Goal: Task Accomplishment & Management: Use online tool/utility

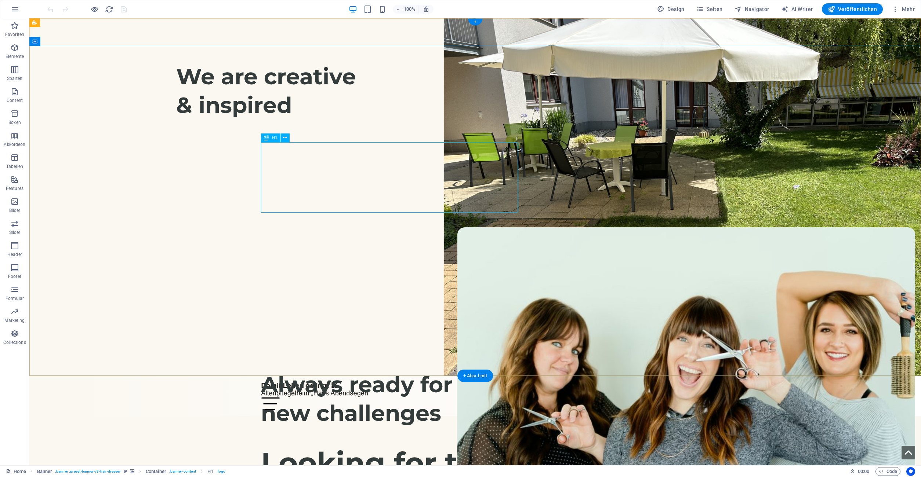
click at [412, 446] on div "Looking for the perfect haircut?" at bounding box center [475, 481] width 429 height 70
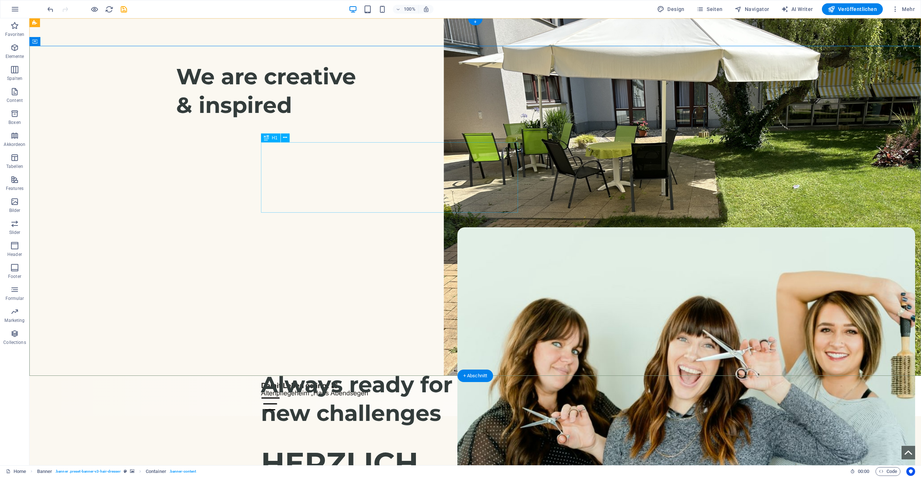
click at [423, 446] on div "HERZLICH Willkommen!" at bounding box center [475, 481] width 429 height 70
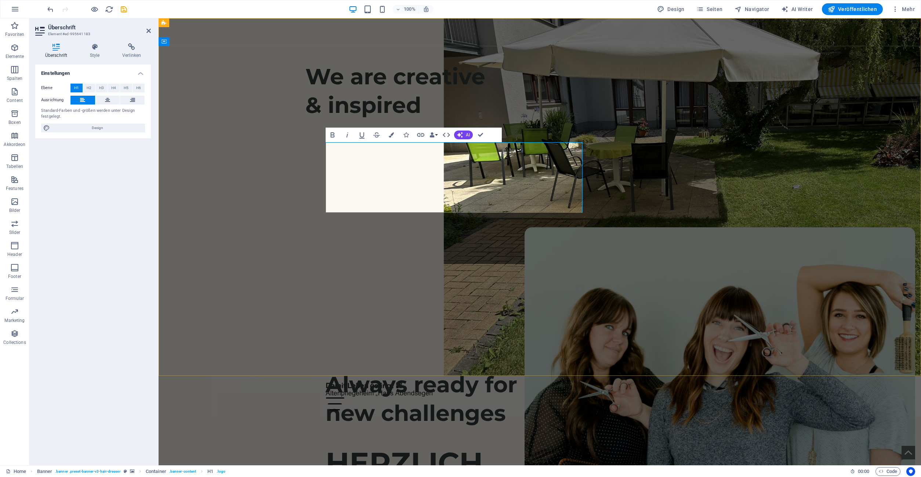
click at [526, 446] on h1 "HERZLICH Willkommen!" at bounding box center [539, 481] width 429 height 70
drag, startPoint x: 522, startPoint y: 198, endPoint x: 362, endPoint y: 197, distance: 160.0
click at [362, 446] on h1 "HERZLICH Willkommen!" at bounding box center [539, 481] width 429 height 70
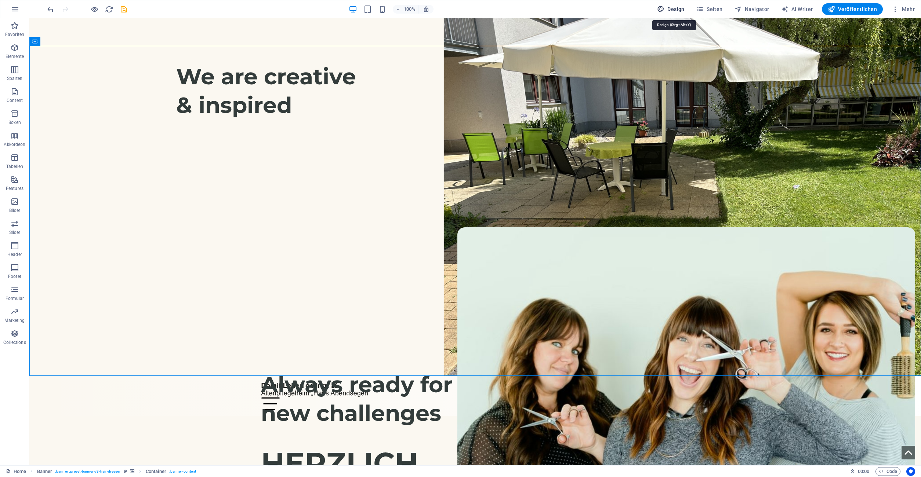
click at [677, 12] on span "Design" at bounding box center [671, 9] width 28 height 7
select select "px"
select select "400"
select select "px"
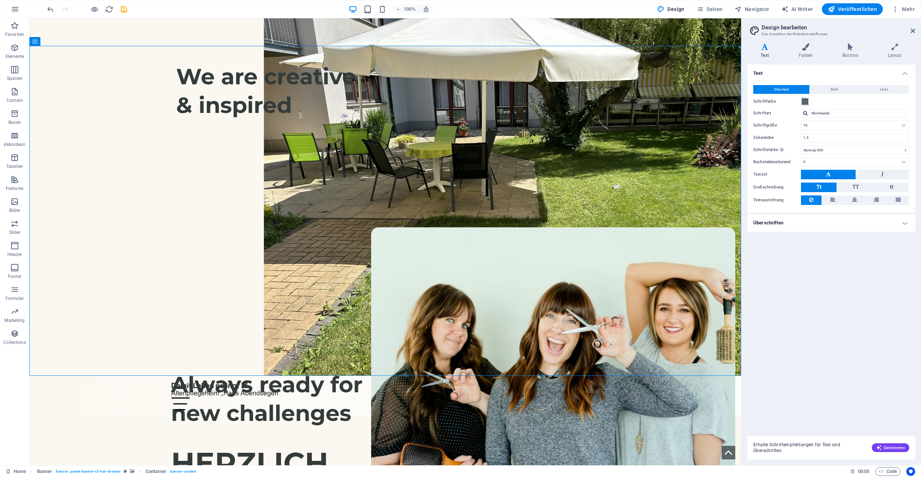
click at [804, 101] on span at bounding box center [805, 102] width 6 height 6
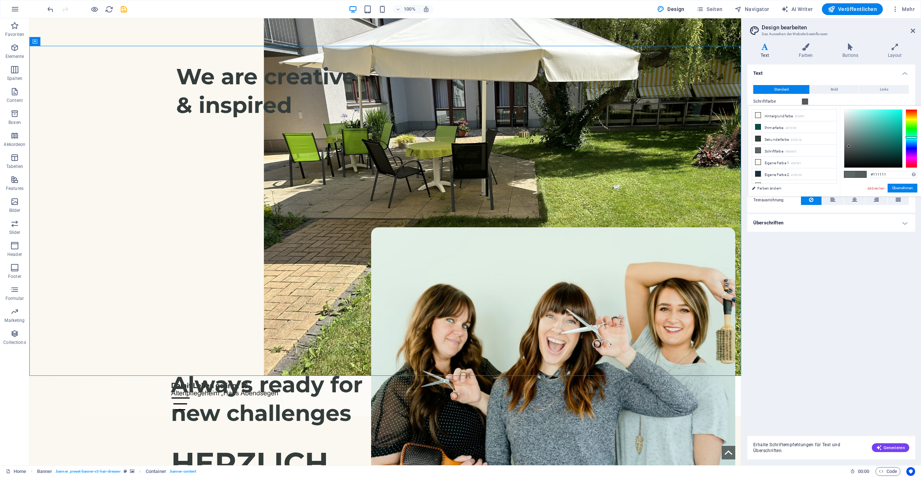
type input "#000000"
drag, startPoint x: 849, startPoint y: 146, endPoint x: 842, endPoint y: 184, distance: 38.4
click at [842, 184] on div "#000000 Unterstützte Formate: #0852ed rgb(8, 82, 237) rgba(8, 82, 237, 90%) hsv…" at bounding box center [880, 204] width 81 height 197
click at [906, 189] on button "Übernehmen" at bounding box center [902, 188] width 30 height 9
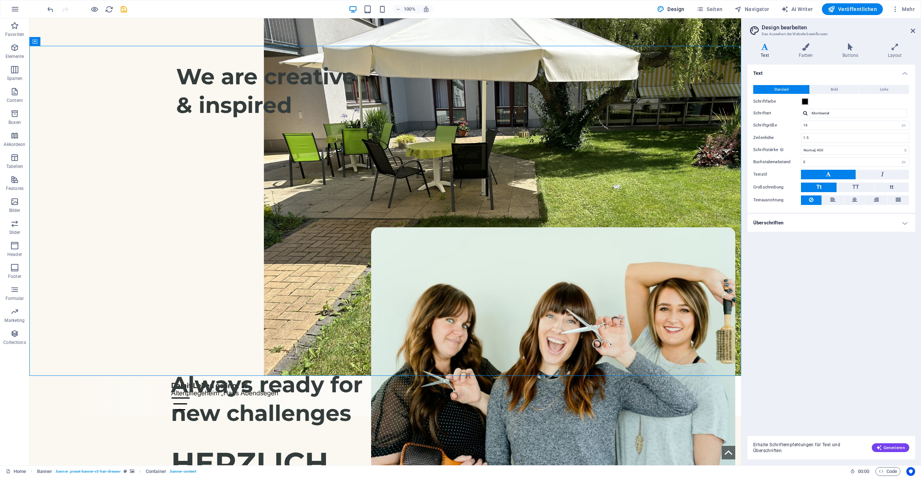
click at [839, 282] on div "Text Standard Bold Links Schriftfarbe Schriftart Montserrat Schriftgröße 16 rem…" at bounding box center [831, 248] width 168 height 366
click at [911, 28] on icon at bounding box center [912, 31] width 4 height 6
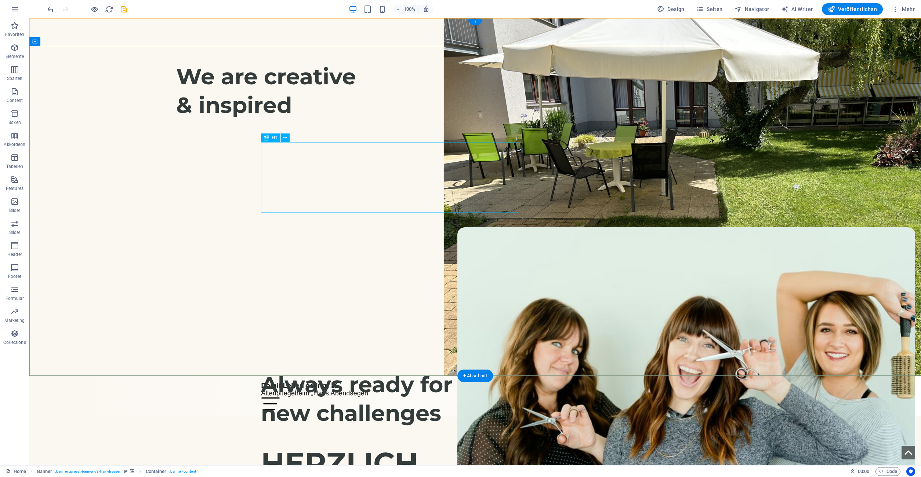
click at [342, 446] on div "HERZLICH WILLKOMMEN!" at bounding box center [475, 481] width 429 height 70
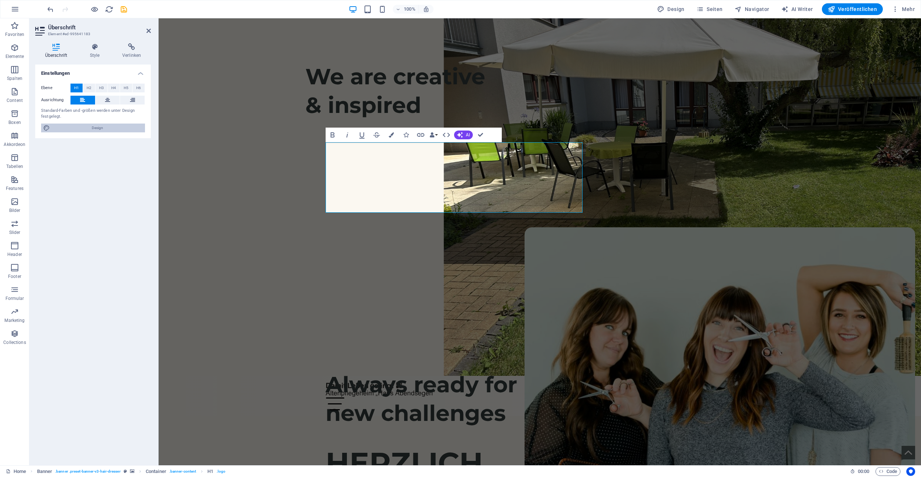
click at [112, 130] on span "Design" at bounding box center [97, 128] width 91 height 9
select select "px"
select select "400"
select select "px"
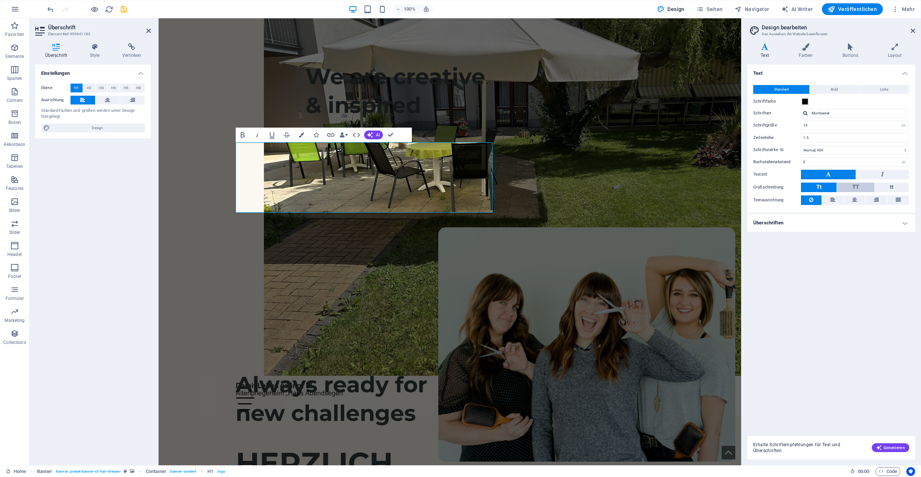
click at [858, 184] on span "TT" at bounding box center [855, 187] width 7 height 7
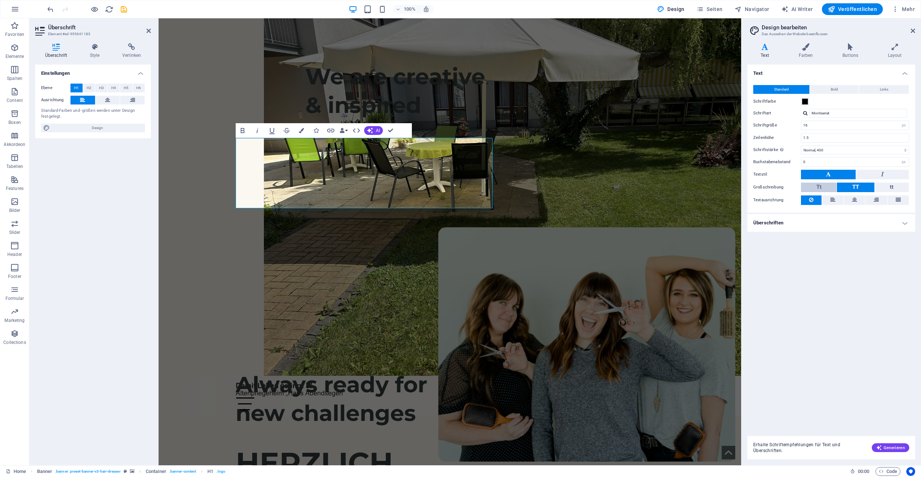
click at [816, 188] on button "Tt" at bounding box center [819, 188] width 36 height 10
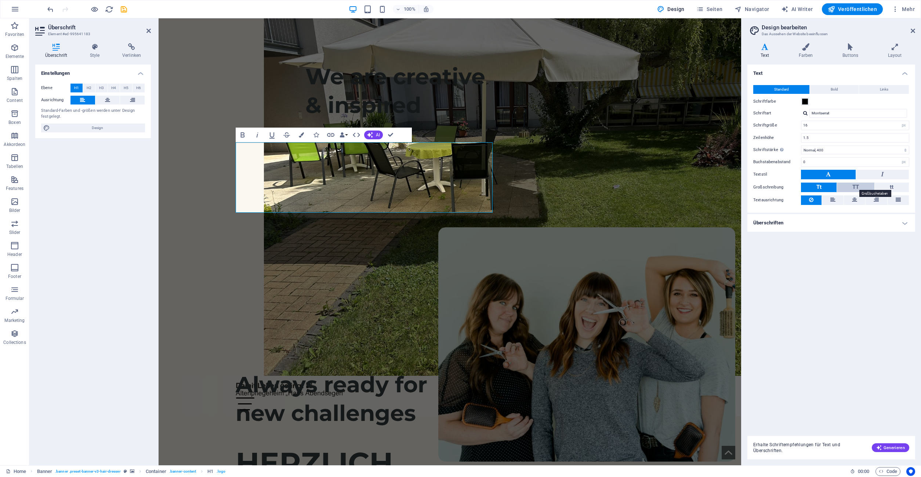
click at [855, 189] on span "TT" at bounding box center [855, 187] width 7 height 7
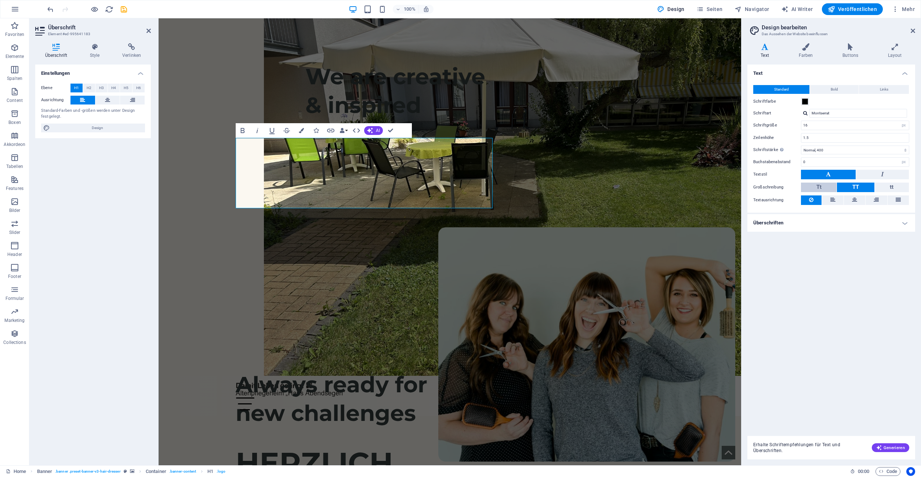
click at [828, 188] on button "Tt" at bounding box center [819, 188] width 36 height 10
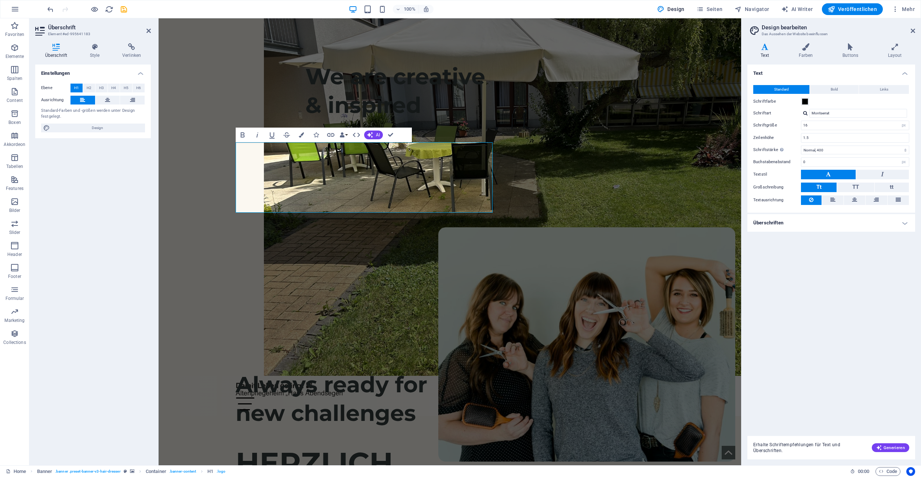
click at [830, 226] on h4 "Überschriften" at bounding box center [831, 223] width 168 height 18
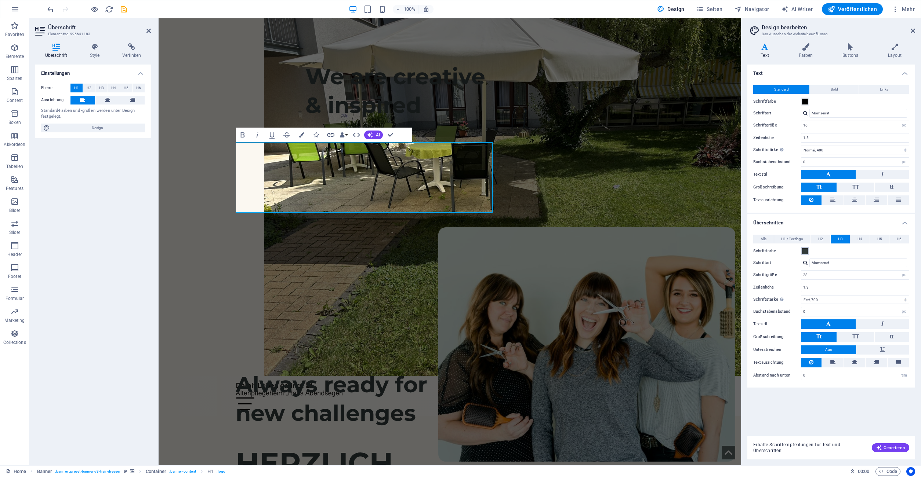
click at [804, 251] on span at bounding box center [805, 251] width 6 height 6
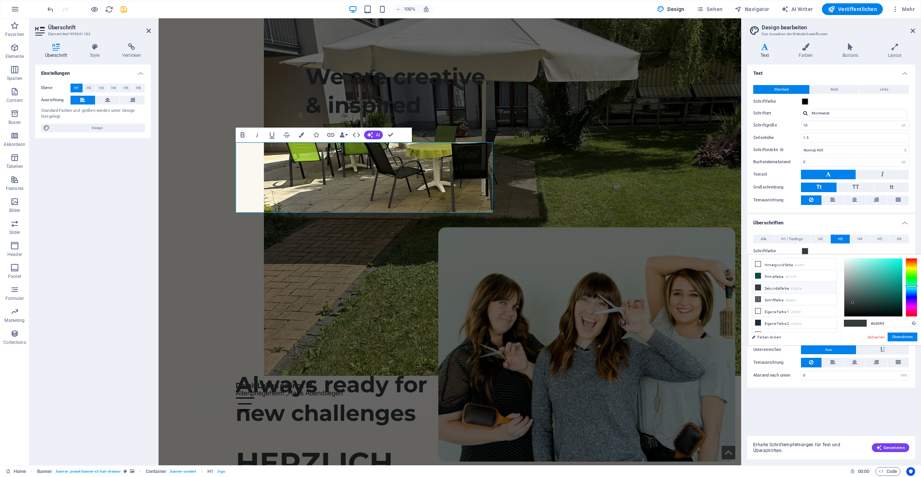
type input "#000000"
drag, startPoint x: 854, startPoint y: 304, endPoint x: 839, endPoint y: 333, distance: 32.8
click at [839, 333] on div "less Hintergrundfarbe #fbf8f1 Primärfarbe #015149 Sekundärfarbe #333c3b Schrift…" at bounding box center [834, 300] width 173 height 91
click at [899, 338] on button "Übernehmen" at bounding box center [902, 337] width 30 height 9
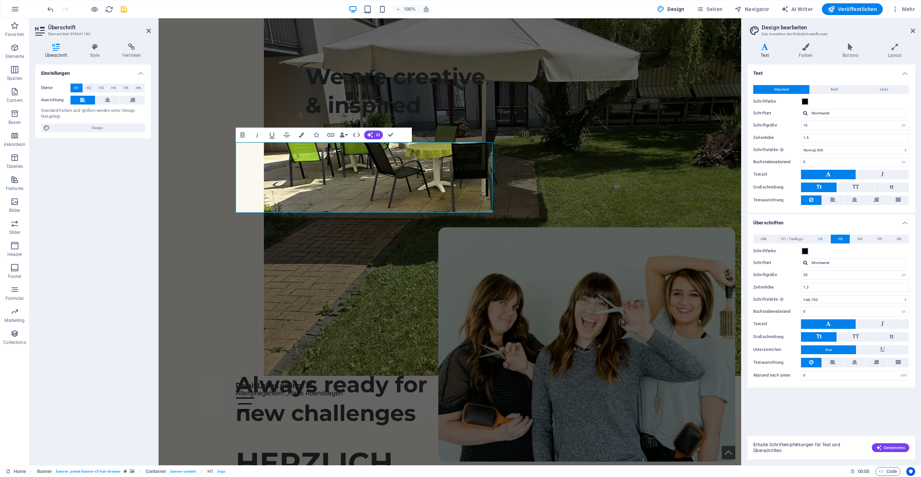
click at [855, 250] on div "Schriftfarbe" at bounding box center [831, 251] width 156 height 9
click at [842, 110] on input "Montserrat" at bounding box center [858, 113] width 98 height 9
drag, startPoint x: 843, startPoint y: 112, endPoint x: 793, endPoint y: 112, distance: 50.6
click at [809, 112] on input "Montserrat" at bounding box center [858, 113] width 98 height 9
click at [817, 131] on div "Schriften verwalten →" at bounding box center [859, 132] width 97 height 9
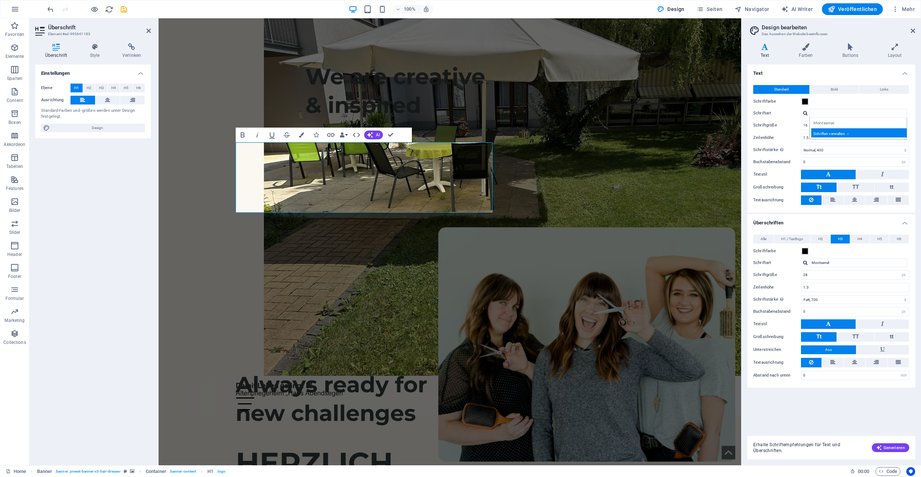
select select "popularity"
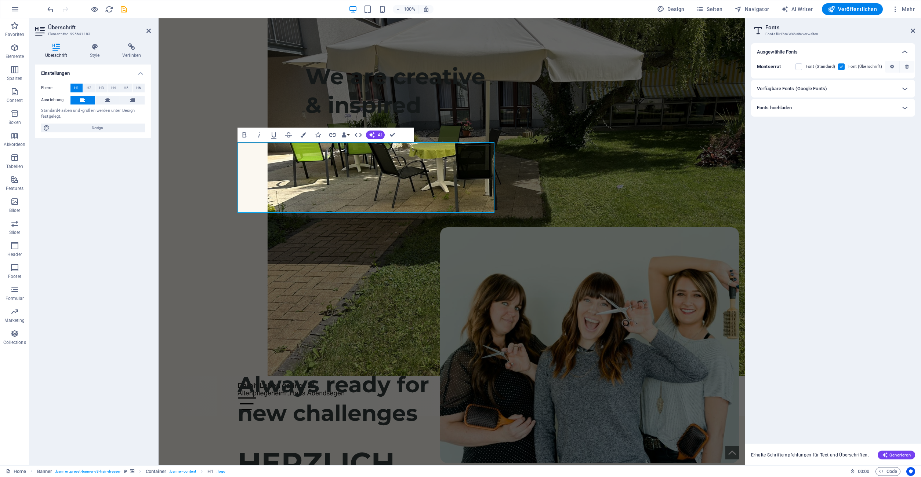
click at [843, 106] on div "Fonts hochladen" at bounding box center [826, 107] width 139 height 9
click at [830, 132] on p "aus Dateien auswählen" at bounding box center [833, 131] width 50 height 7
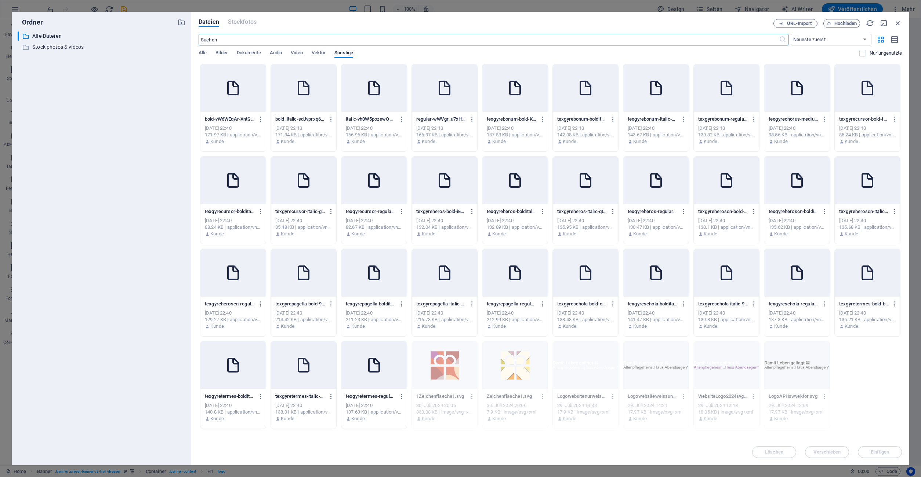
click at [241, 91] on div at bounding box center [232, 88] width 65 height 48
click at [311, 98] on div at bounding box center [303, 88] width 65 height 48
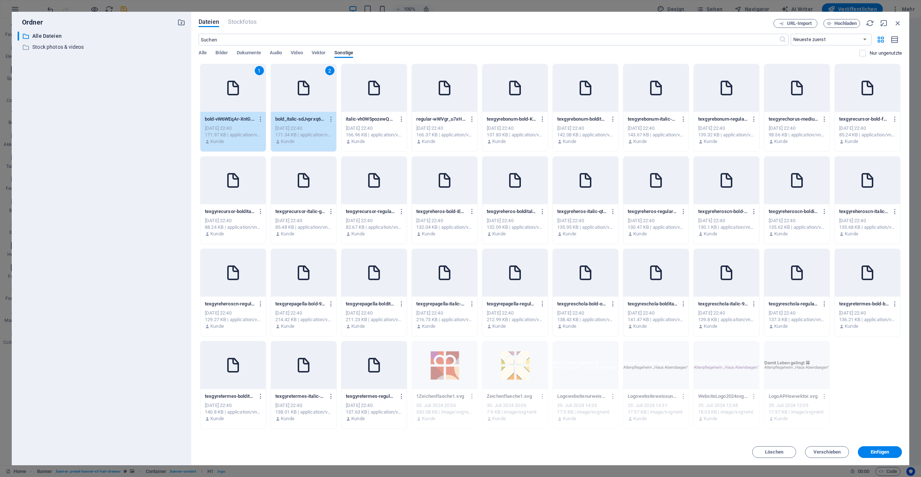
click at [381, 104] on div at bounding box center [373, 88] width 65 height 48
click at [433, 104] on div at bounding box center [444, 88] width 65 height 48
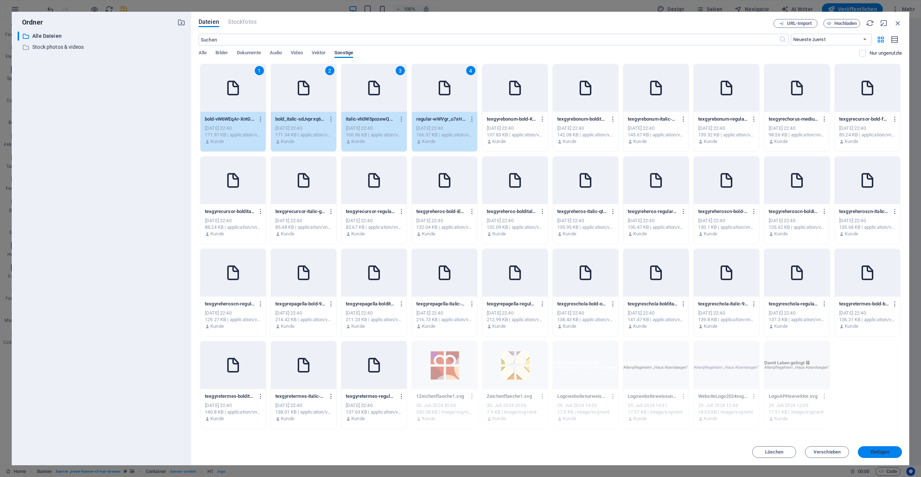
click at [881, 453] on span "Einfügen" at bounding box center [879, 452] width 19 height 4
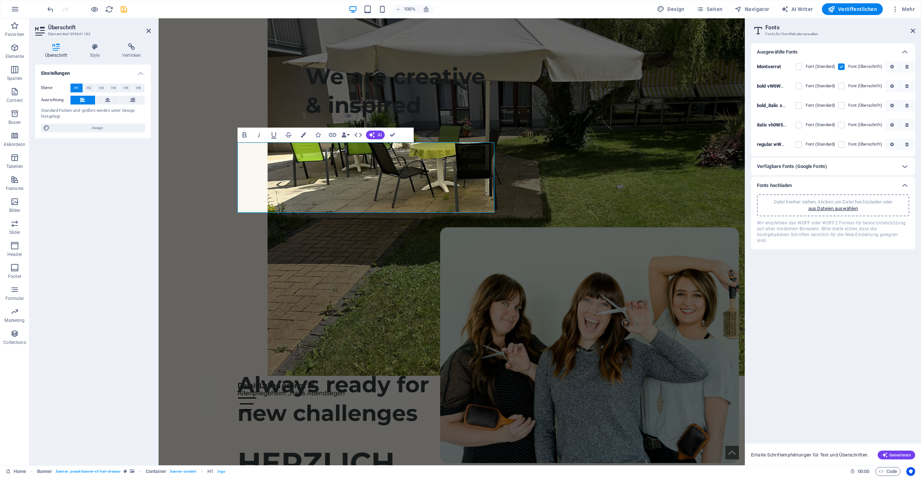
click at [840, 67] on label at bounding box center [841, 66] width 7 height 7
click at [0, 0] on input "checkbox" at bounding box center [0, 0] width 0 height 0
click at [840, 86] on label at bounding box center [841, 86] width 7 height 7
click at [0, 0] on XntG57hyZefSw "checkbox" at bounding box center [0, 0] width 0 height 0
click at [798, 336] on div "Ausgewählte Fonts Montserrat Font (Standard) Font (Überschrift) bold vW6WEqAr X…" at bounding box center [833, 240] width 164 height 395
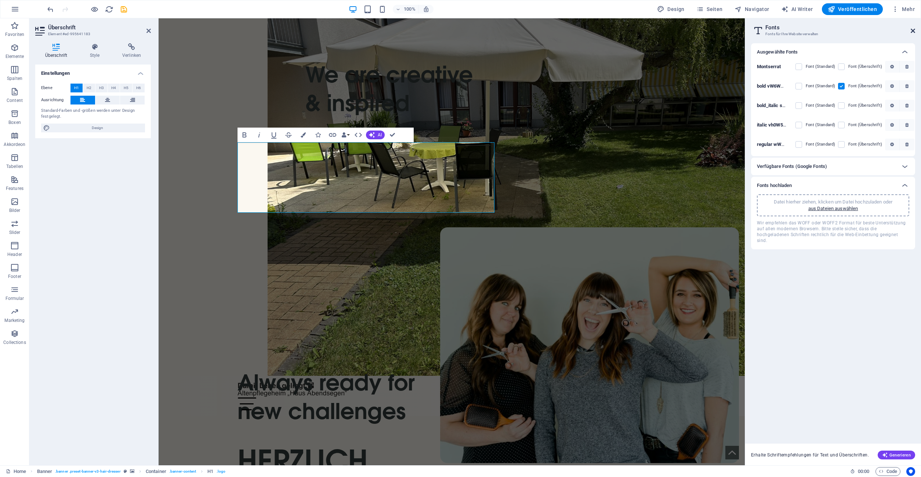
drag, startPoint x: 913, startPoint y: 30, endPoint x: 201, endPoint y: 199, distance: 732.3
click at [913, 30] on icon at bounding box center [912, 31] width 4 height 6
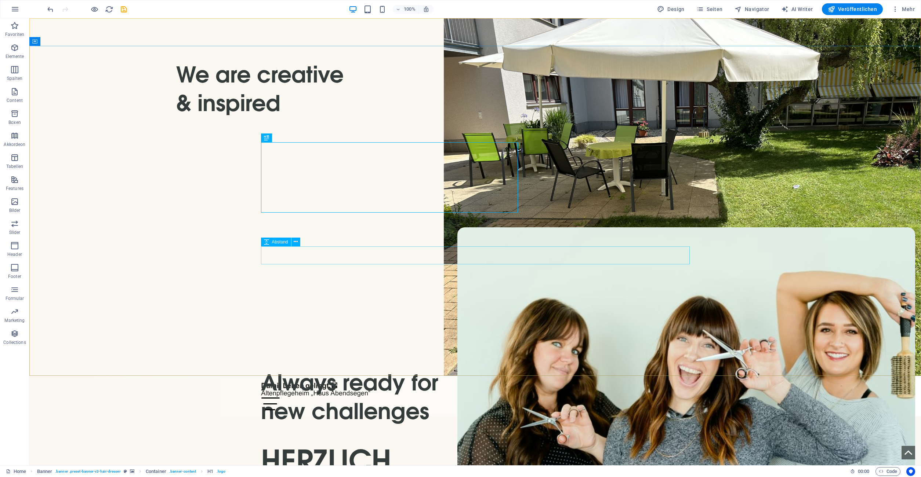
click at [288, 218] on icon at bounding box center [287, 216] width 4 height 8
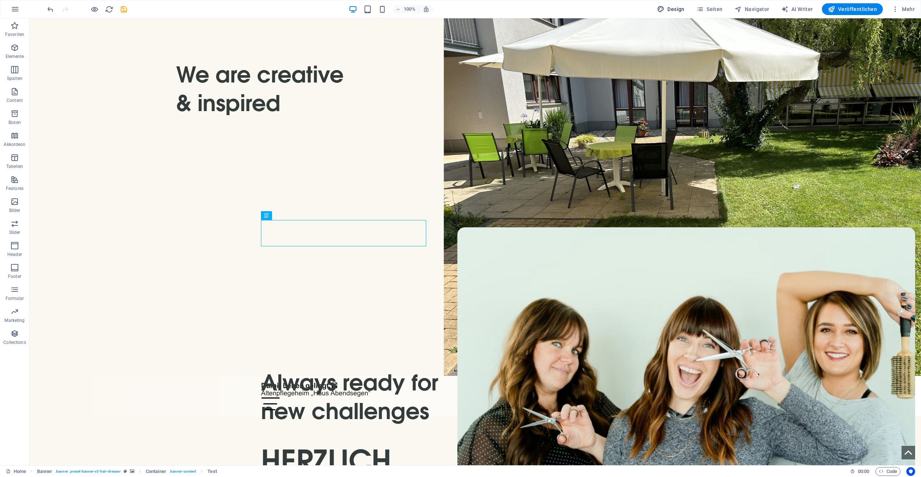
click at [683, 11] on span "Design" at bounding box center [671, 9] width 28 height 7
select select "px"
select select "400"
select select "px"
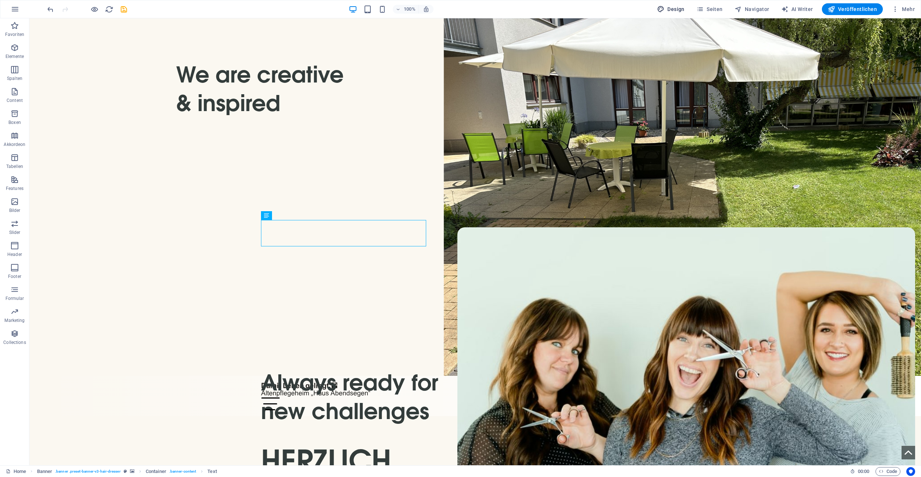
select select "700"
select select "px"
select select "rem"
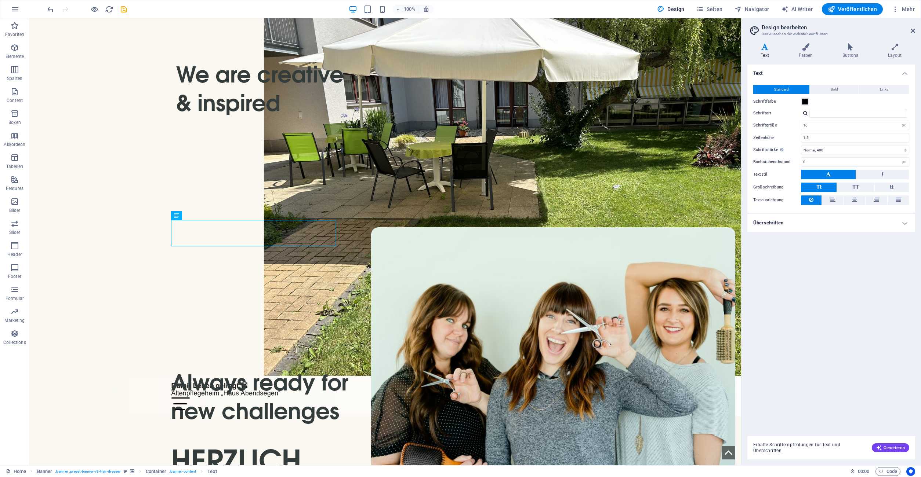
click at [830, 224] on h4 "Überschriften" at bounding box center [831, 223] width 168 height 18
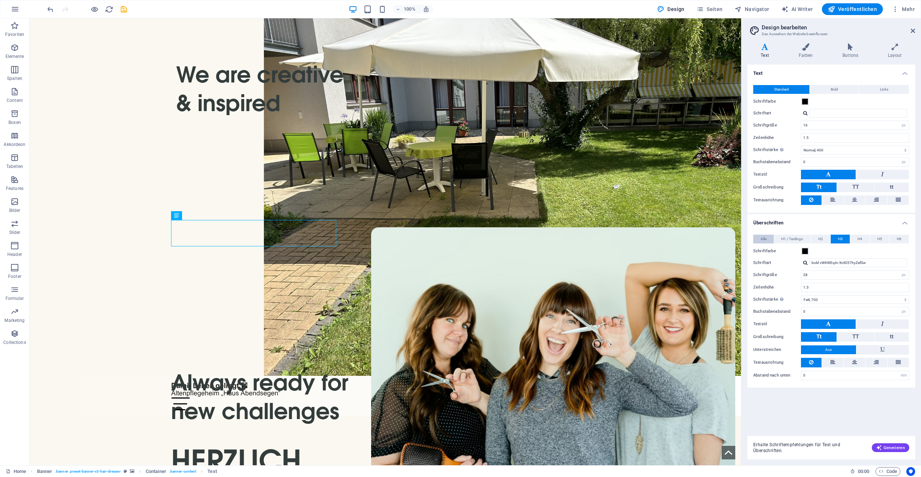
click at [763, 237] on span "Alle" at bounding box center [763, 239] width 6 height 9
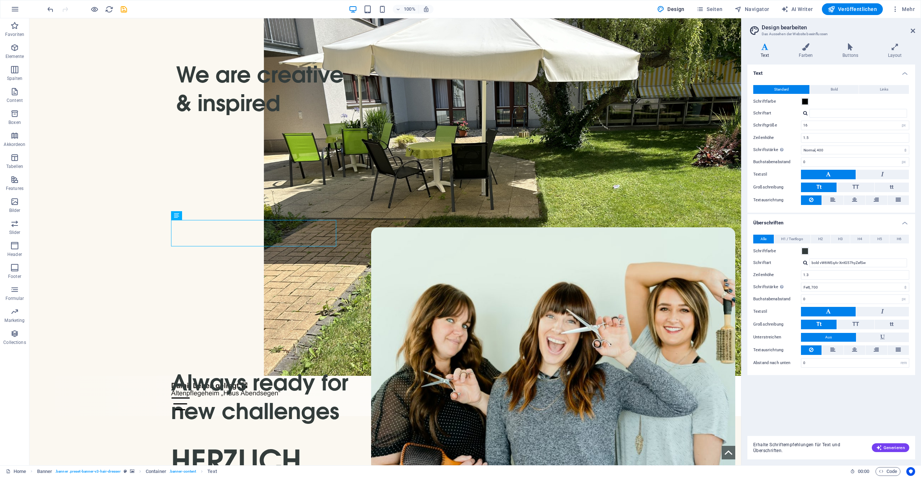
click at [123, 8] on icon "save" at bounding box center [124, 9] width 8 height 8
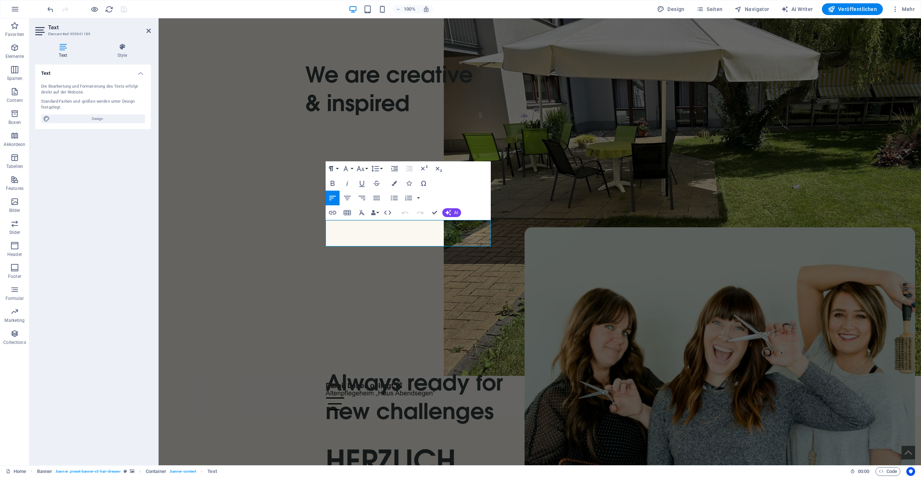
click at [338, 168] on button "Formatierung" at bounding box center [332, 168] width 14 height 15
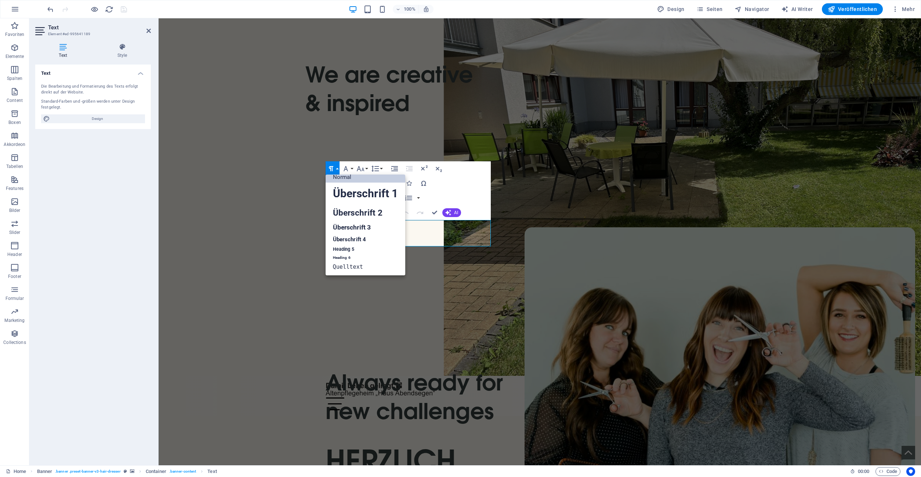
scroll to position [6, 0]
click at [351, 169] on button "Schriftart" at bounding box center [347, 168] width 14 height 15
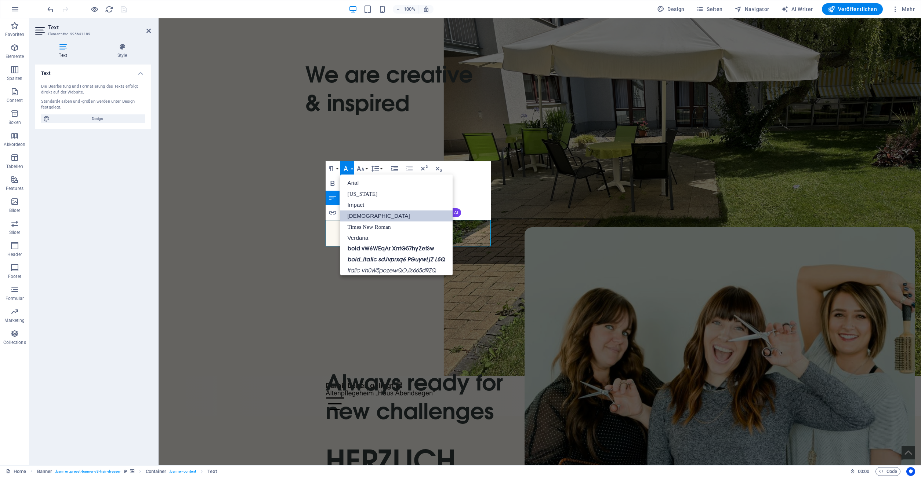
scroll to position [26, 0]
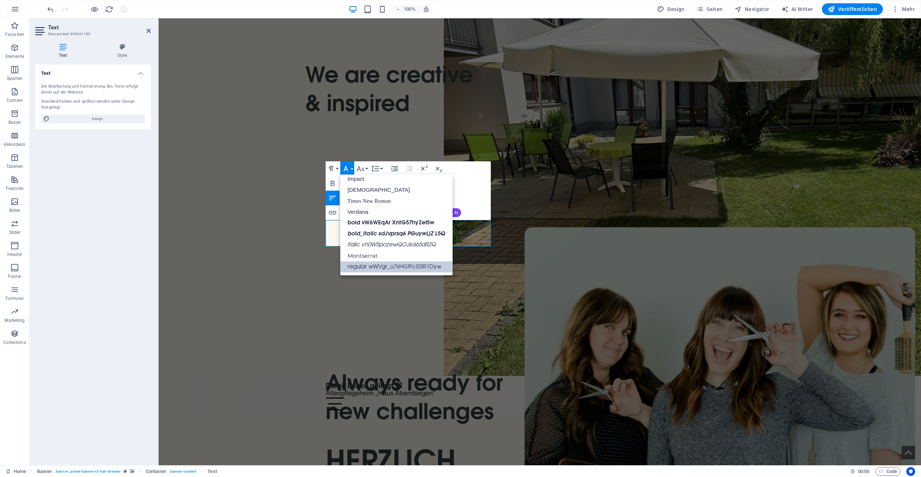
click at [423, 266] on link "regular wWVgr_u7xHGtFcE0lR1Dyw" at bounding box center [396, 267] width 113 height 11
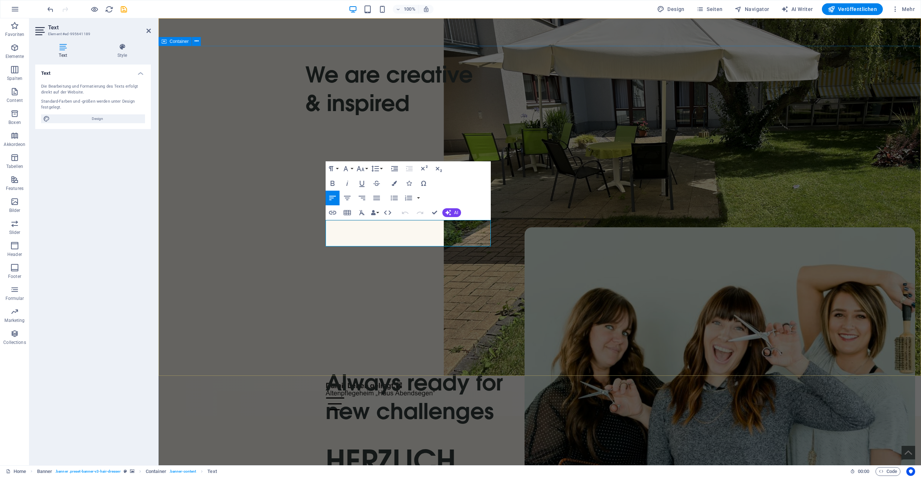
drag, startPoint x: 393, startPoint y: 240, endPoint x: 310, endPoint y: 224, distance: 84.6
click at [365, 169] on button "Schriftgröße" at bounding box center [362, 168] width 14 height 15
click at [350, 170] on button "Schriftart" at bounding box center [347, 168] width 14 height 15
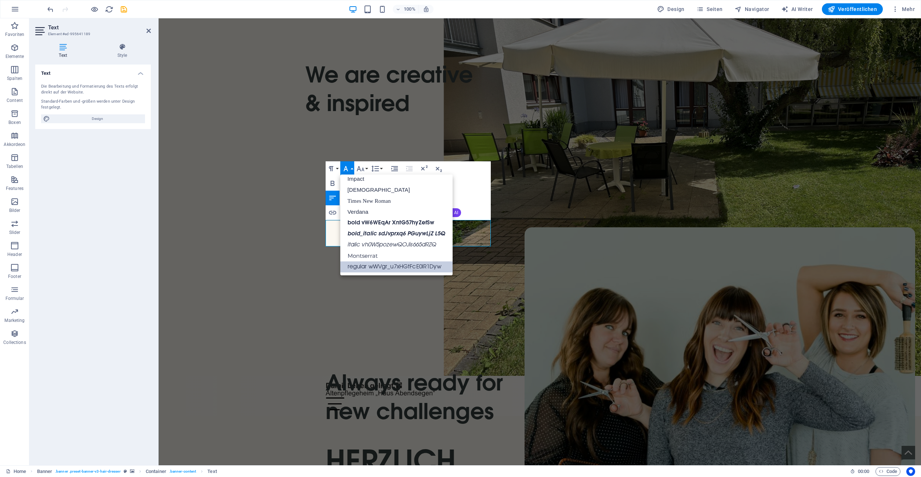
click at [385, 268] on link "regular wWVgr_u7xHGtFcE0lR1Dyw" at bounding box center [396, 267] width 113 height 11
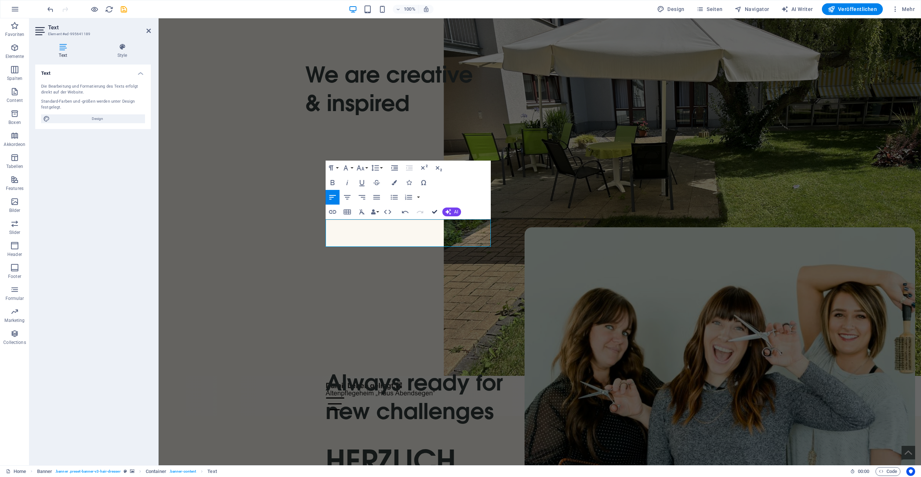
drag, startPoint x: 436, startPoint y: 213, endPoint x: 343, endPoint y: 242, distance: 96.9
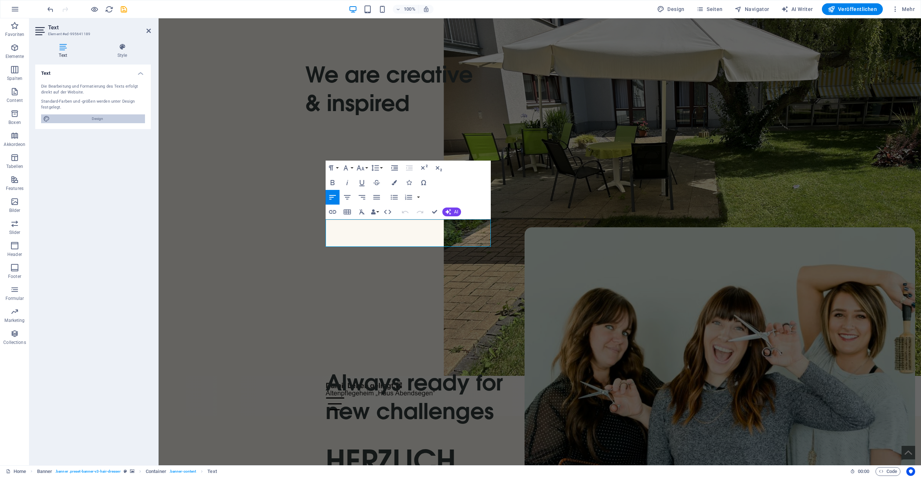
click at [98, 120] on span "Design" at bounding box center [97, 118] width 91 height 9
select select "px"
select select "400"
select select "px"
select select "700"
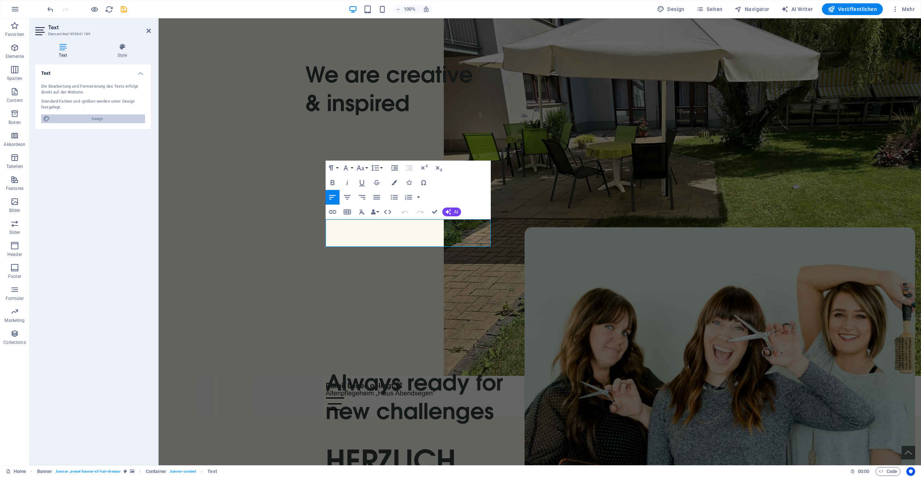
select select "px"
select select "rem"
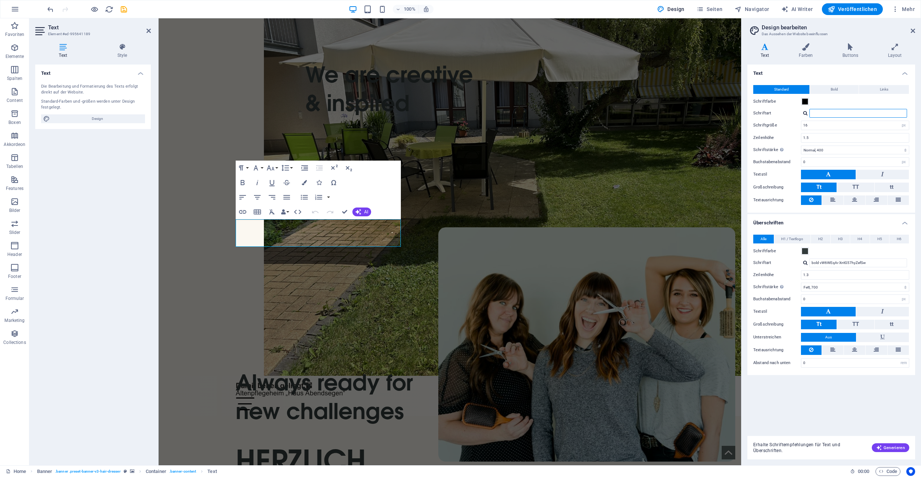
click at [826, 114] on input "Schriftart" at bounding box center [858, 113] width 98 height 9
click at [827, 114] on input "Schriftart" at bounding box center [858, 113] width 98 height 9
click at [807, 114] on div at bounding box center [805, 113] width 4 height 5
click at [838, 158] on div "regular wWVgr_u7xHGtFcE0lR1Dyw" at bounding box center [859, 160] width 97 height 8
type input "regular wWVgr_u7xHGtFcE0lR1Dyw"
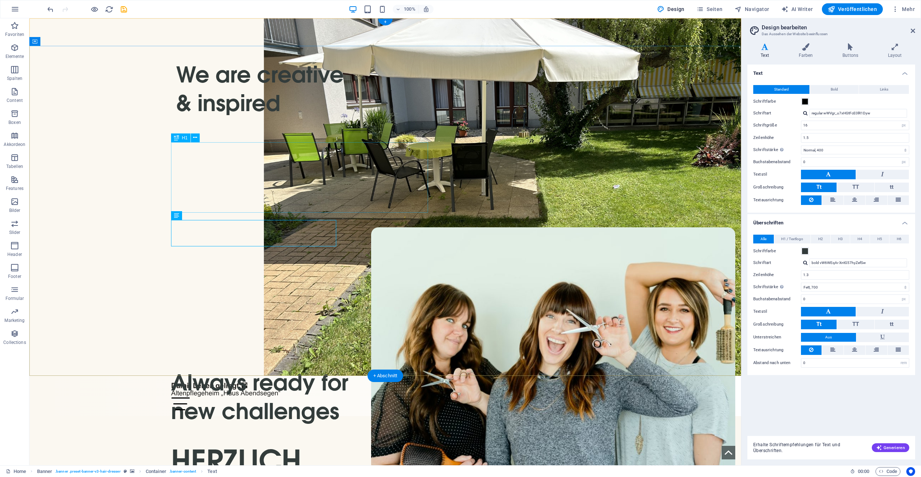
click at [254, 446] on div "HERZLICH WILLKOMMEN!" at bounding box center [385, 481] width 429 height 70
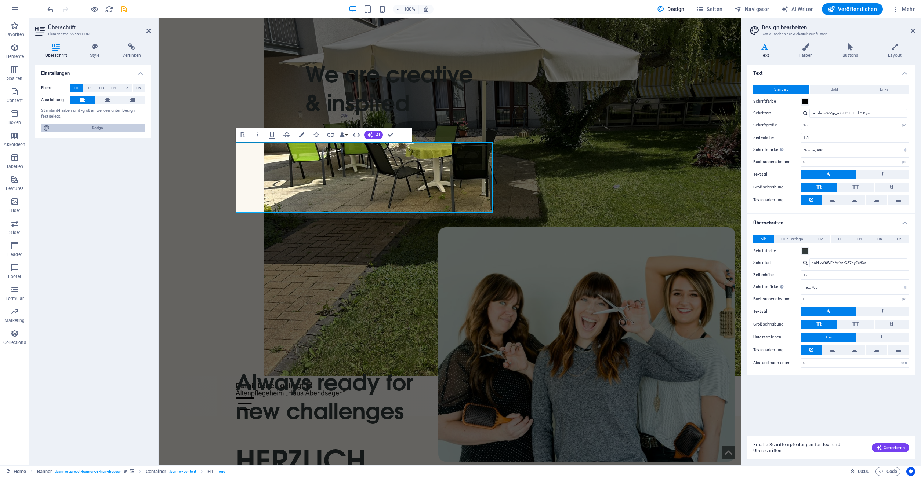
click at [79, 124] on span "Design" at bounding box center [97, 128] width 91 height 9
click at [799, 241] on span "H1 / Textlogo" at bounding box center [792, 239] width 22 height 9
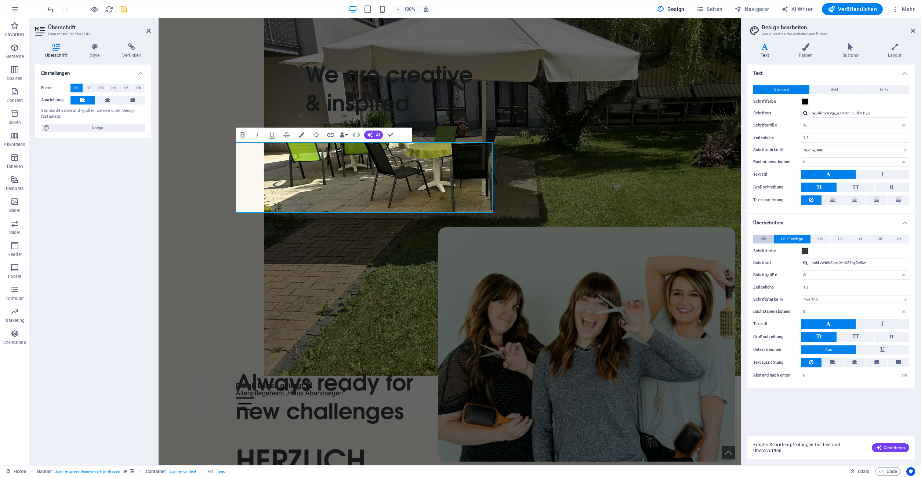
click at [764, 238] on span "Alle" at bounding box center [763, 239] width 6 height 9
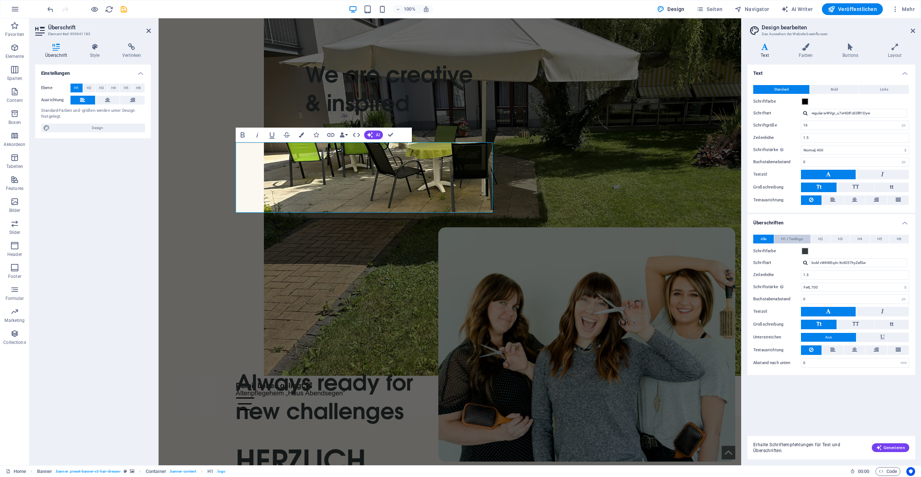
click at [793, 236] on span "H1 / Textlogo" at bounding box center [792, 239] width 22 height 9
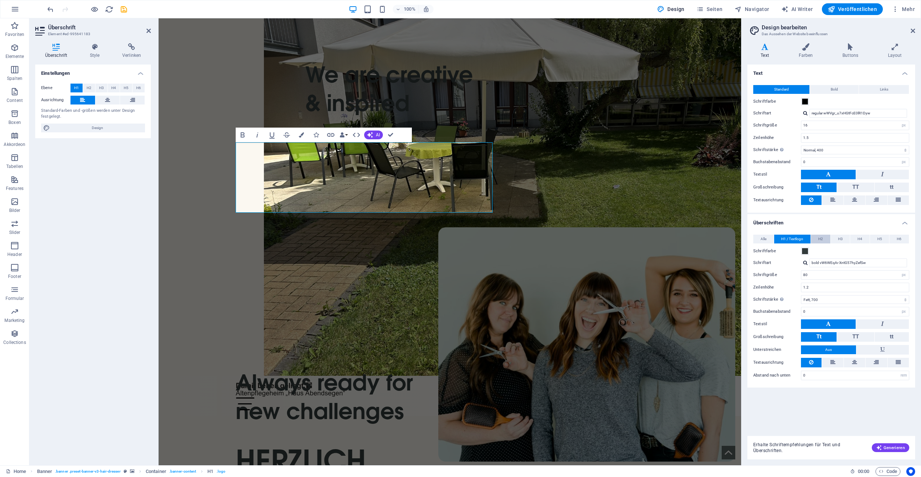
click at [821, 238] on span "H2" at bounding box center [820, 239] width 5 height 9
click at [852, 240] on button "H4" at bounding box center [859, 239] width 19 height 9
click at [843, 237] on button "H3" at bounding box center [839, 239] width 19 height 9
click at [795, 239] on span "H1 / Textlogo" at bounding box center [792, 239] width 22 height 9
click at [766, 236] on span "Alle" at bounding box center [763, 239] width 6 height 9
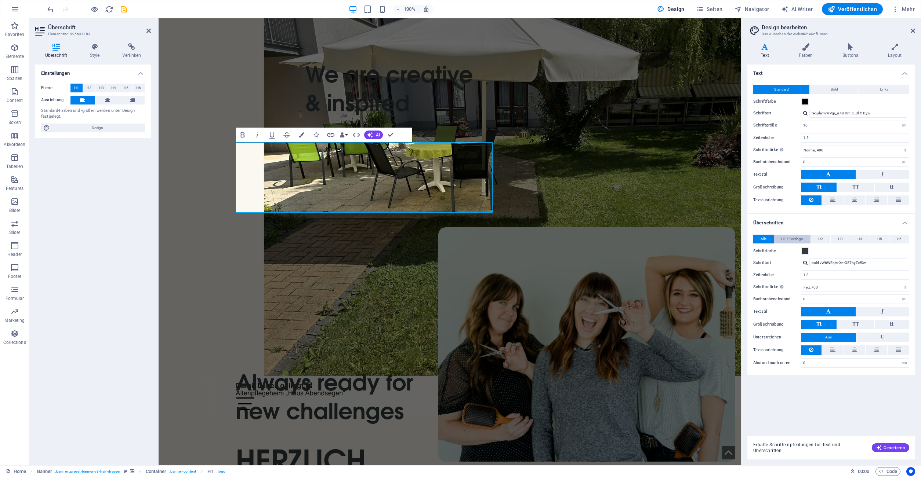
click at [783, 237] on span "H1 / Textlogo" at bounding box center [792, 239] width 22 height 9
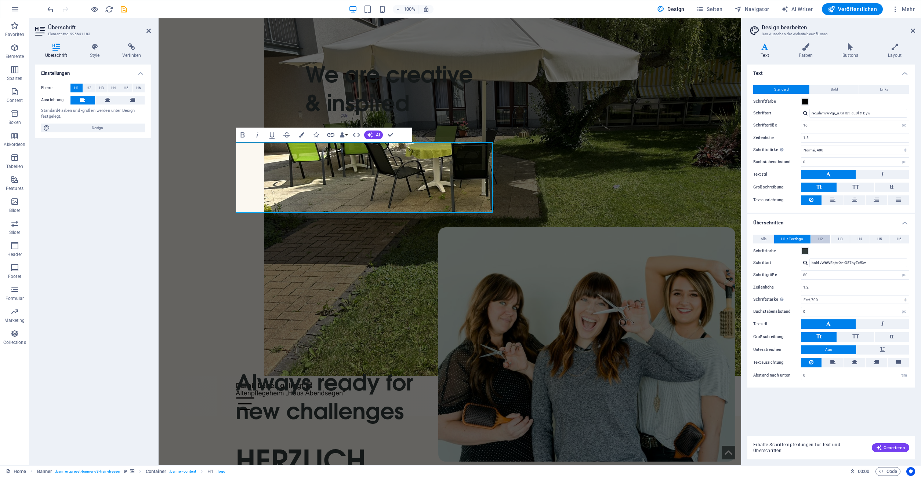
click at [822, 240] on span "H2" at bounding box center [820, 239] width 5 height 9
click at [799, 240] on span "H1 / Textlogo" at bounding box center [792, 239] width 22 height 9
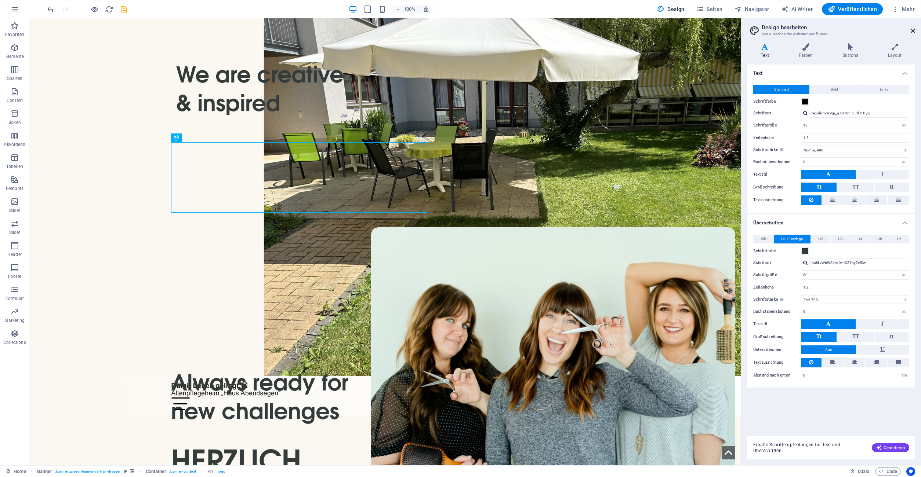
click at [911, 31] on icon at bounding box center [912, 31] width 4 height 6
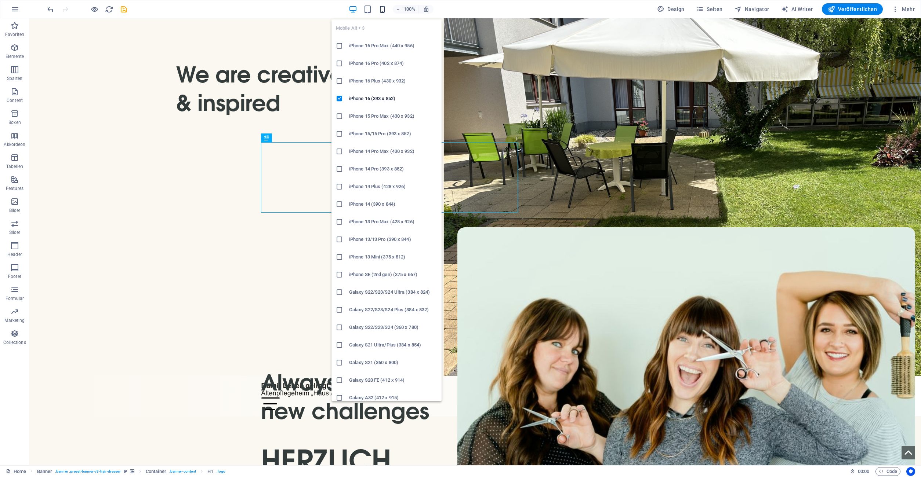
click at [383, 8] on icon "button" at bounding box center [382, 9] width 8 height 8
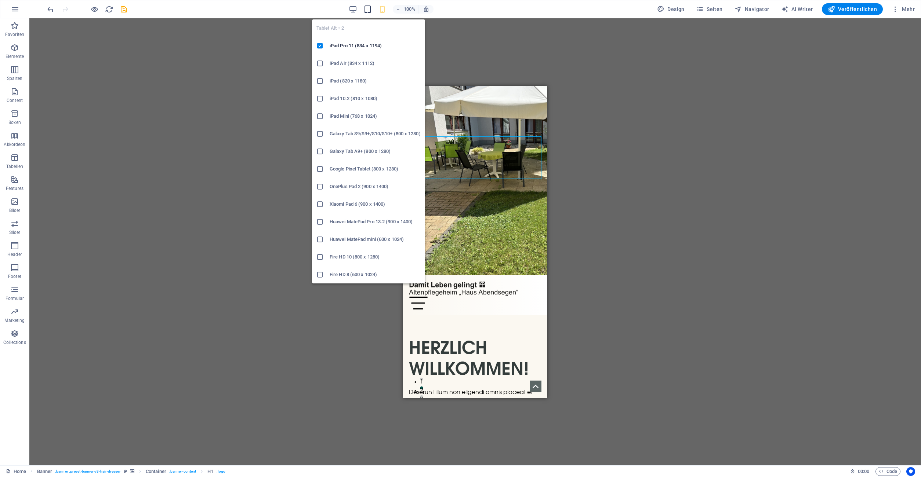
click at [370, 10] on icon "button" at bounding box center [367, 9] width 8 height 8
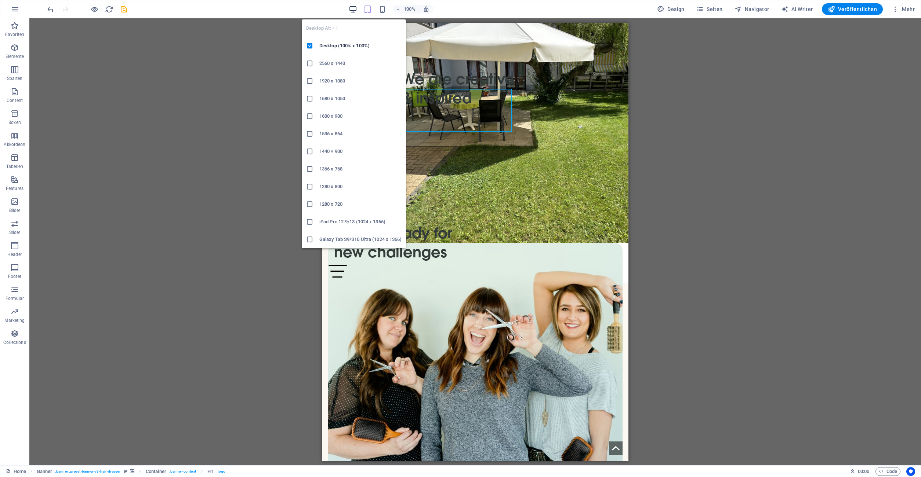
click at [357, 9] on icon "button" at bounding box center [353, 9] width 8 height 8
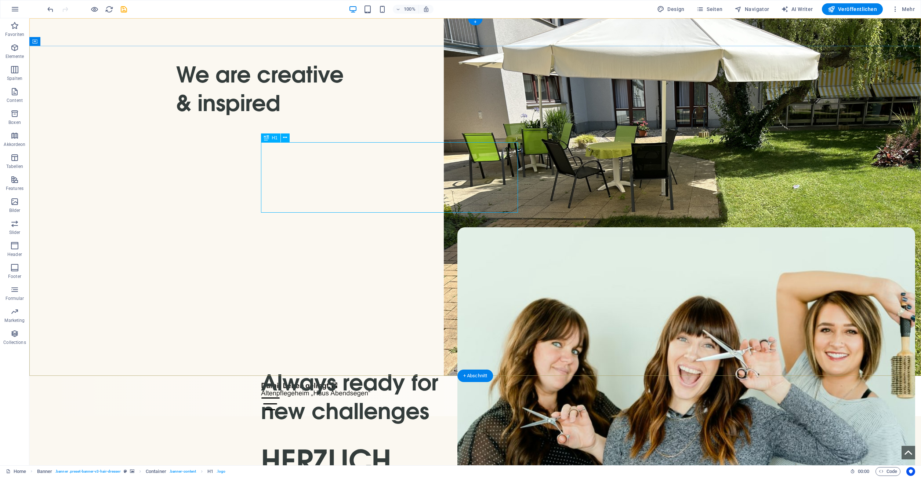
click at [350, 446] on div "HERZLICH WILLKOMMEN!" at bounding box center [475, 481] width 429 height 70
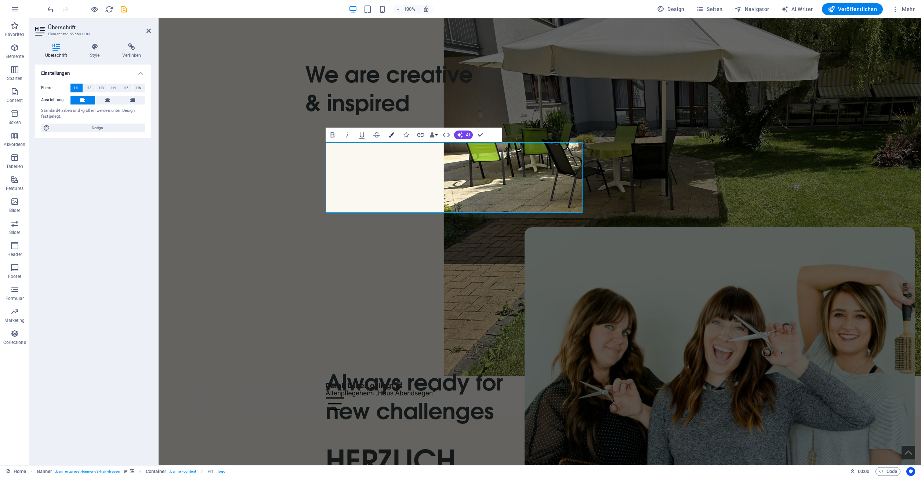
click at [390, 138] on button "Farben" at bounding box center [391, 135] width 14 height 15
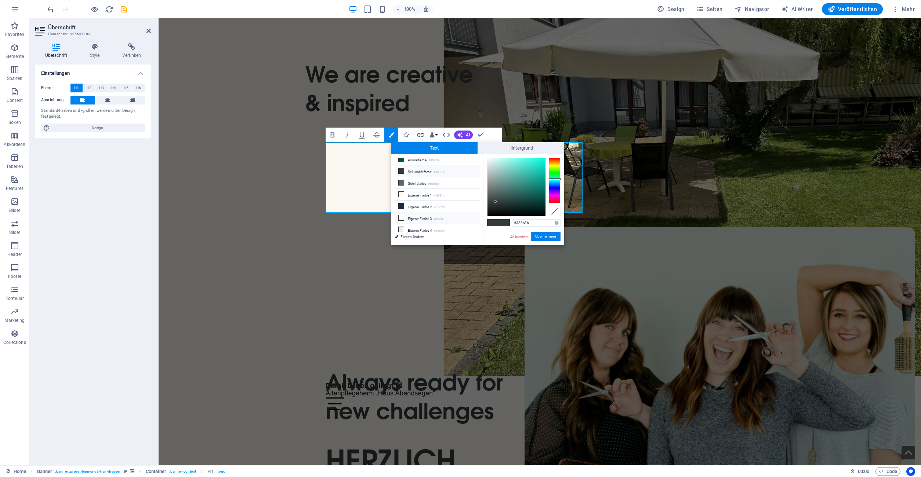
scroll to position [29, 0]
click at [426, 227] on li "Eigene Farbe 5 #ffffff" at bounding box center [437, 229] width 84 height 12
type input "#ffffff"
click at [550, 238] on button "Übernehmen" at bounding box center [546, 236] width 30 height 9
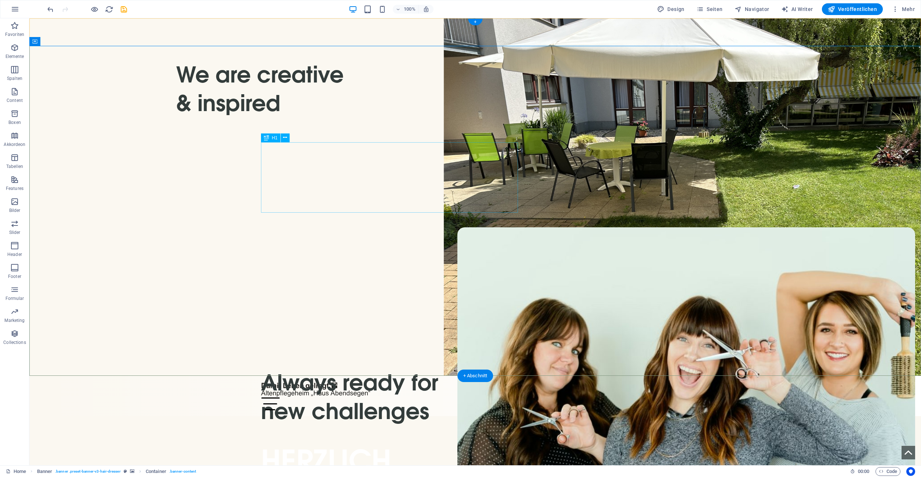
click at [304, 446] on div "HERZLICH WILLKOMMEN!" at bounding box center [475, 481] width 429 height 70
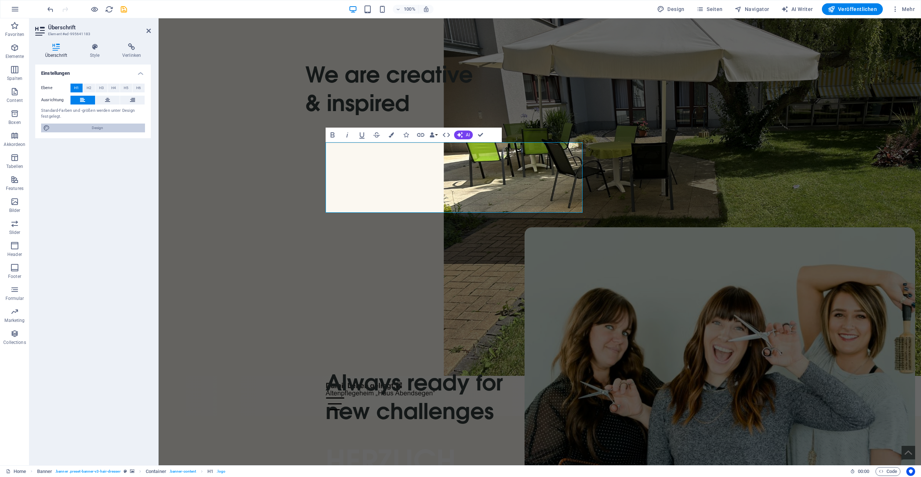
click at [80, 129] on span "Design" at bounding box center [97, 128] width 91 height 9
select select "px"
select select "400"
select select "px"
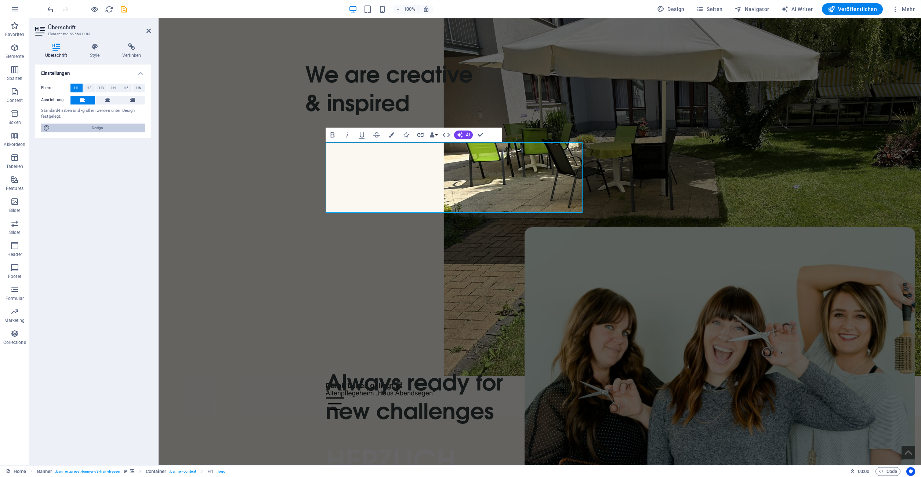
select select "700"
select select "px"
select select "rem"
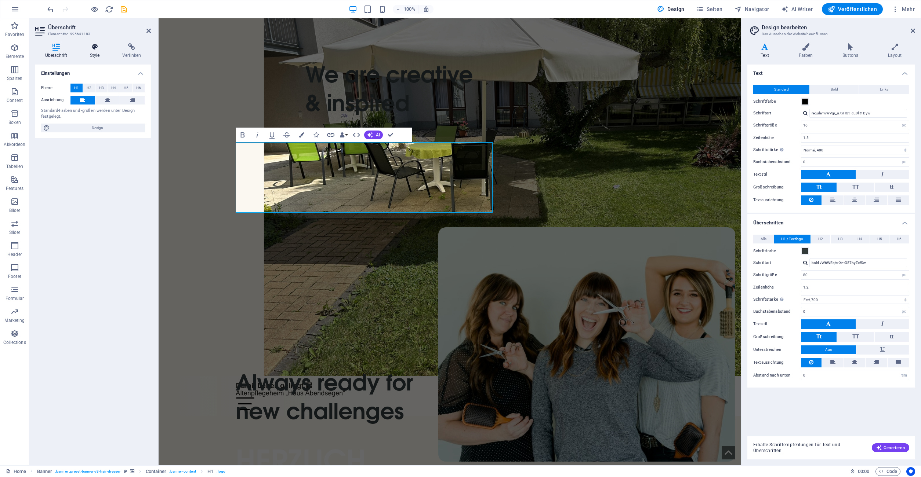
click at [100, 51] on h4 "Style" at bounding box center [96, 50] width 32 height 15
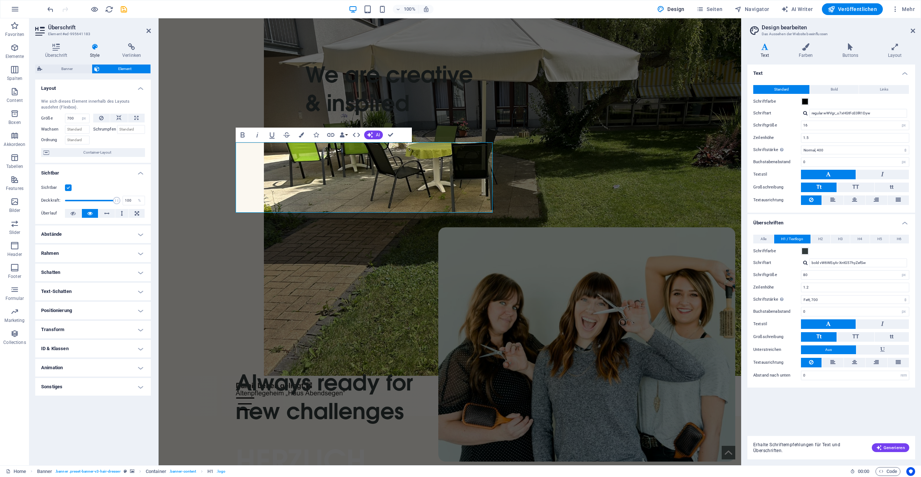
click at [103, 268] on h4 "Schatten" at bounding box center [93, 273] width 116 height 18
click at [103, 269] on h4 "Schatten" at bounding box center [93, 270] width 116 height 13
click at [106, 288] on h4 "Text-Schatten" at bounding box center [93, 292] width 116 height 18
click at [135, 305] on button "Außen" at bounding box center [128, 306] width 34 height 9
type input "rgba(0, 0, 0, 0.2)"
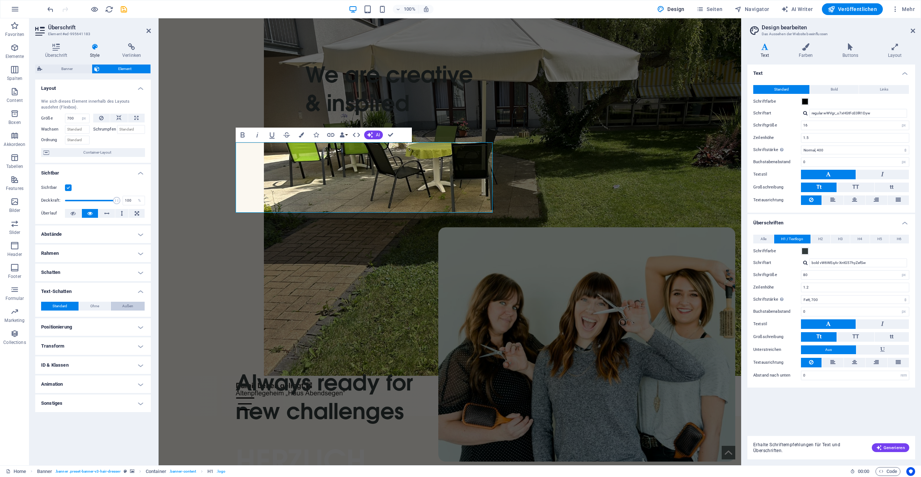
type input "2"
type input "4"
click at [66, 321] on button "Farbe" at bounding box center [69, 318] width 8 height 8
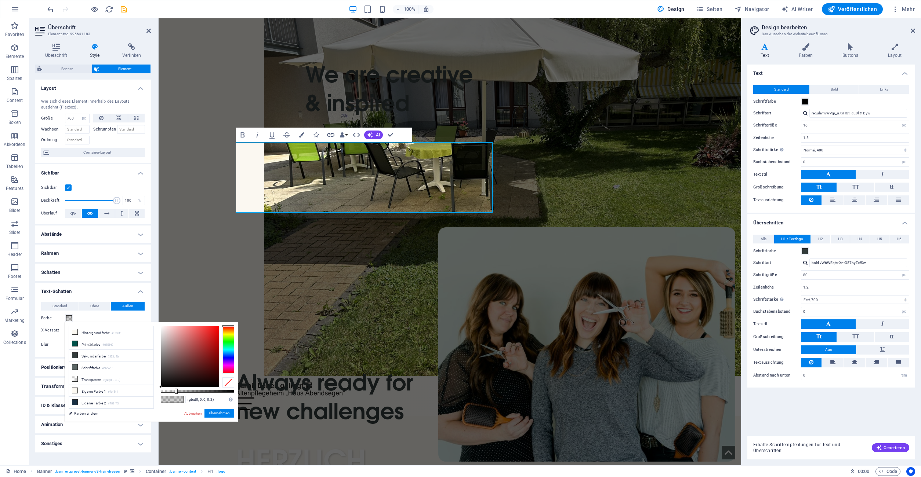
scroll to position [32, 0]
click at [117, 405] on small "#ffffff" at bounding box center [112, 407] width 9 height 5
type input "#000000"
drag, startPoint x: 161, startPoint y: 326, endPoint x: 144, endPoint y: 447, distance: 122.3
click at [139, 448] on body "Ilsenburger Heimstatt für Jung und Alt e. V. Home Favoriten Elemente Spalten Co…" at bounding box center [460, 238] width 921 height 477
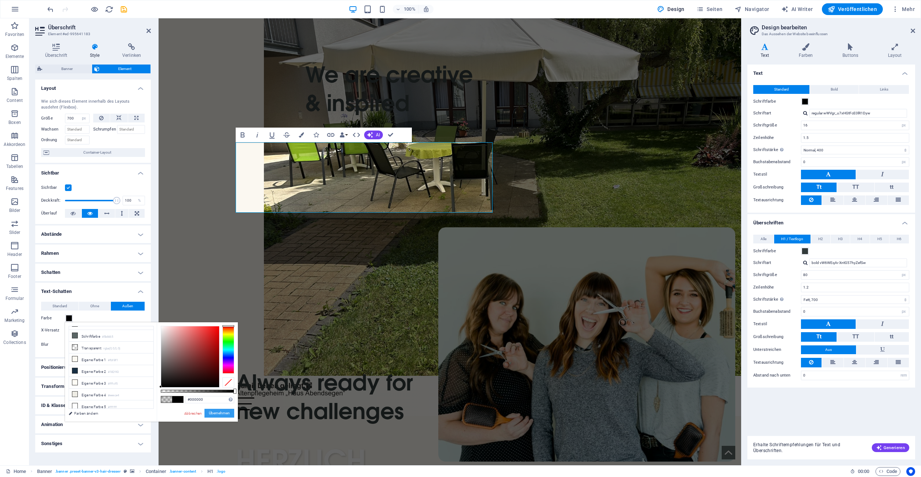
click at [218, 417] on button "Übernehmen" at bounding box center [219, 413] width 30 height 9
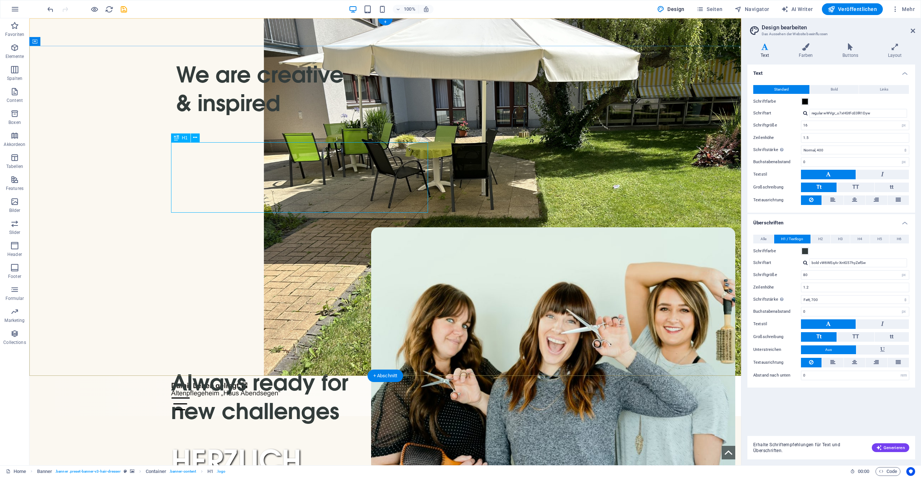
click at [212, 446] on div "HERZLICH WILLKOMMEN!" at bounding box center [385, 481] width 429 height 70
select select "px"
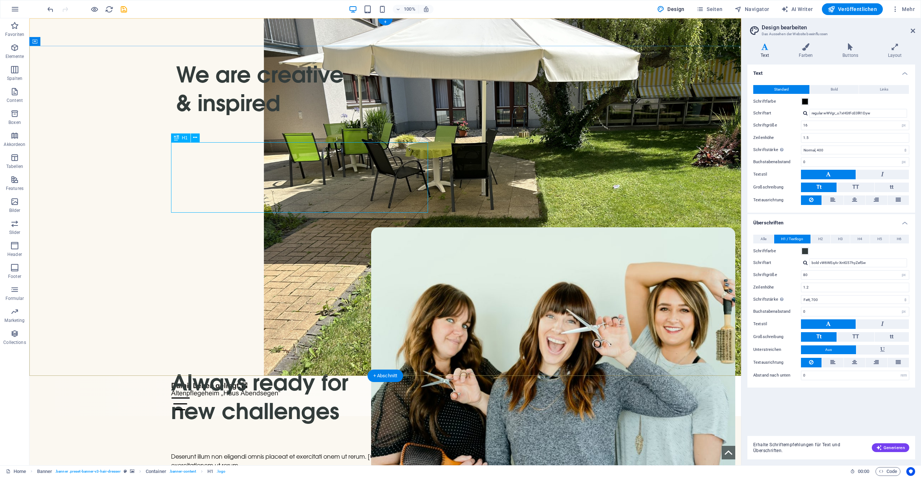
select select "px"
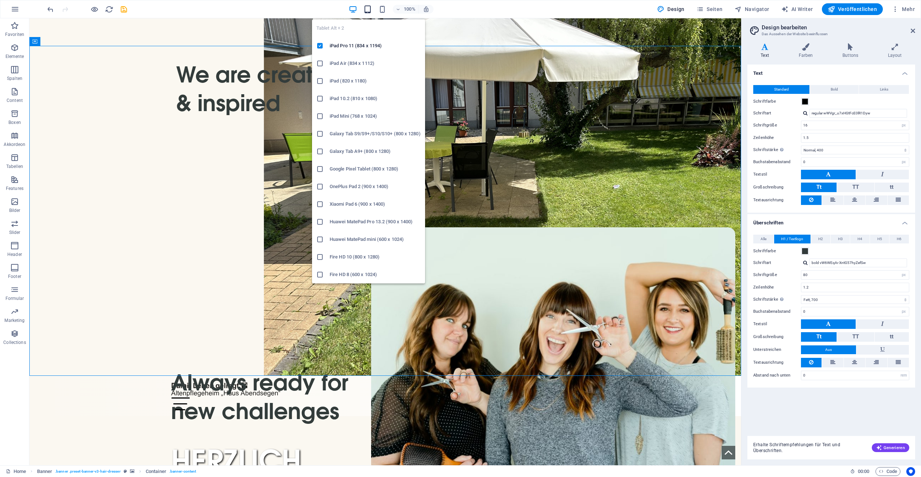
click at [371, 9] on icon "button" at bounding box center [367, 9] width 8 height 8
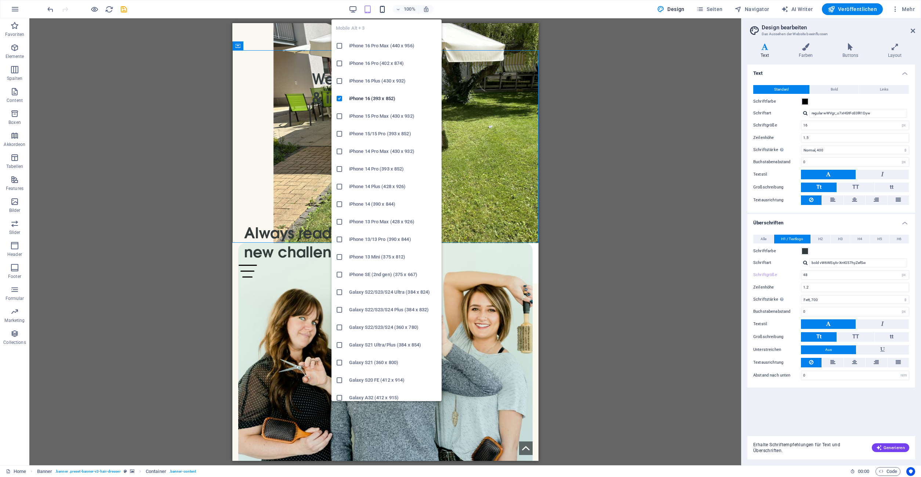
click at [386, 11] on icon "button" at bounding box center [382, 9] width 8 height 8
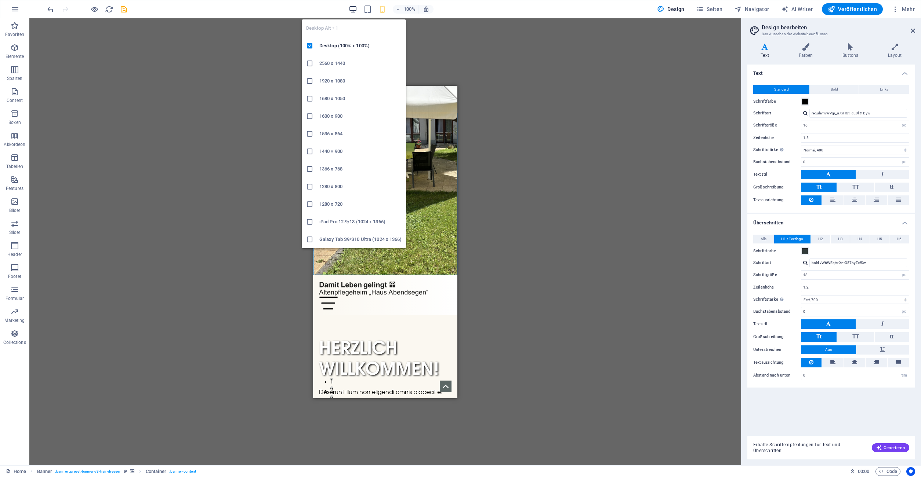
click at [352, 8] on icon "button" at bounding box center [353, 9] width 8 height 8
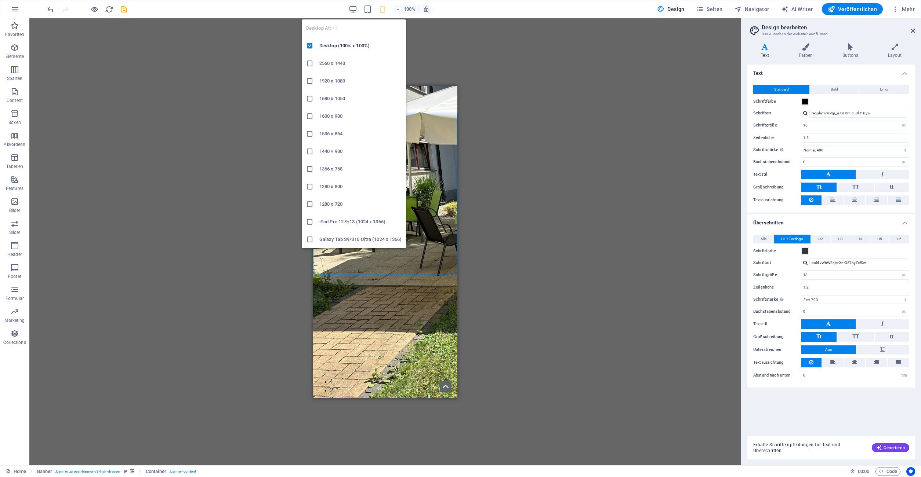
type input "80"
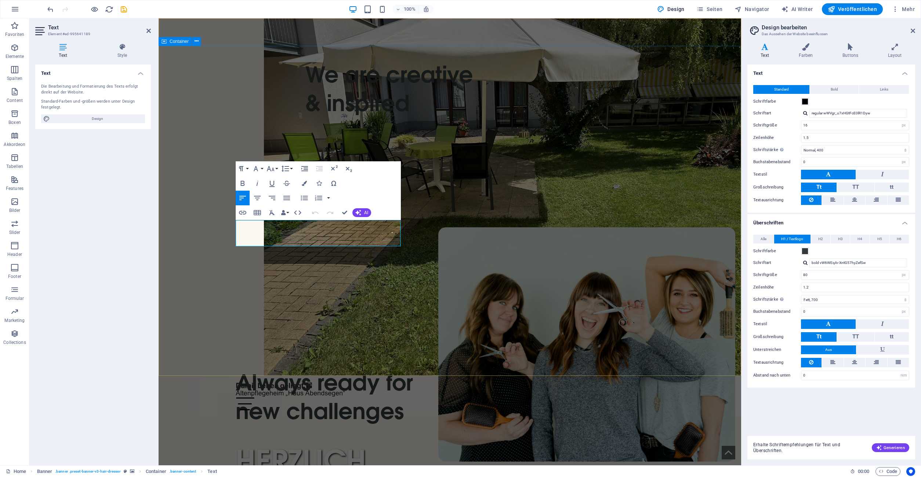
drag, startPoint x: 381, startPoint y: 240, endPoint x: 229, endPoint y: 225, distance: 152.4
click at [301, 183] on button "Farben" at bounding box center [304, 183] width 14 height 15
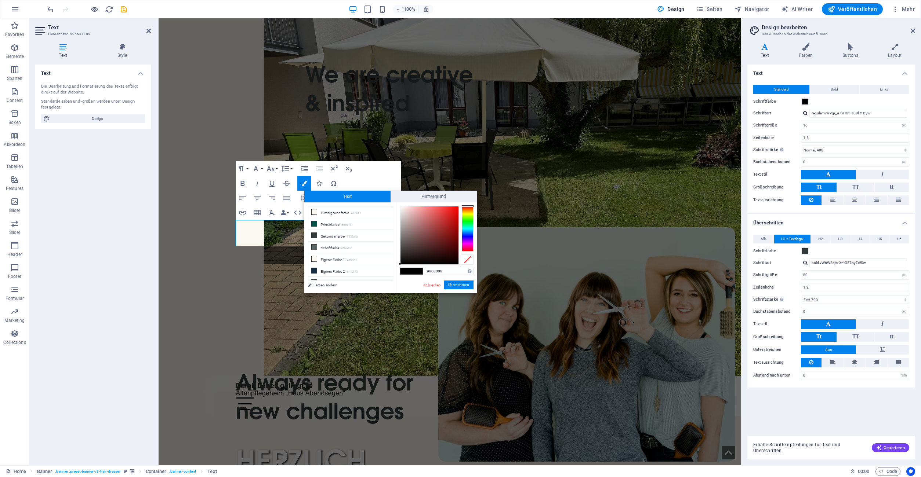
scroll to position [29, 0]
click at [334, 276] on li "Eigene Farbe 5 #ffffff" at bounding box center [350, 278] width 84 height 12
type input "#ffffff"
click at [457, 283] on button "Übernehmen" at bounding box center [459, 285] width 30 height 9
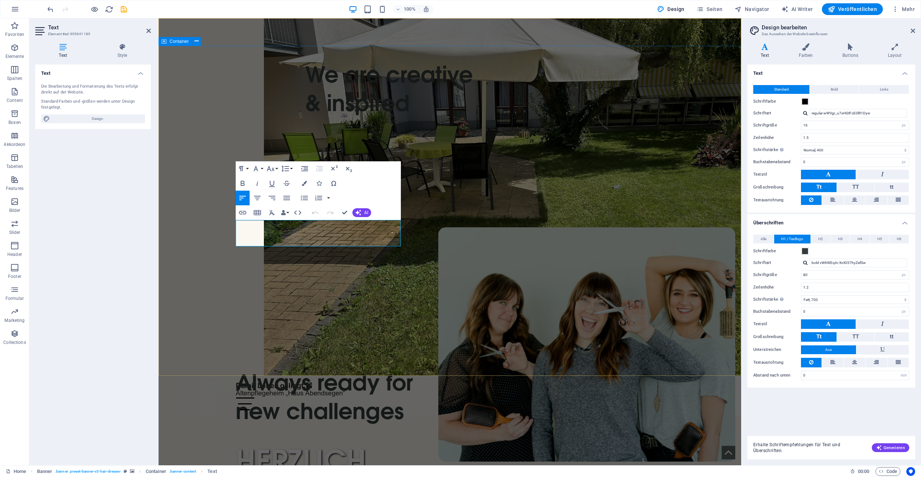
drag, startPoint x: 382, startPoint y: 240, endPoint x: 234, endPoint y: 223, distance: 148.4
click at [95, 121] on span "Design" at bounding box center [97, 118] width 91 height 9
click at [121, 49] on icon at bounding box center [122, 46] width 57 height 7
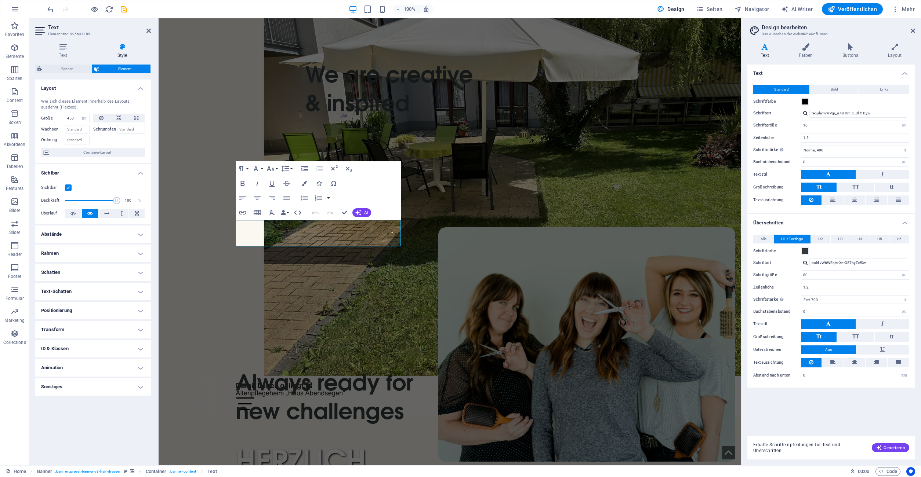
click at [118, 290] on h4 "Text-Schatten" at bounding box center [93, 292] width 116 height 18
click at [132, 307] on span "Außen" at bounding box center [127, 306] width 11 height 9
type input "rgba(0, 0, 0, 0.2)"
type input "2"
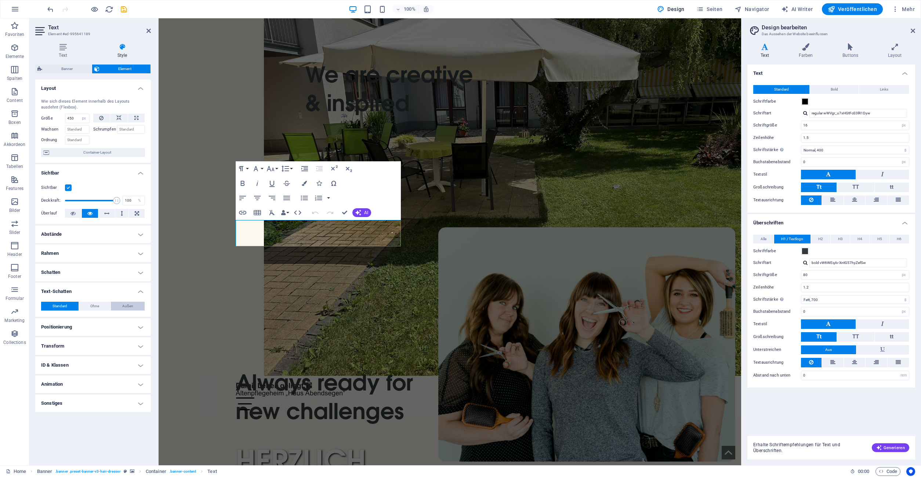
type input "4"
drag, startPoint x: 68, startPoint y: 317, endPoint x: 77, endPoint y: 319, distance: 9.2
click at [68, 318] on span at bounding box center [69, 319] width 6 height 6
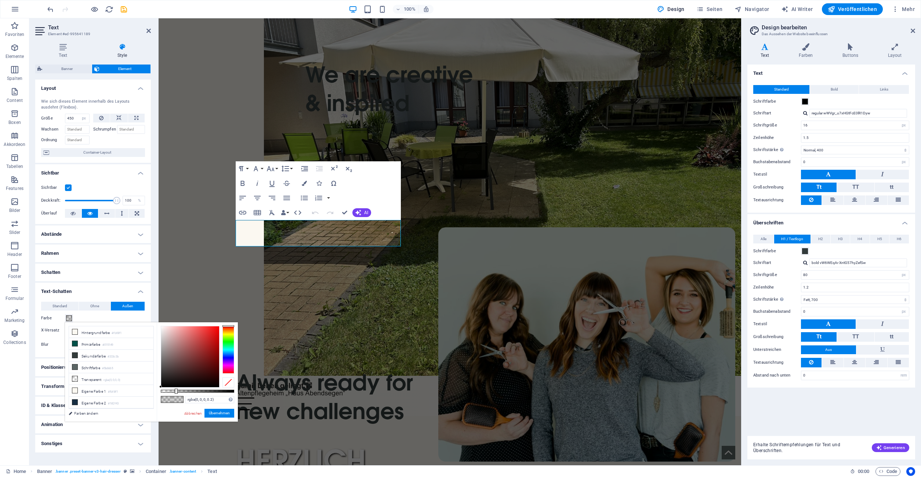
scroll to position [32, 0]
click at [122, 407] on li "Eigene Farbe 5 #ffffff" at bounding box center [111, 407] width 84 height 12
type input "#000000"
drag, startPoint x: 163, startPoint y: 327, endPoint x: 138, endPoint y: 415, distance: 91.9
click at [137, 415] on div "less Hintergrundfarbe #fbf8f1 Primärfarbe #015149 Sekundärfarbe #333c3b Schrift…" at bounding box center [151, 372] width 173 height 99
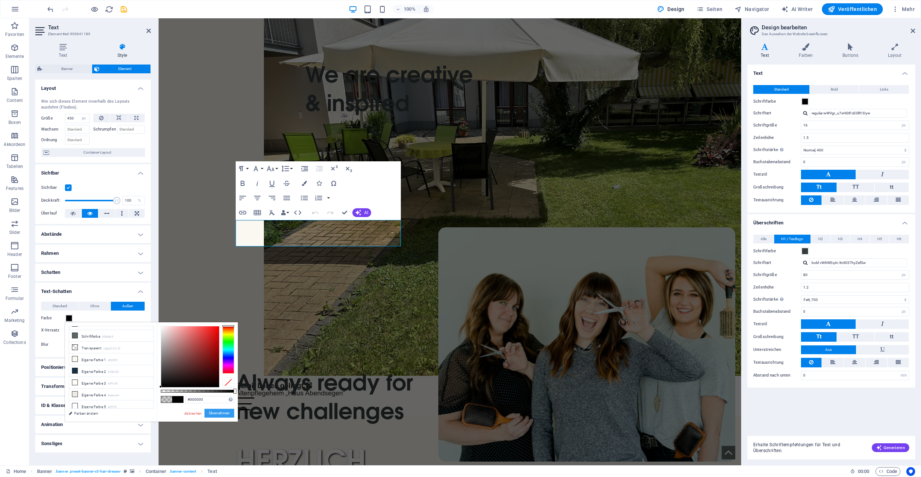
click at [221, 413] on button "Übernehmen" at bounding box center [219, 413] width 30 height 9
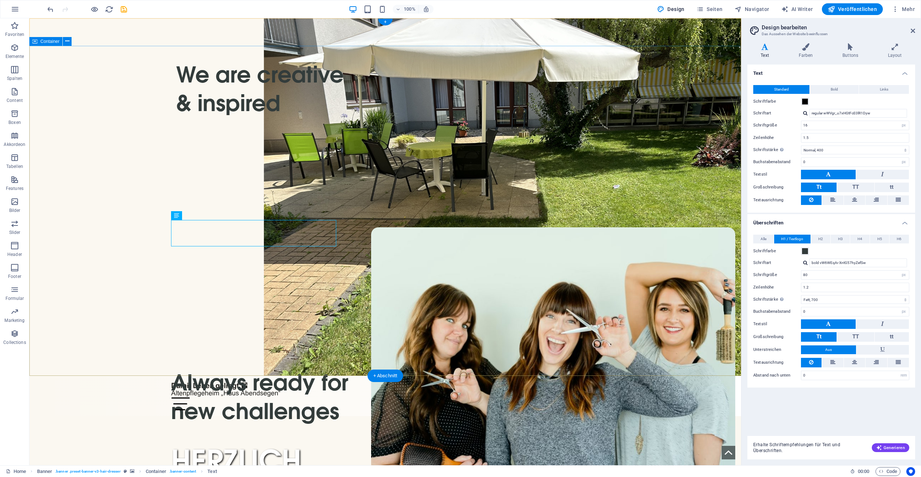
click at [384, 10] on icon "button" at bounding box center [382, 9] width 8 height 8
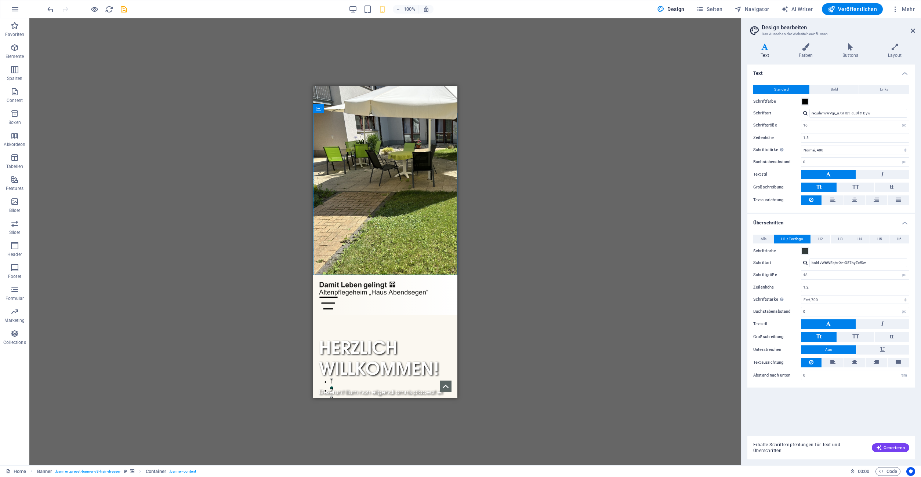
click at [374, 11] on div "100%" at bounding box center [391, 9] width 85 height 12
click at [371, 11] on icon "button" at bounding box center [367, 9] width 8 height 8
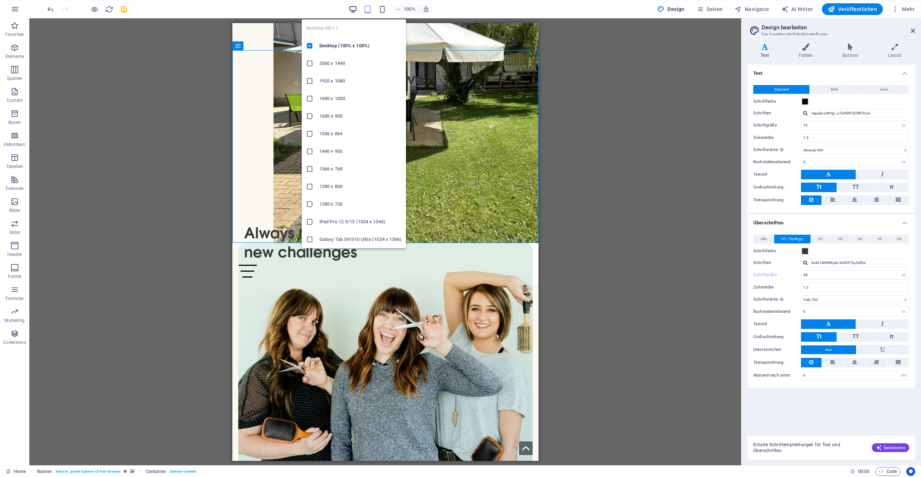
drag, startPoint x: 352, startPoint y: 10, endPoint x: 136, endPoint y: 115, distance: 240.3
click at [352, 10] on icon "button" at bounding box center [353, 9] width 8 height 8
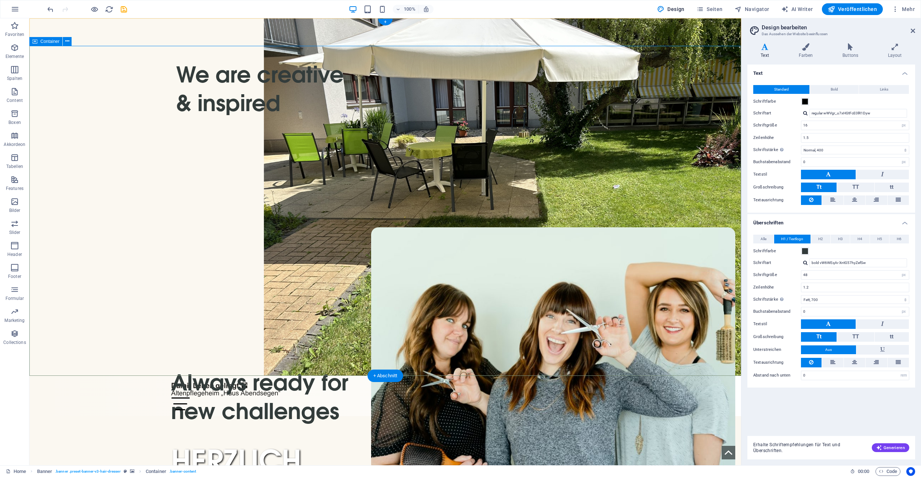
type input "80"
select select "px"
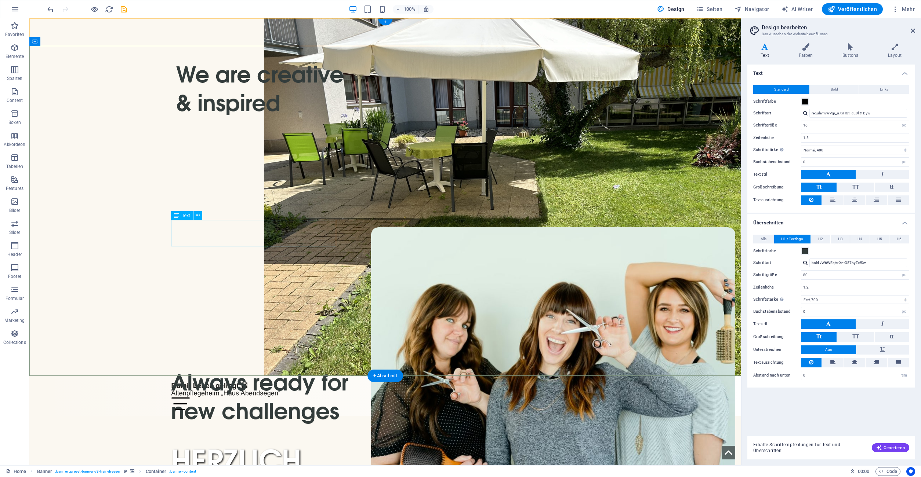
select select "px"
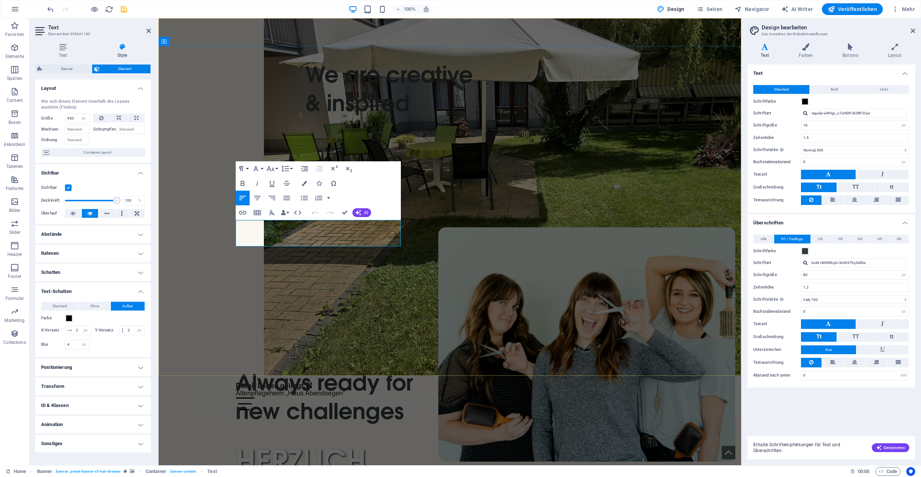
drag, startPoint x: 380, startPoint y: 240, endPoint x: 236, endPoint y: 224, distance: 145.4
drag, startPoint x: 73, startPoint y: 347, endPoint x: 51, endPoint y: 345, distance: 21.8
click at [65, 345] on input "4" at bounding box center [77, 345] width 24 height 9
type input "8"
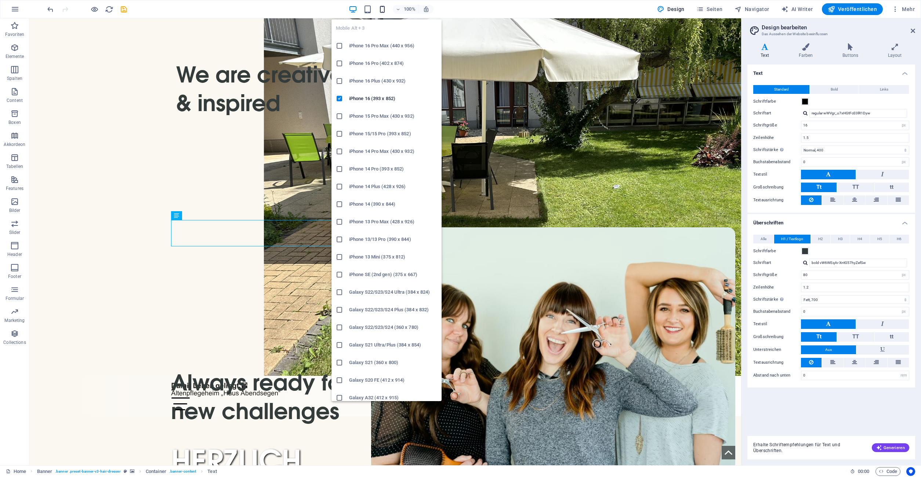
click at [384, 8] on icon "button" at bounding box center [382, 9] width 8 height 8
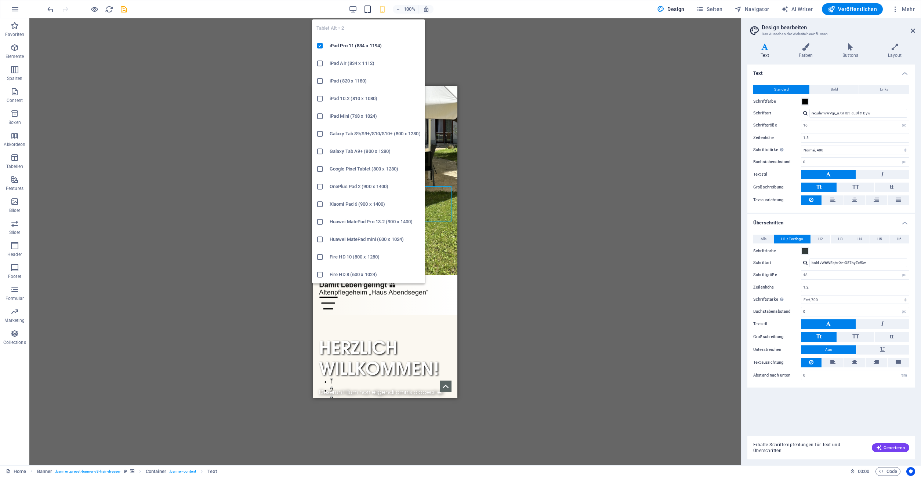
drag, startPoint x: 368, startPoint y: 9, endPoint x: 12, endPoint y: 29, distance: 356.9
click at [368, 9] on icon "button" at bounding box center [367, 9] width 8 height 8
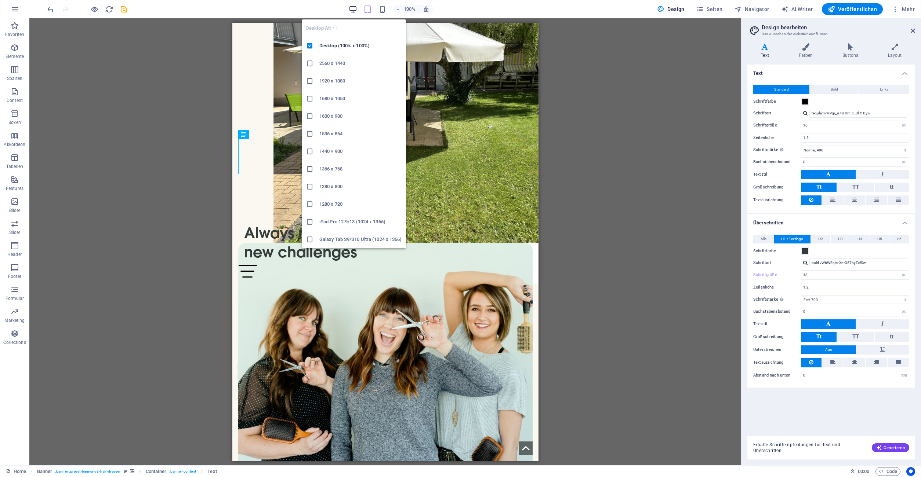
click at [357, 9] on icon "button" at bounding box center [353, 9] width 8 height 8
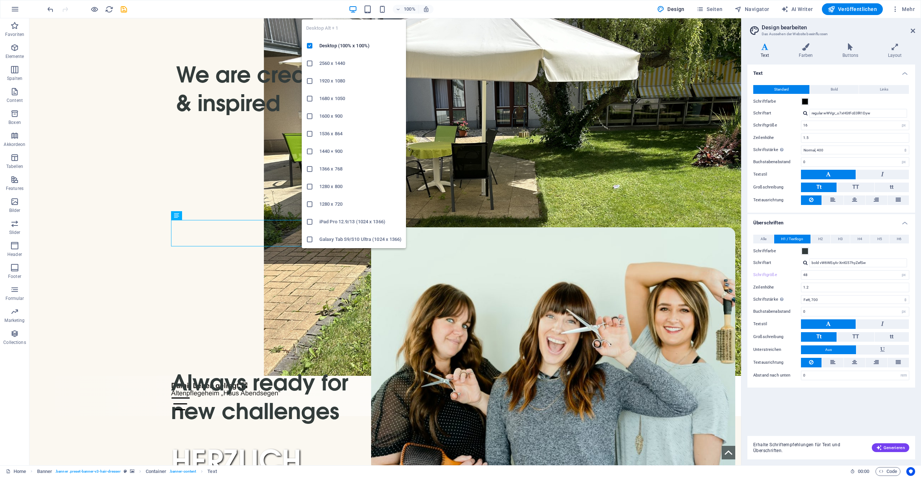
type input "80"
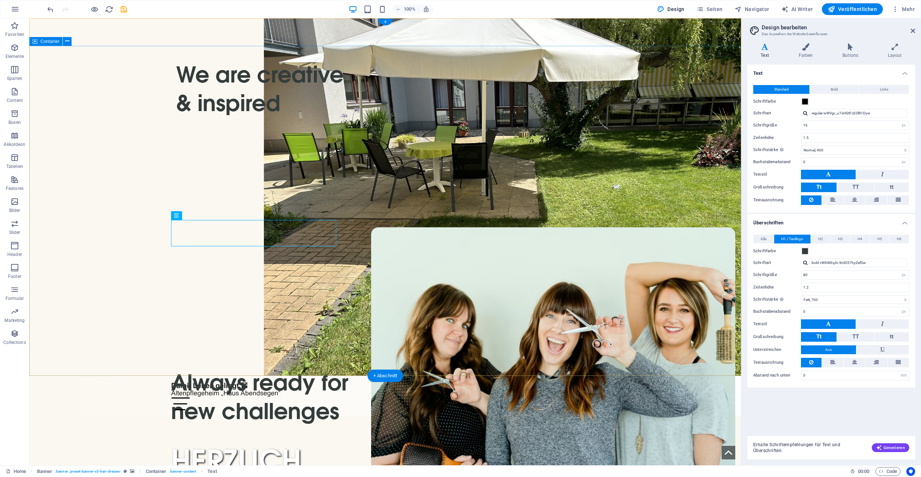
select select "px"
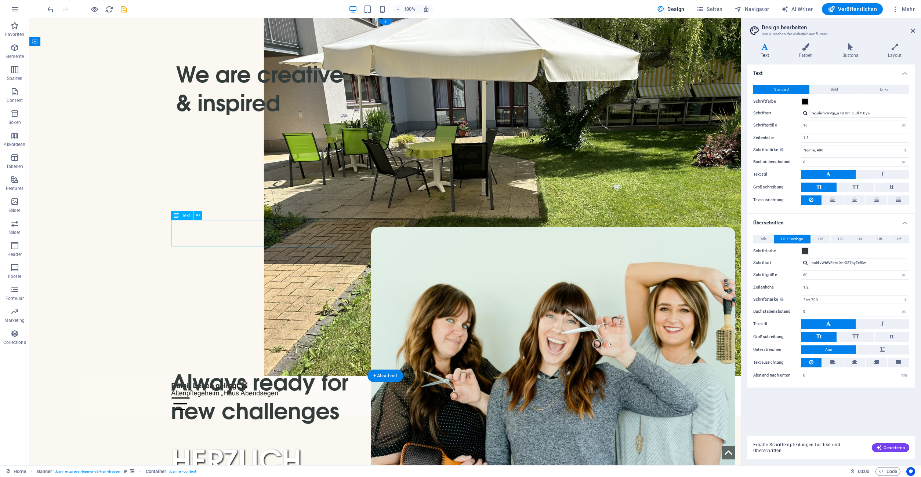
select select "px"
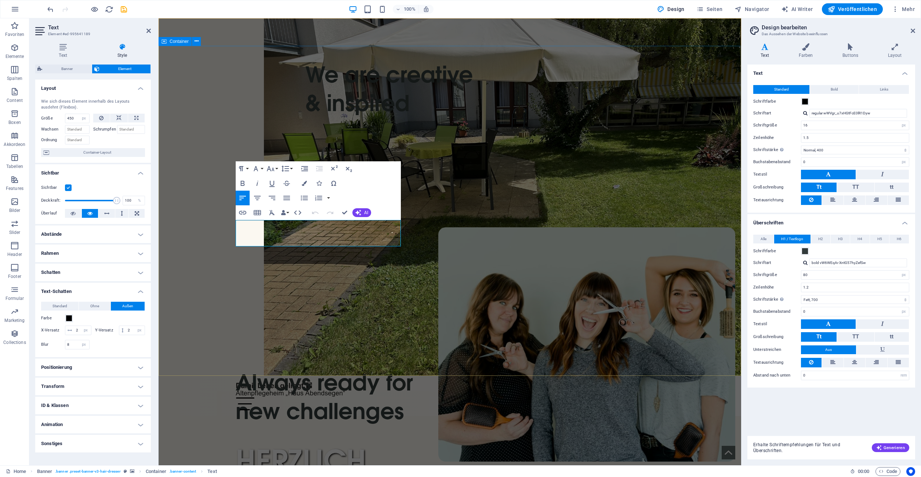
drag, startPoint x: 382, startPoint y: 241, endPoint x: 234, endPoint y: 223, distance: 149.7
click at [261, 170] on button "Schriftart" at bounding box center [257, 168] width 14 height 15
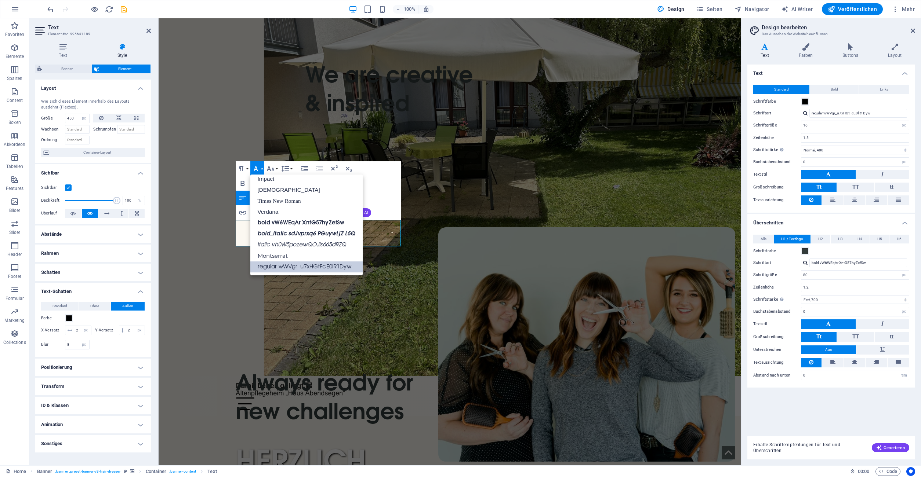
scroll to position [26, 0]
click at [274, 170] on icon "button" at bounding box center [270, 168] width 8 height 5
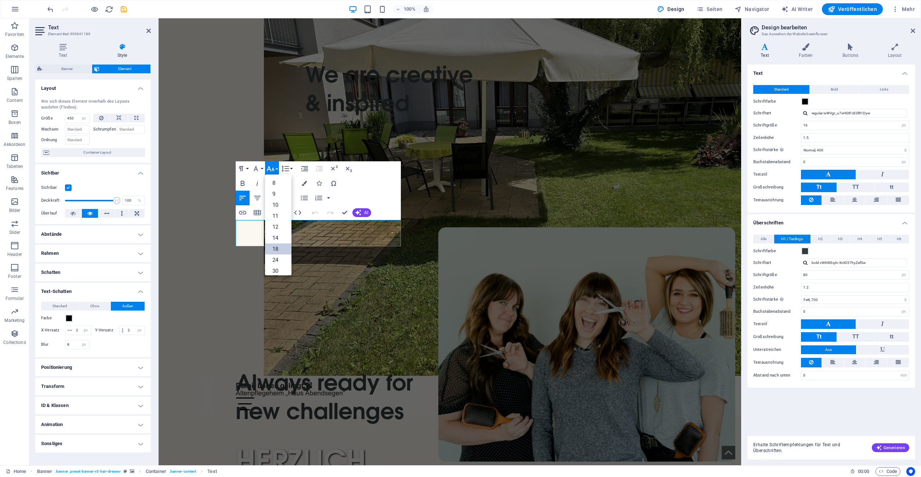
click at [281, 247] on link "18" at bounding box center [278, 249] width 26 height 11
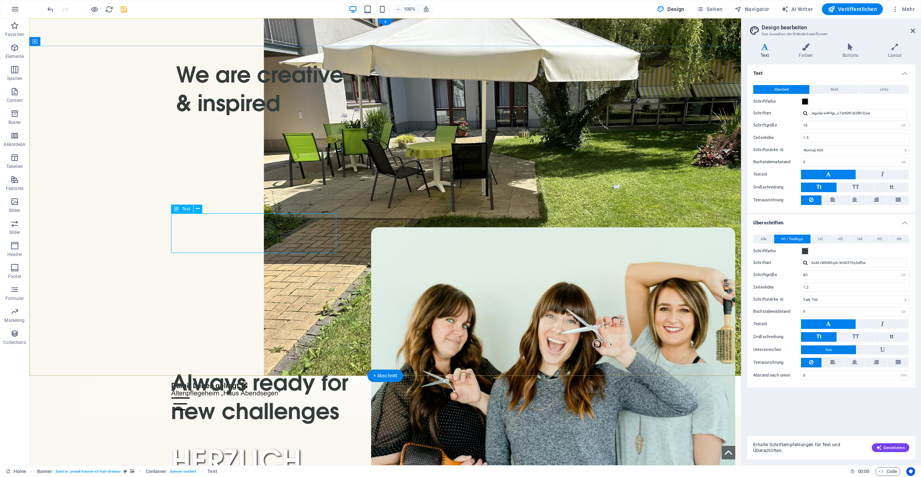
select select "px"
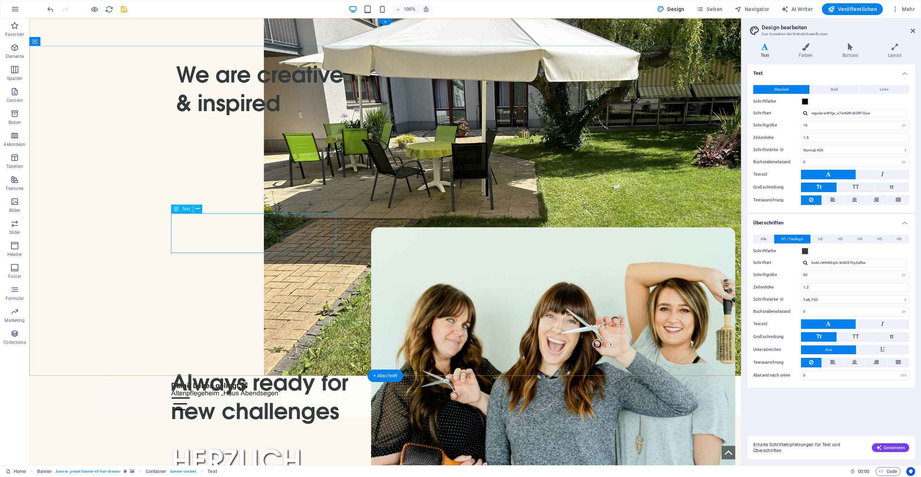
select select "px"
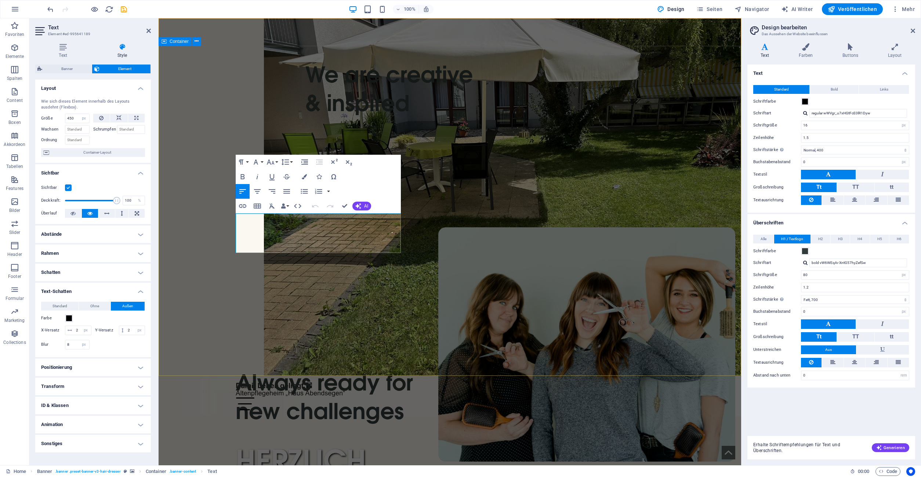
drag, startPoint x: 274, startPoint y: 248, endPoint x: 232, endPoint y: 218, distance: 52.0
click at [75, 345] on input "8" at bounding box center [77, 345] width 24 height 9
drag, startPoint x: 76, startPoint y: 345, endPoint x: 61, endPoint y: 345, distance: 15.0
click at [65, 345] on input "8" at bounding box center [77, 345] width 24 height 9
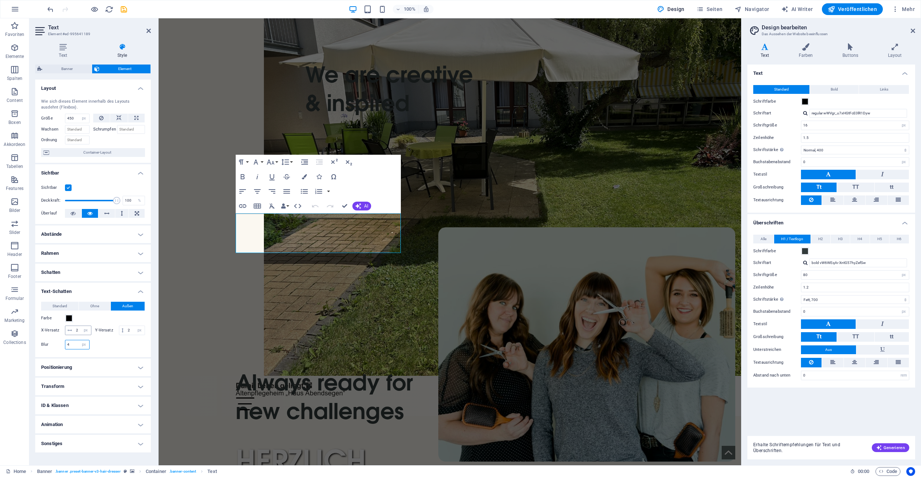
type input "4"
click at [79, 331] on input "2" at bounding box center [82, 330] width 17 height 9
click at [81, 326] on select "px rem vh vw" at bounding box center [86, 330] width 10 height 9
click at [76, 329] on input "2" at bounding box center [82, 330] width 17 height 9
click at [76, 330] on input "2" at bounding box center [82, 330] width 17 height 9
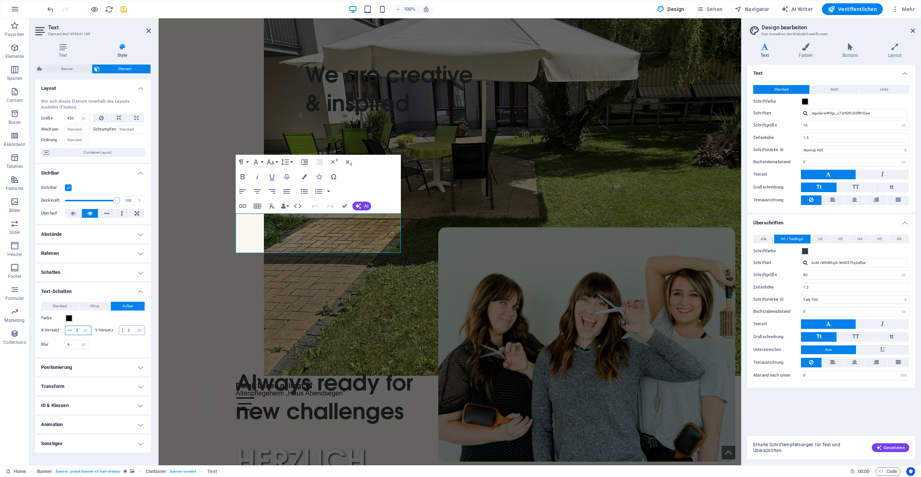
type input "3"
drag, startPoint x: 130, startPoint y: 330, endPoint x: 125, endPoint y: 330, distance: 4.0
click at [126, 330] on input "2" at bounding box center [135, 330] width 19 height 9
type input "3"
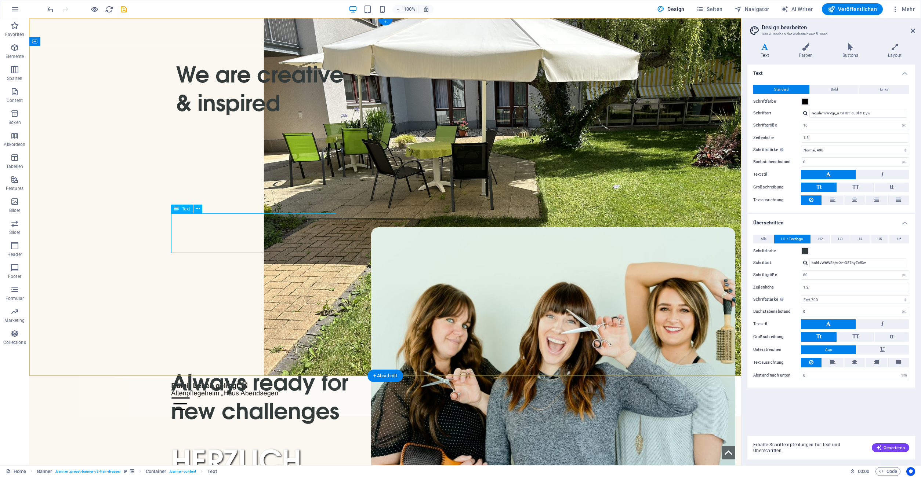
select select "px"
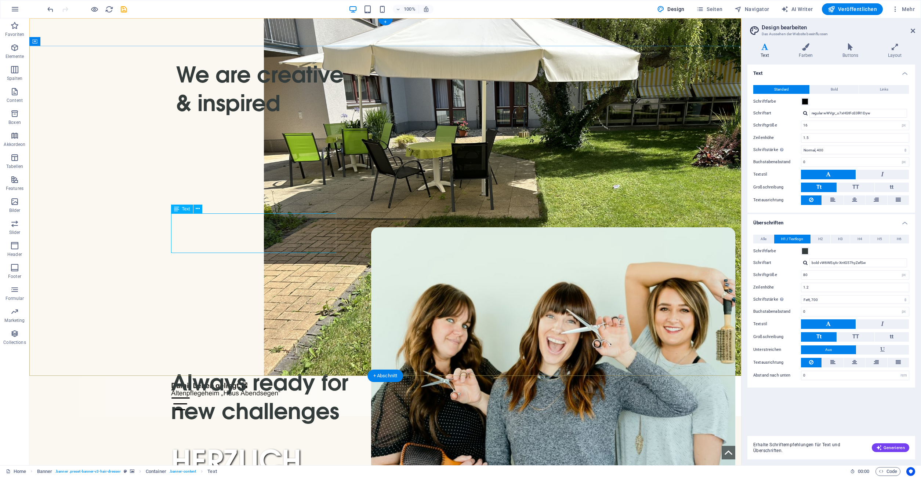
select select "px"
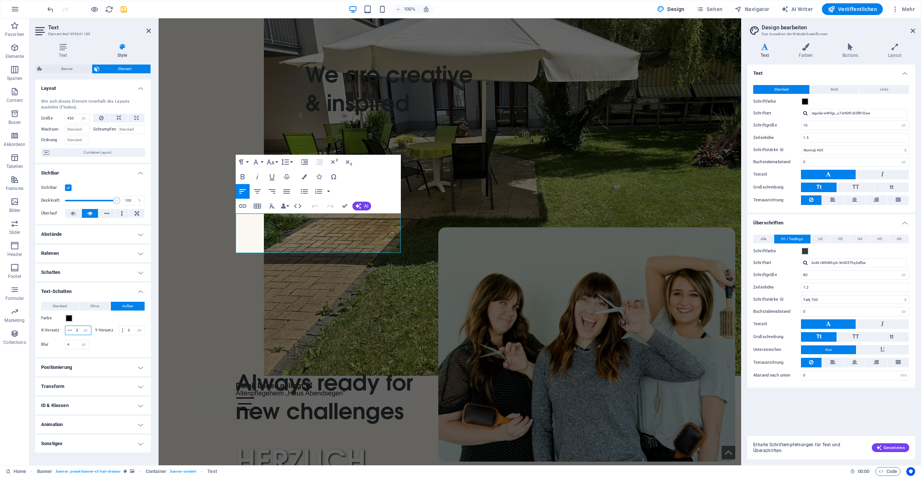
click at [78, 329] on input "3" at bounding box center [82, 330] width 17 height 9
drag, startPoint x: 79, startPoint y: 328, endPoint x: 74, endPoint y: 328, distance: 4.4
click at [74, 328] on input "3" at bounding box center [82, 330] width 17 height 9
type input "2"
click at [133, 327] on input "3" at bounding box center [135, 330] width 19 height 9
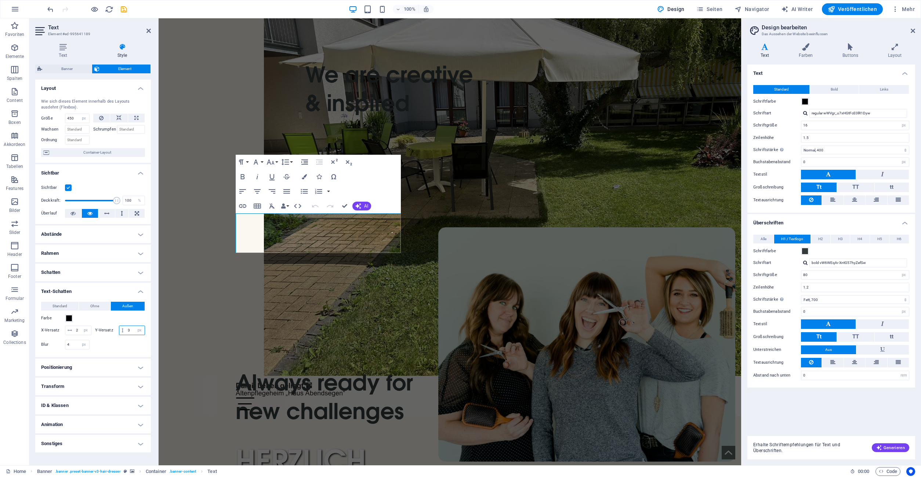
drag, startPoint x: 131, startPoint y: 331, endPoint x: 124, endPoint y: 330, distance: 7.4
click at [126, 330] on input "3" at bounding box center [135, 330] width 19 height 9
type input "2"
click at [136, 349] on div at bounding box center [119, 345] width 52 height 10
click at [125, 248] on h4 "Rahmen" at bounding box center [93, 254] width 116 height 18
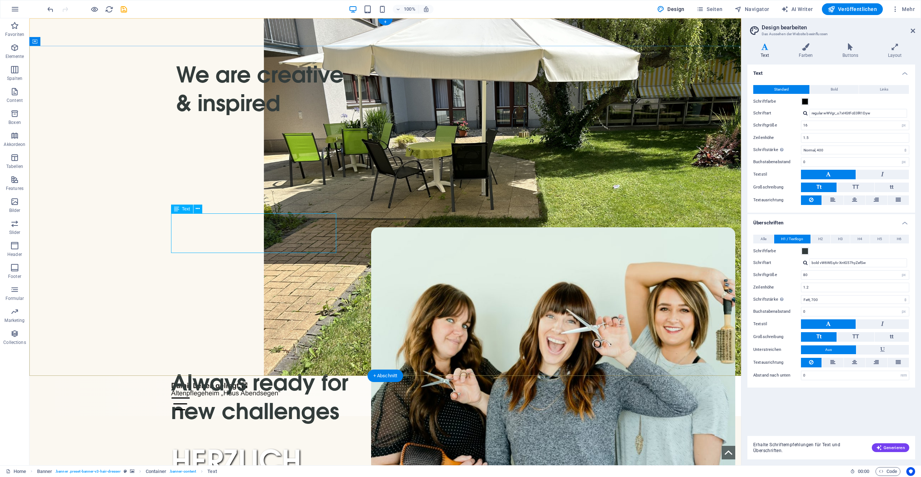
select select "px"
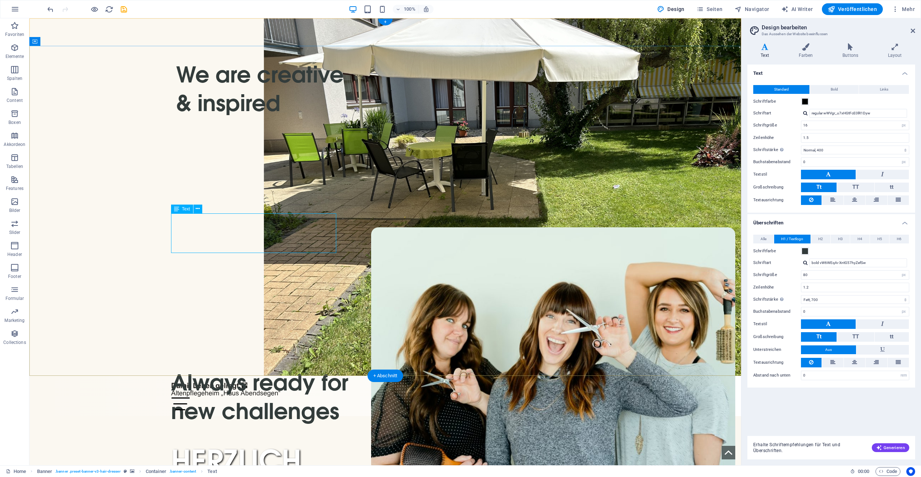
select select "px"
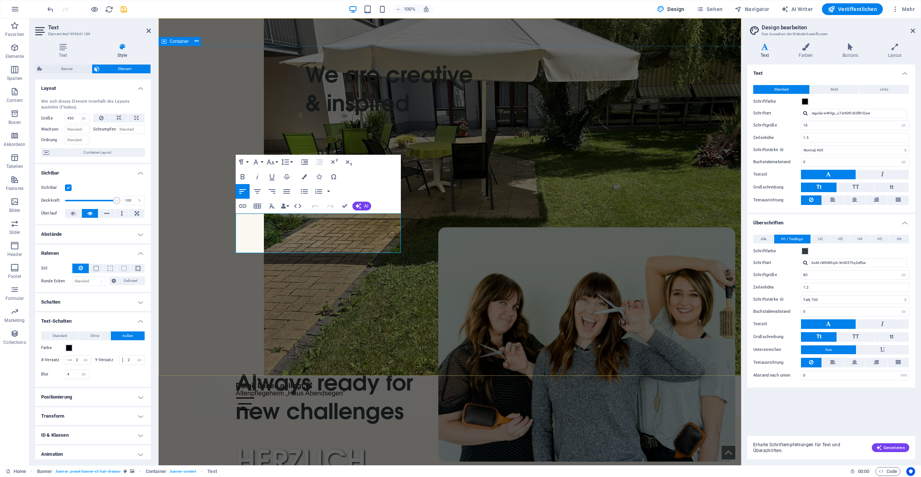
drag, startPoint x: 269, startPoint y: 248, endPoint x: 230, endPoint y: 214, distance: 51.5
click at [247, 163] on button "Formatierung" at bounding box center [243, 162] width 14 height 15
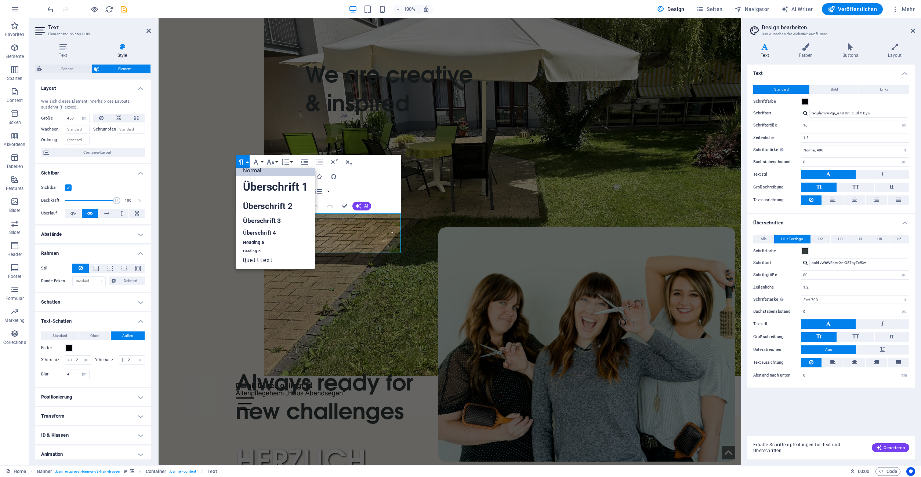
scroll to position [6, 0]
click at [267, 222] on link "Überschrift 3" at bounding box center [276, 221] width 80 height 13
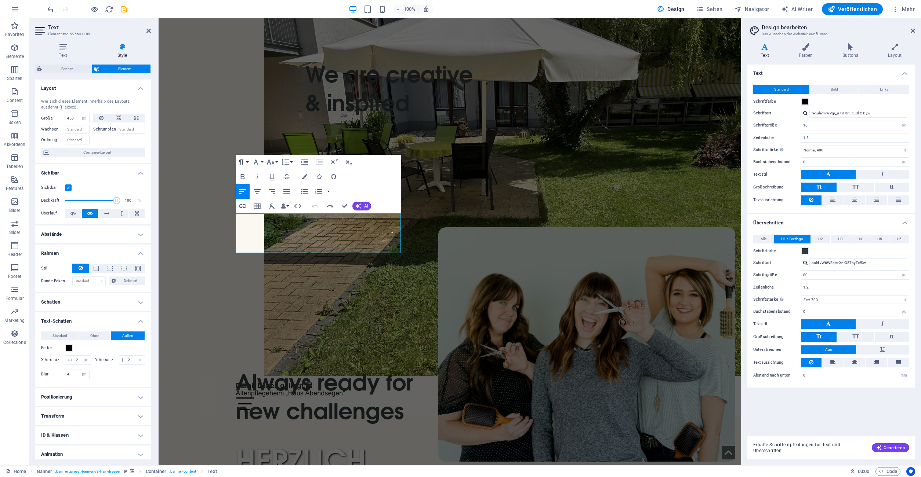
click at [246, 162] on button "Formatierung" at bounding box center [243, 162] width 14 height 15
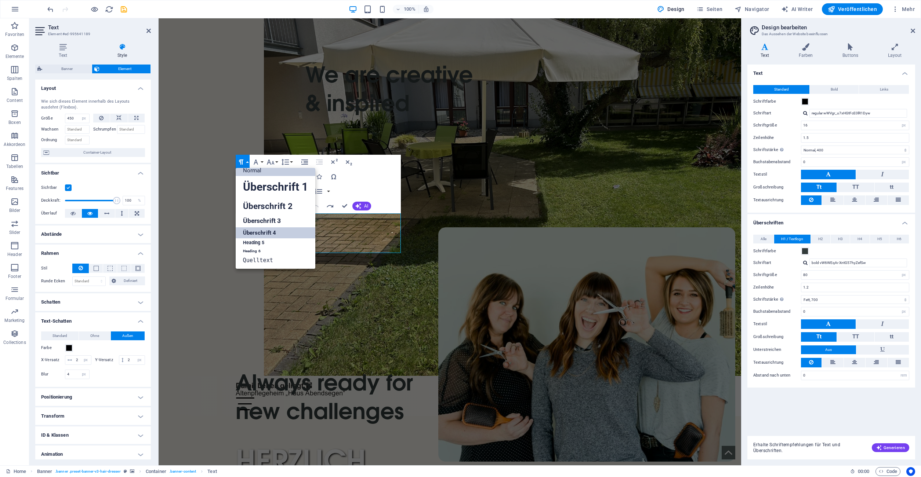
click at [277, 232] on link "Überschrift 4" at bounding box center [276, 233] width 80 height 11
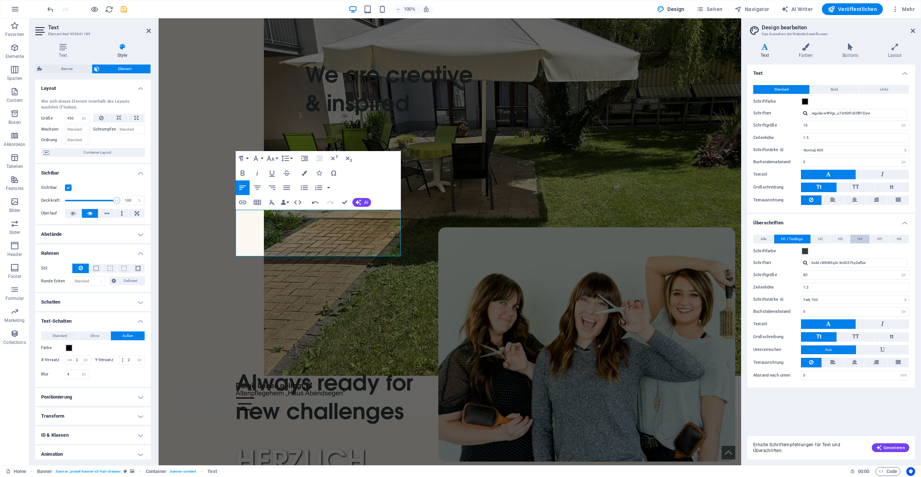
click at [862, 239] on button "H4" at bounding box center [859, 239] width 19 height 9
drag, startPoint x: 815, startPoint y: 290, endPoint x: 781, endPoint y: 283, distance: 34.7
click at [801, 284] on input "1.3" at bounding box center [855, 287] width 108 height 9
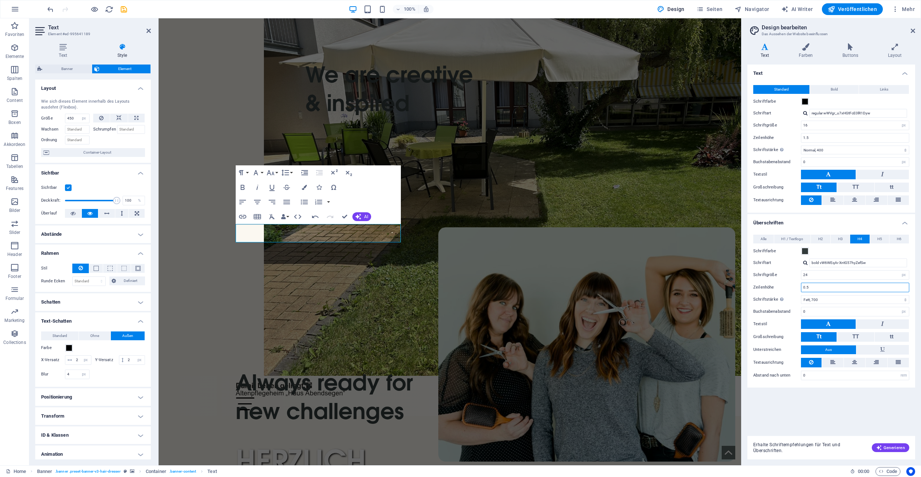
drag, startPoint x: 810, startPoint y: 286, endPoint x: 796, endPoint y: 287, distance: 14.0
click at [801, 287] on input "0.5" at bounding box center [855, 287] width 108 height 9
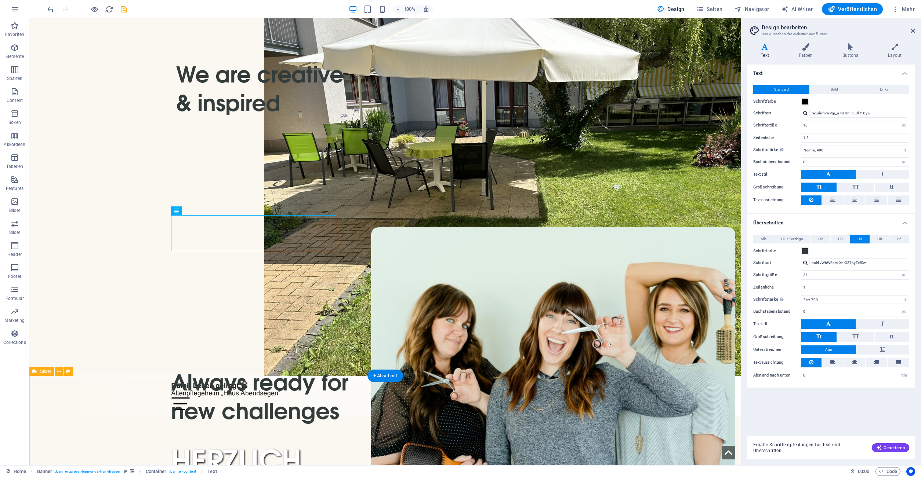
type input "1"
click at [125, 9] on icon "save" at bounding box center [124, 9] width 8 height 8
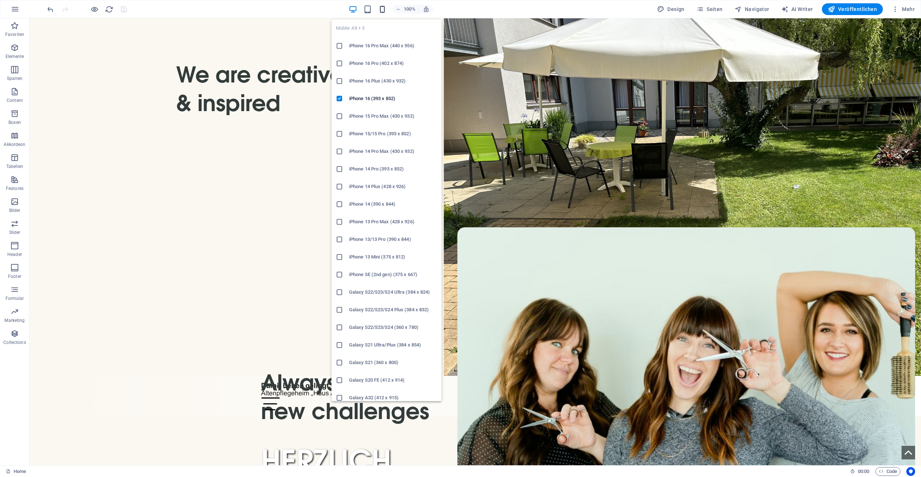
click at [381, 11] on icon "button" at bounding box center [382, 9] width 8 height 8
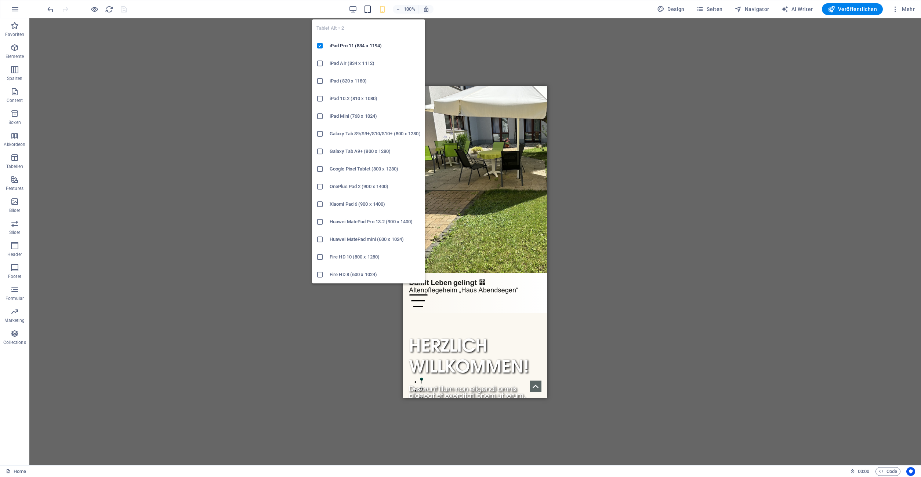
click at [367, 10] on icon "button" at bounding box center [367, 9] width 8 height 8
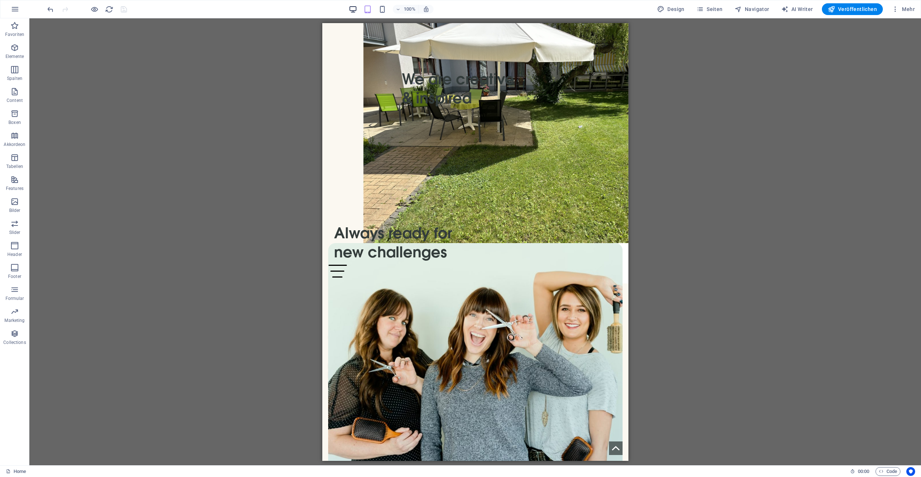
click at [355, 12] on icon "button" at bounding box center [353, 9] width 8 height 8
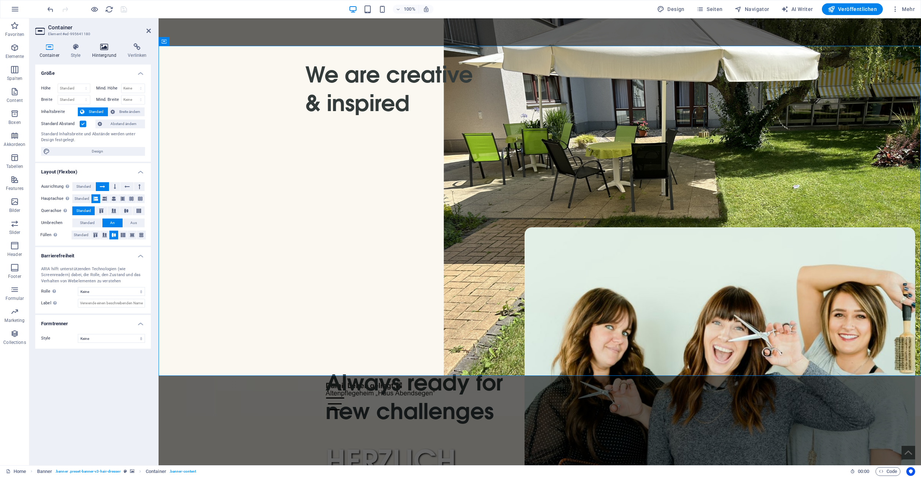
click at [112, 49] on icon at bounding box center [104, 46] width 33 height 7
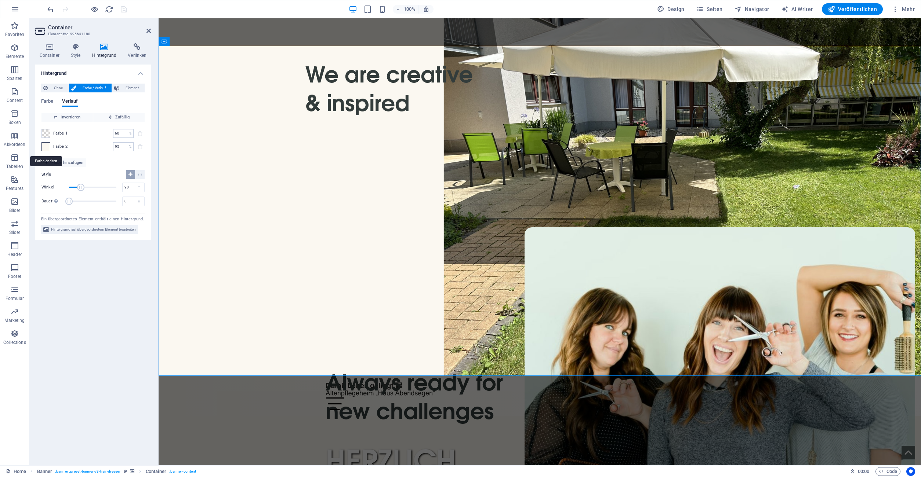
click at [48, 151] on div at bounding box center [45, 146] width 9 height 9
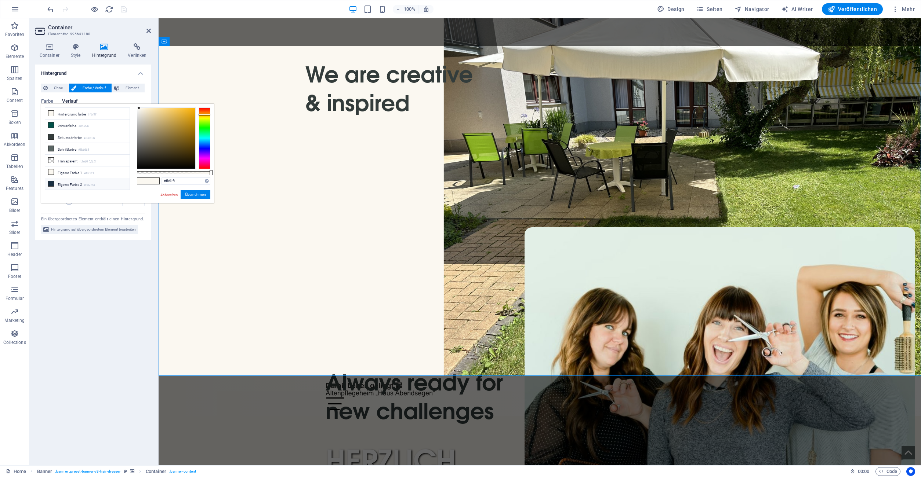
click at [89, 183] on small "#182f43" at bounding box center [89, 185] width 11 height 5
click at [166, 196] on link "Abbrechen" at bounding box center [169, 195] width 19 height 6
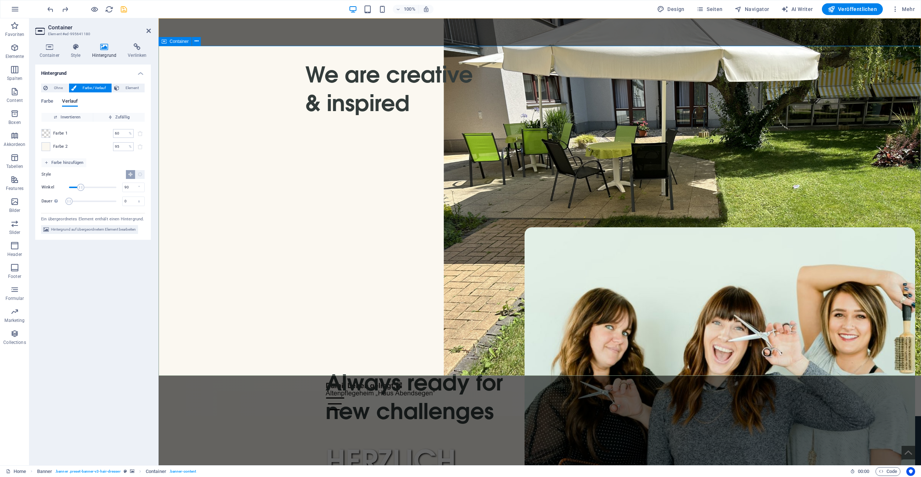
click at [149, 30] on icon at bounding box center [148, 31] width 4 height 6
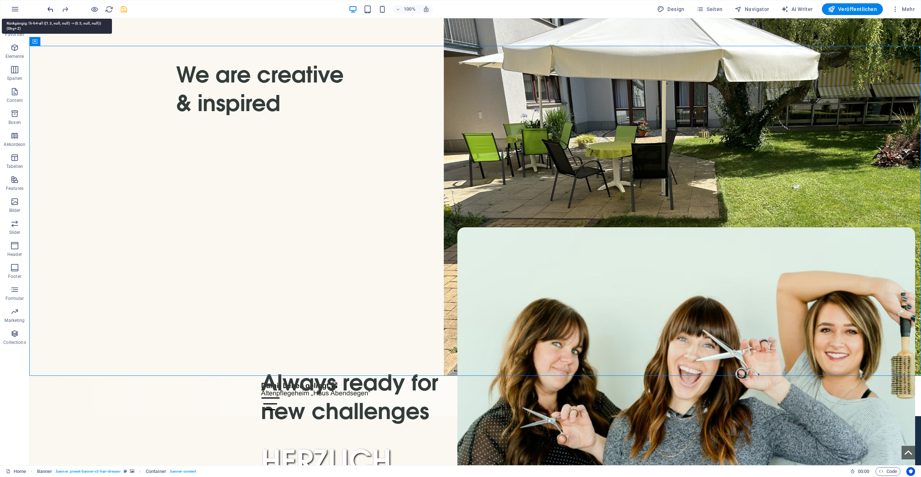
click at [53, 8] on icon "undo" at bounding box center [50, 9] width 8 height 8
click at [61, 9] on icon "redo" at bounding box center [65, 9] width 8 height 8
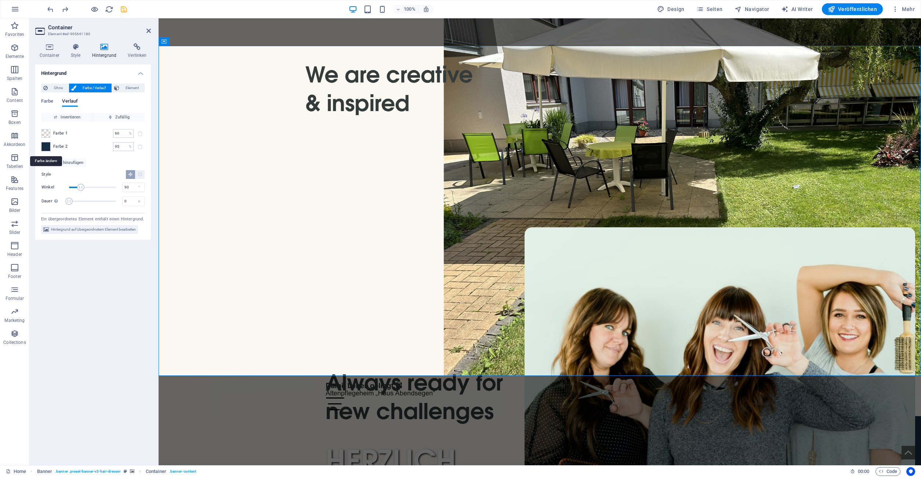
click at [47, 146] on span at bounding box center [46, 147] width 8 height 8
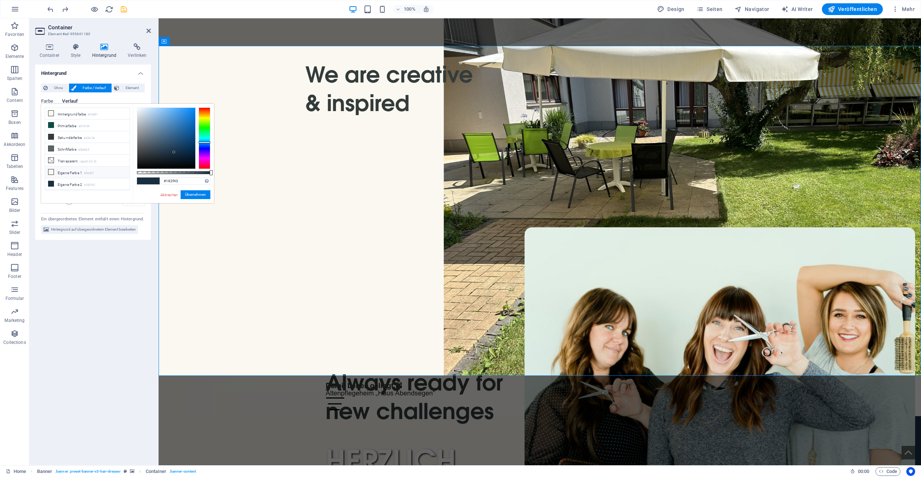
click at [79, 171] on li "Eigene Farbe 1 #fbf8f1" at bounding box center [87, 173] width 84 height 12
type input "#fbf8f1"
click at [88, 173] on small "#fbf8f1" at bounding box center [89, 173] width 10 height 5
drag, startPoint x: 167, startPoint y: 196, endPoint x: 22, endPoint y: 225, distance: 147.4
click at [167, 196] on link "Abbrechen" at bounding box center [169, 195] width 19 height 6
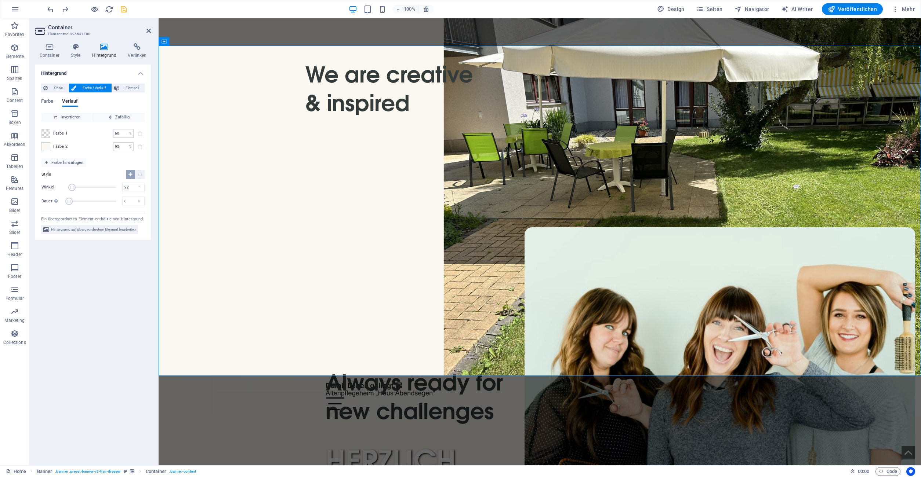
drag, startPoint x: 79, startPoint y: 188, endPoint x: 72, endPoint y: 190, distance: 7.5
click at [72, 190] on span "Winkel" at bounding box center [71, 187] width 7 height 7
drag, startPoint x: 72, startPoint y: 189, endPoint x: 78, endPoint y: 189, distance: 5.9
click at [78, 189] on span "Winkel" at bounding box center [77, 187] width 7 height 7
drag, startPoint x: 78, startPoint y: 189, endPoint x: 83, endPoint y: 189, distance: 4.8
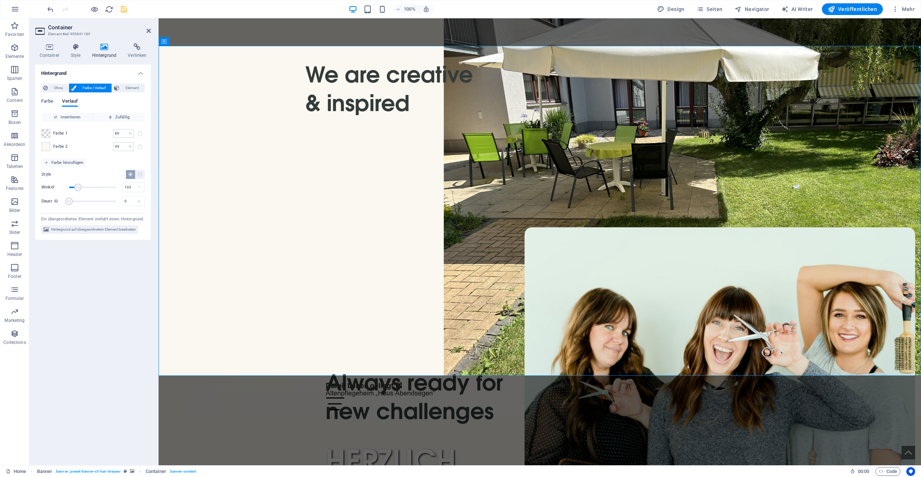
click at [81, 189] on span "Winkel" at bounding box center [77, 187] width 7 height 7
drag, startPoint x: 83, startPoint y: 189, endPoint x: 89, endPoint y: 188, distance: 6.7
click at [89, 188] on span "Winkel" at bounding box center [89, 187] width 7 height 7
drag, startPoint x: 91, startPoint y: 186, endPoint x: 99, endPoint y: 185, distance: 7.4
click at [99, 185] on span "Winkel" at bounding box center [98, 187] width 7 height 7
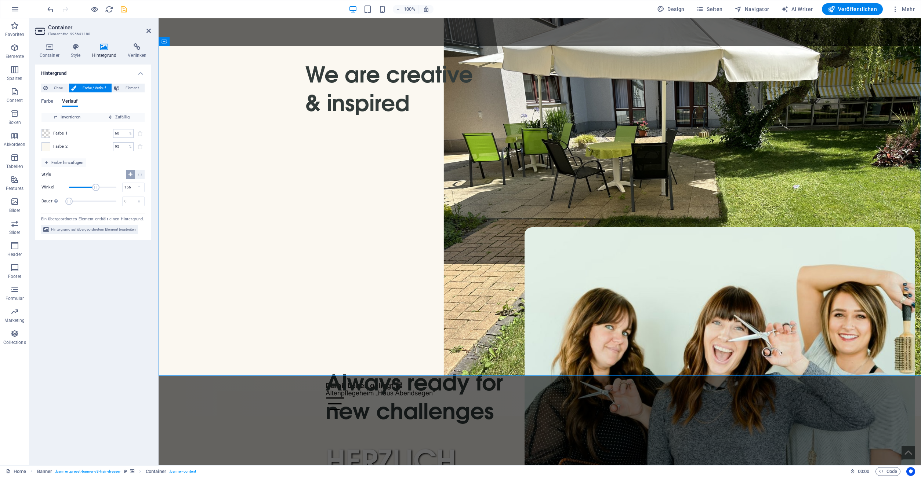
drag, startPoint x: 97, startPoint y: 186, endPoint x: 90, endPoint y: 186, distance: 7.4
click at [92, 186] on span "Winkel" at bounding box center [95, 187] width 7 height 7
type input "92"
drag, startPoint x: 90, startPoint y: 187, endPoint x: 81, endPoint y: 187, distance: 8.4
click at [81, 187] on span "Winkel" at bounding box center [80, 187] width 7 height 7
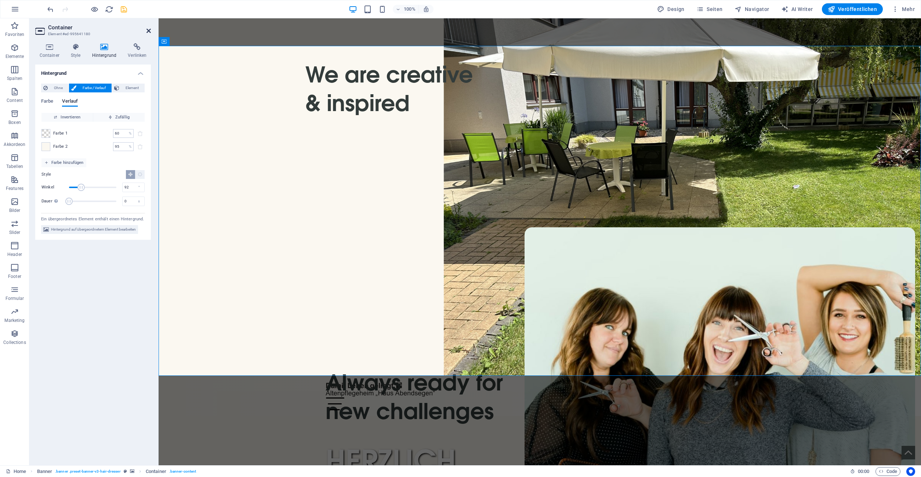
drag, startPoint x: 149, startPoint y: 30, endPoint x: 120, endPoint y: 12, distance: 34.3
click at [149, 30] on icon at bounding box center [148, 31] width 4 height 6
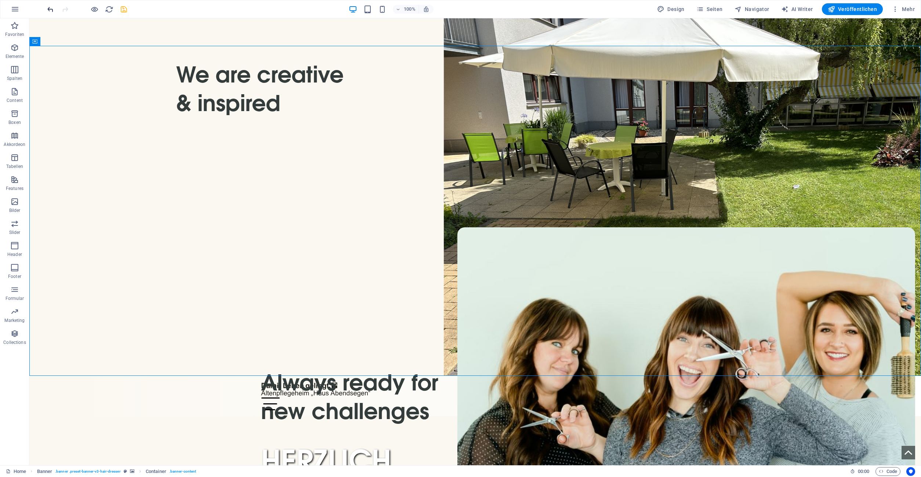
click at [49, 8] on icon "undo" at bounding box center [50, 9] width 8 height 8
click at [50, 8] on icon "undo" at bounding box center [50, 9] width 8 height 8
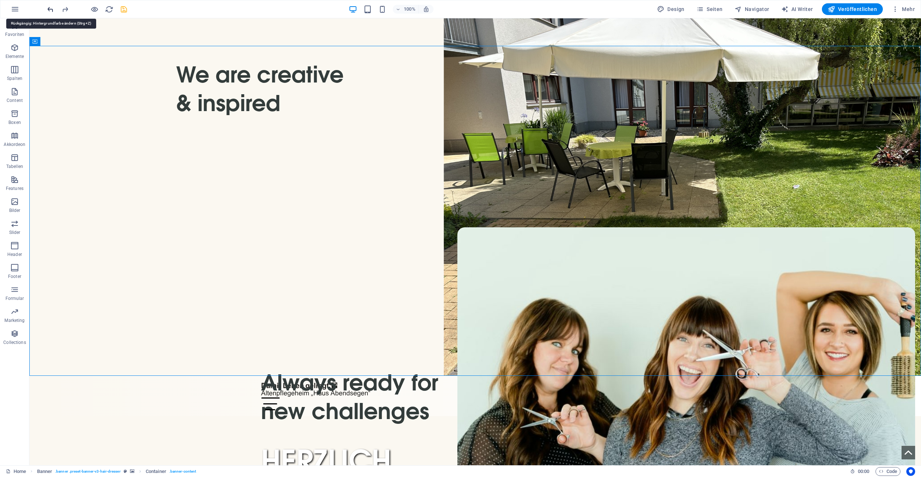
click at [50, 8] on icon "undo" at bounding box center [50, 9] width 8 height 8
click at [52, 10] on icon "undo" at bounding box center [50, 9] width 8 height 8
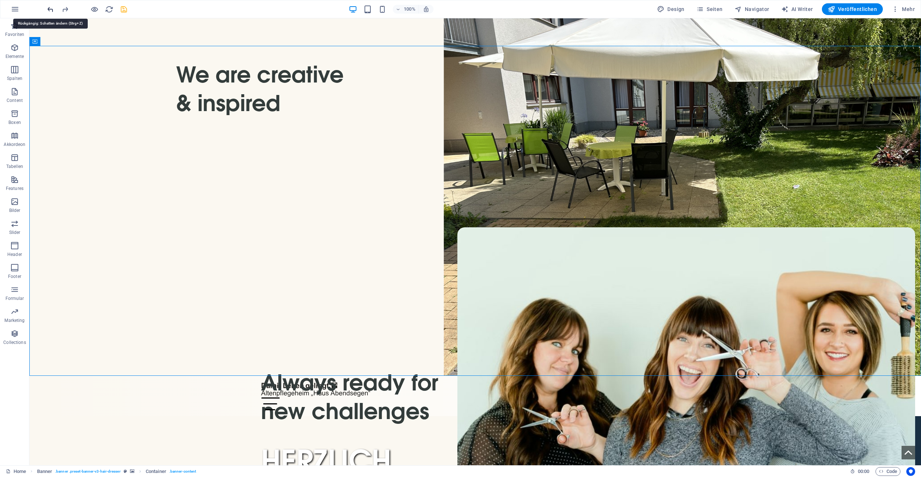
click at [52, 10] on icon "undo" at bounding box center [50, 9] width 8 height 8
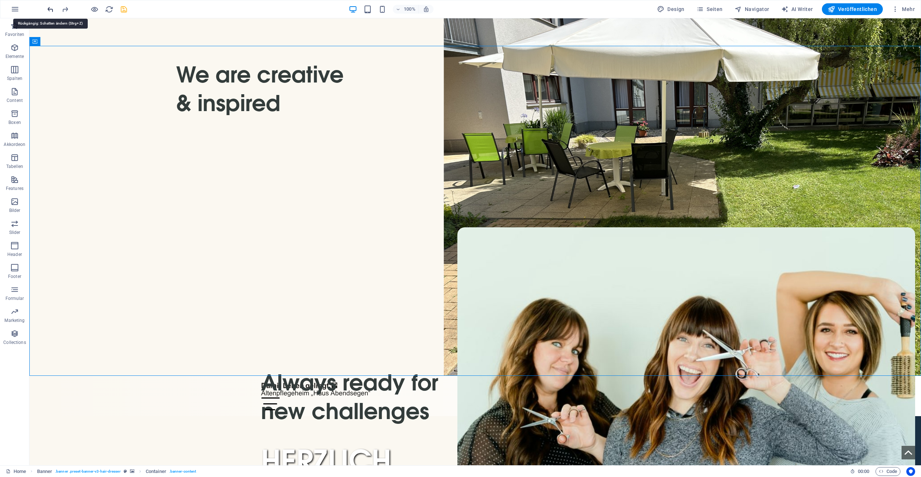
click at [52, 10] on icon "undo" at bounding box center [50, 9] width 8 height 8
click at [62, 11] on icon "redo" at bounding box center [65, 9] width 8 height 8
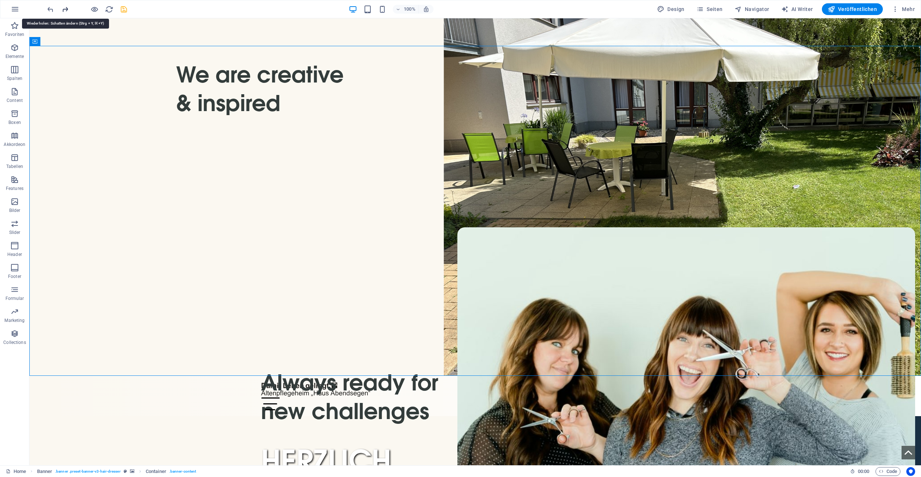
click at [62, 11] on icon "redo" at bounding box center [65, 9] width 8 height 8
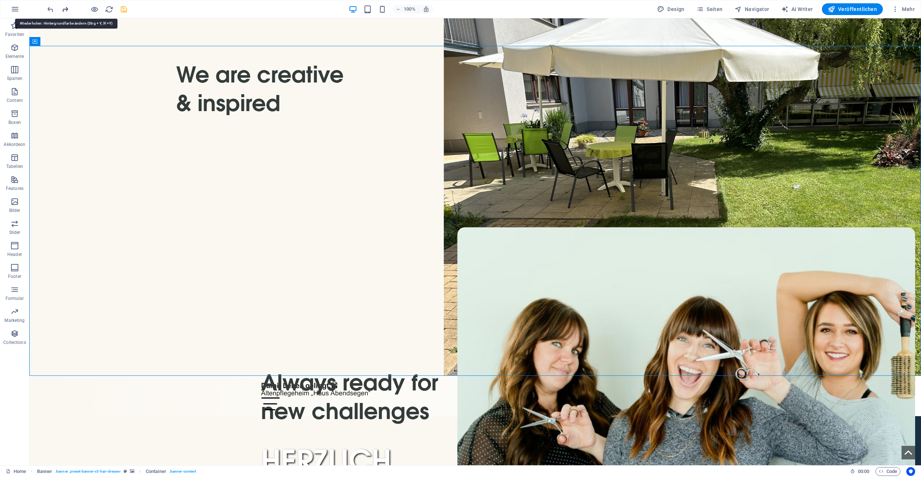
click at [62, 11] on icon "redo" at bounding box center [65, 9] width 8 height 8
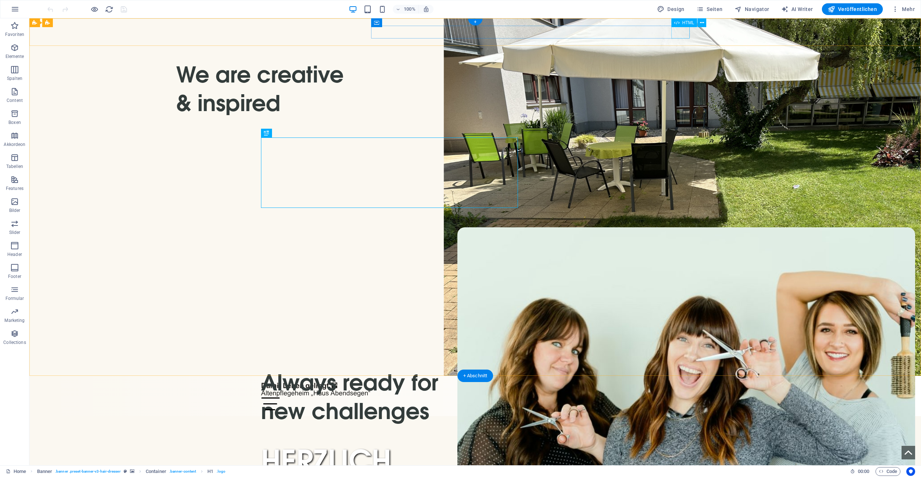
click at [681, 398] on div "Menu" at bounding box center [475, 404] width 429 height 13
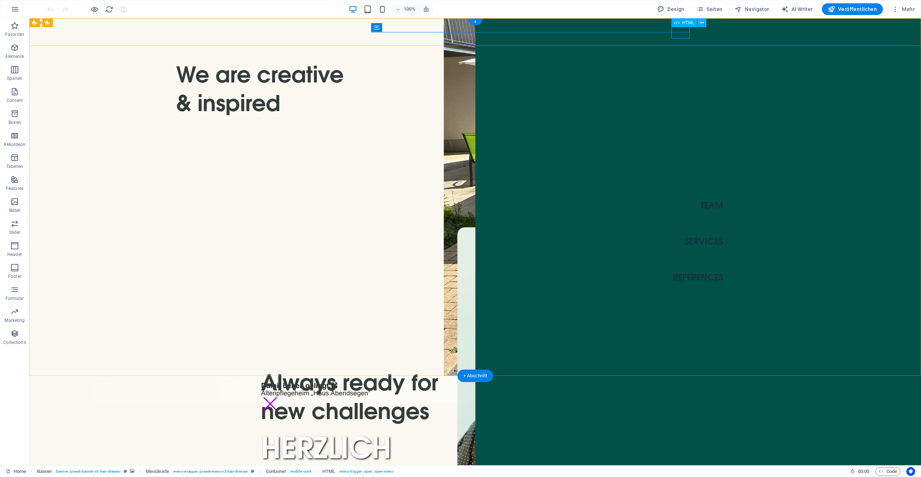
click at [279, 398] on div "Menu" at bounding box center [270, 404] width 18 height 13
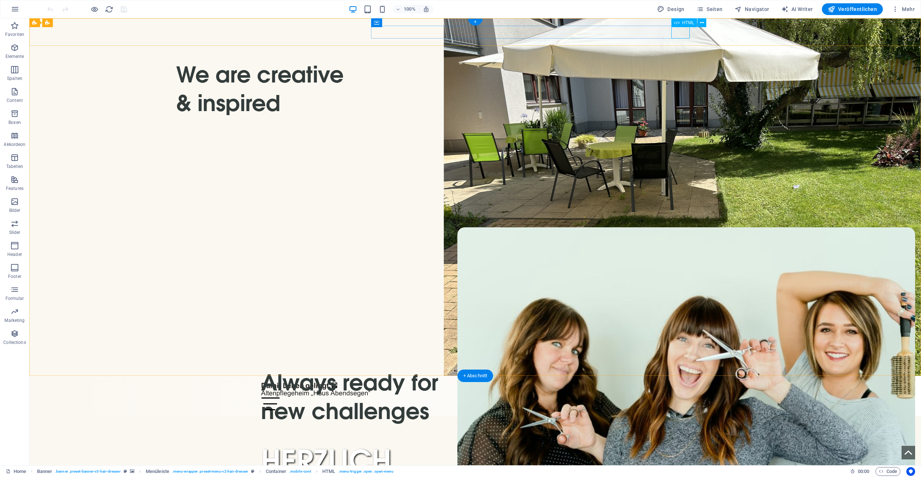
click at [684, 398] on div "Menu" at bounding box center [475, 404] width 429 height 13
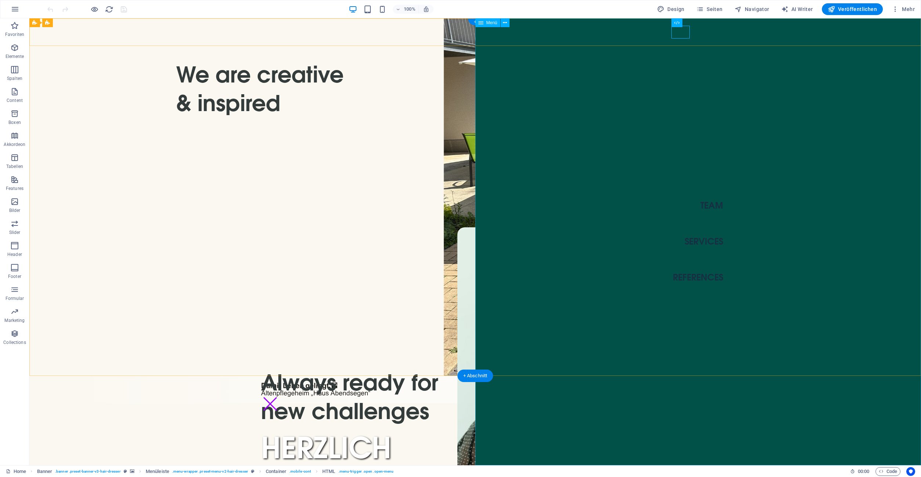
click at [602, 161] on nav "Team Services References" at bounding box center [698, 241] width 446 height 447
select select "1"
select select
select select "2"
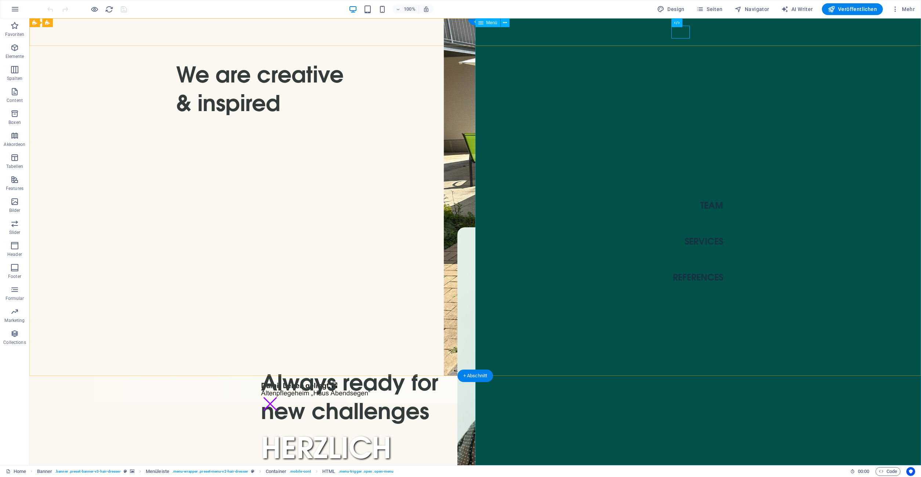
select select
select select "3"
select select
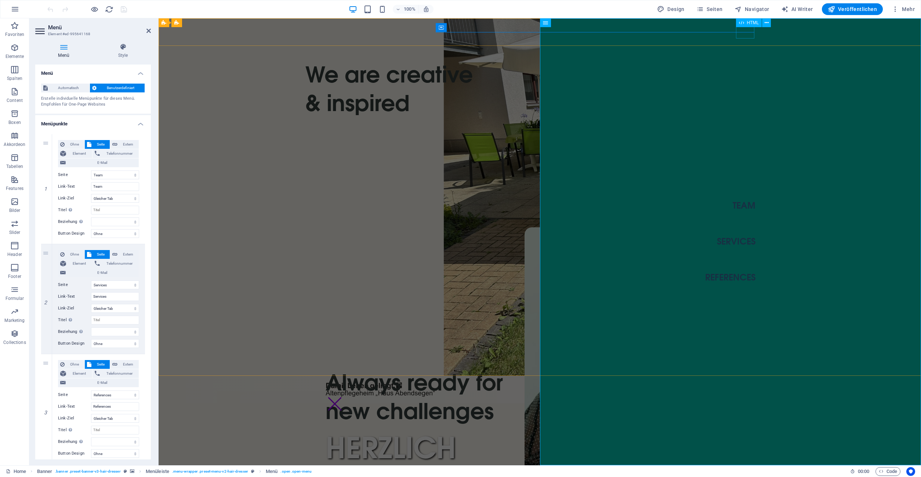
click at [344, 398] on div "Menu" at bounding box center [334, 404] width 18 height 13
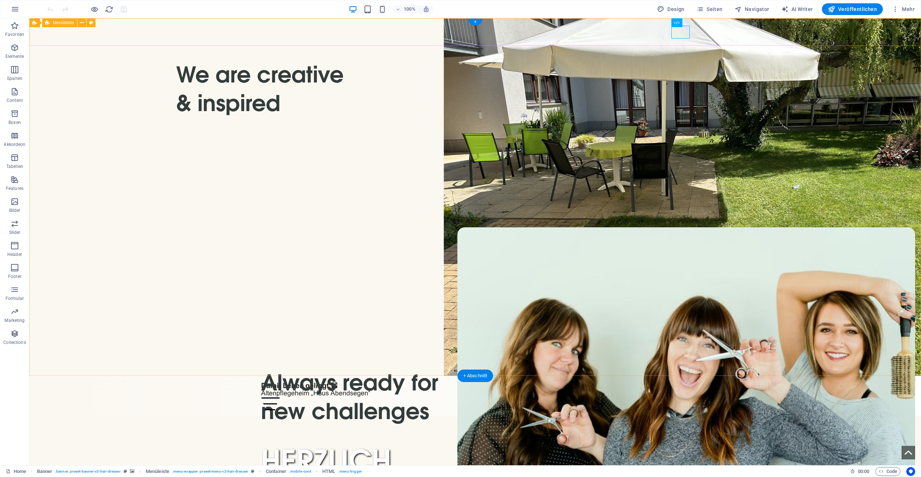
click at [81, 376] on div "Team Services References Menu" at bounding box center [474, 396] width 891 height 40
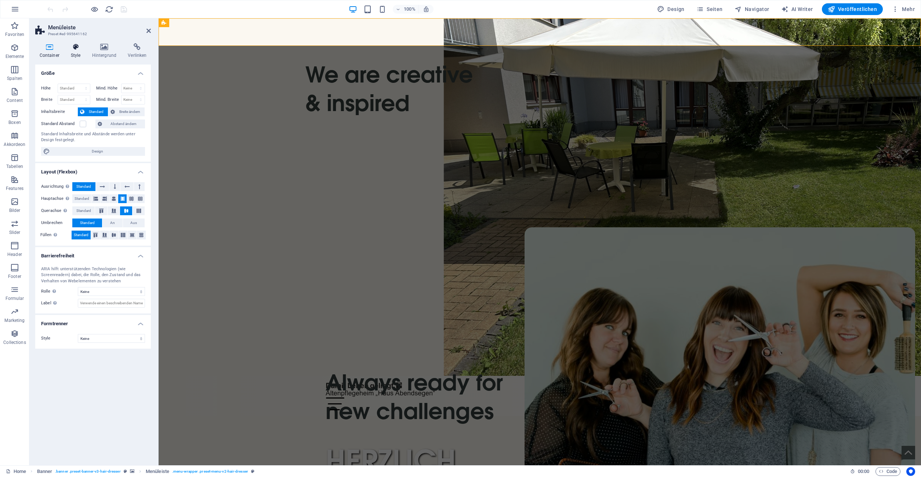
click at [80, 49] on icon at bounding box center [75, 46] width 18 height 7
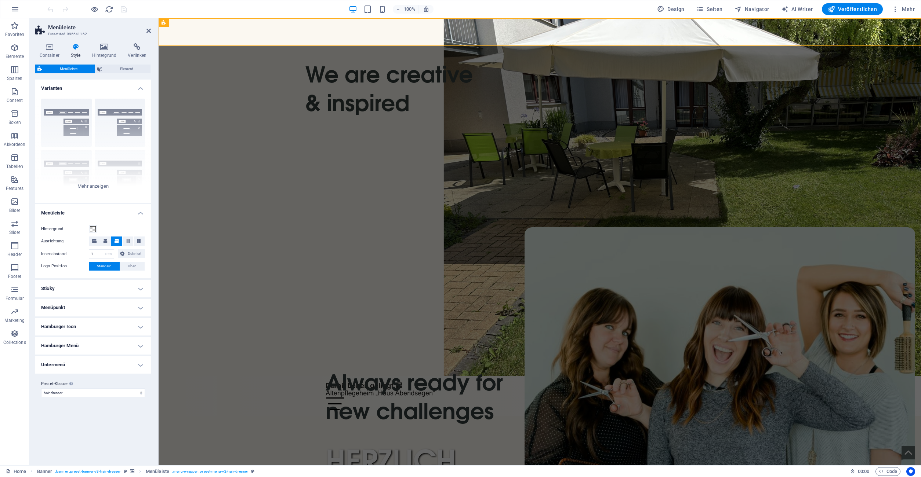
click at [91, 333] on h4 "Hamburger Icon" at bounding box center [93, 327] width 116 height 18
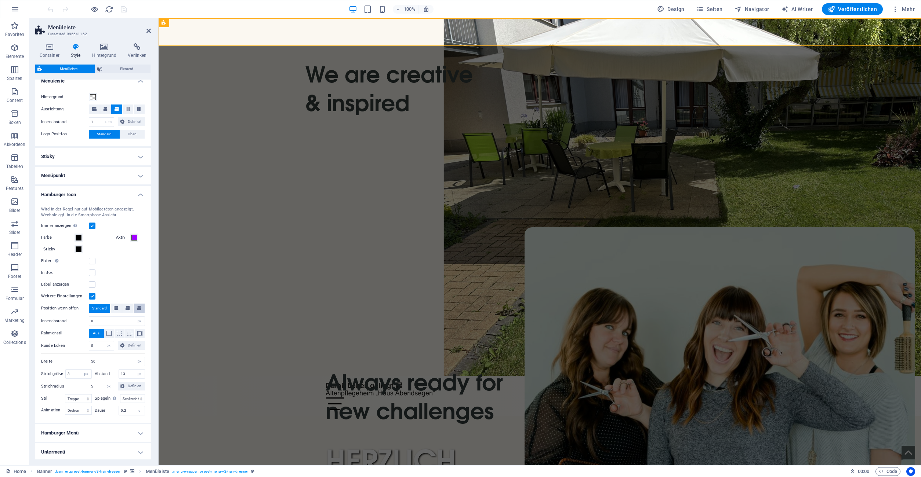
scroll to position [163, 0]
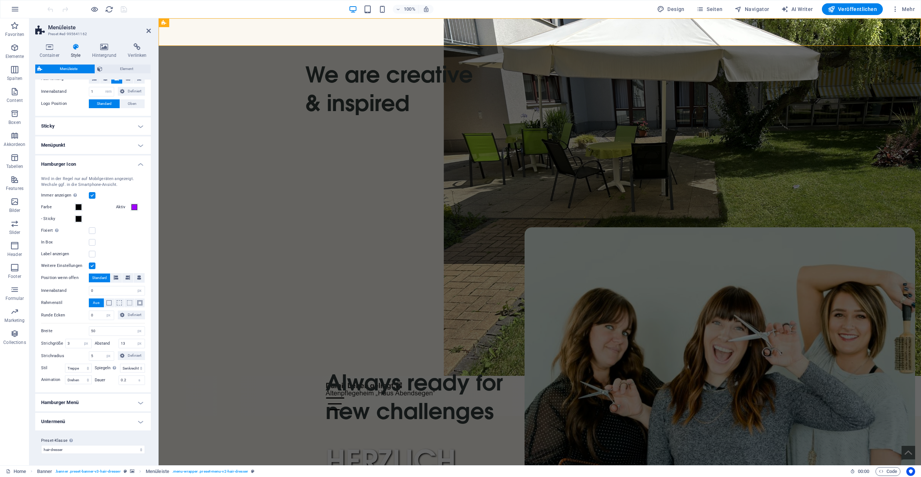
click at [133, 403] on h4 "Hamburger Menü" at bounding box center [93, 403] width 116 height 18
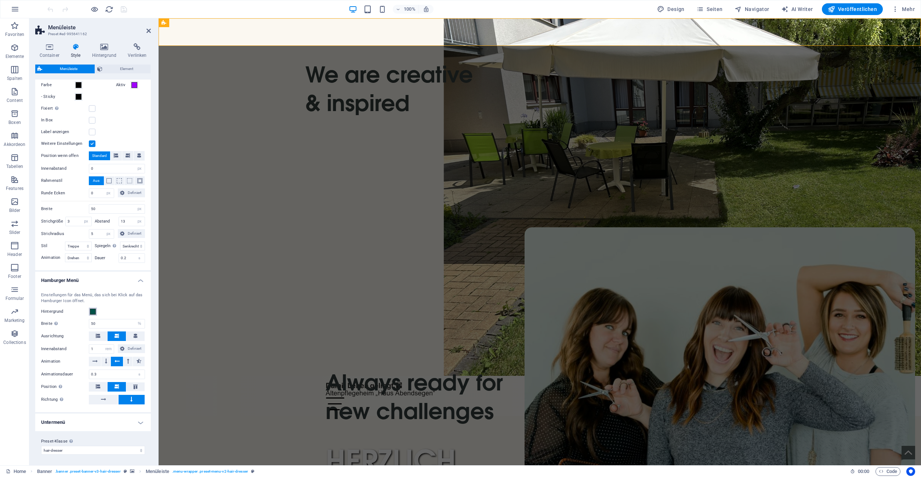
click at [94, 310] on span at bounding box center [93, 312] width 6 height 6
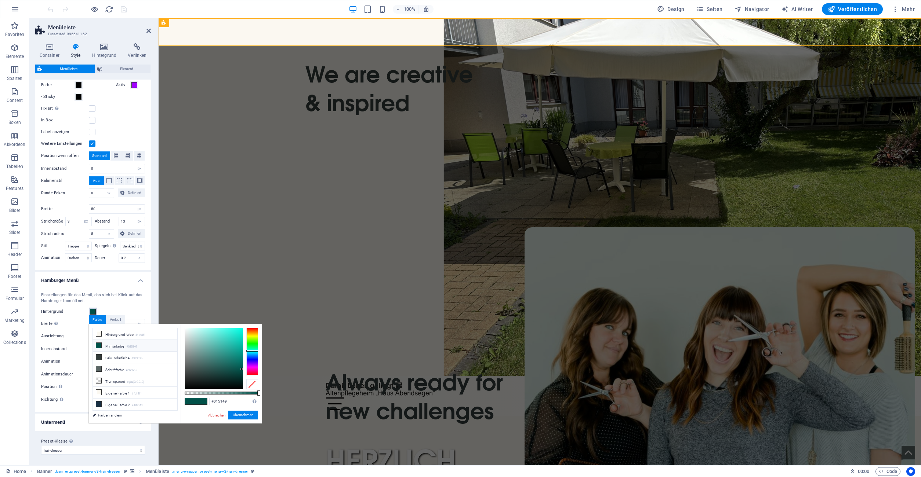
scroll to position [32, 0]
click at [132, 404] on li "Eigene Farbe 5 #ffffff" at bounding box center [135, 409] width 84 height 12
type input "#ffffff"
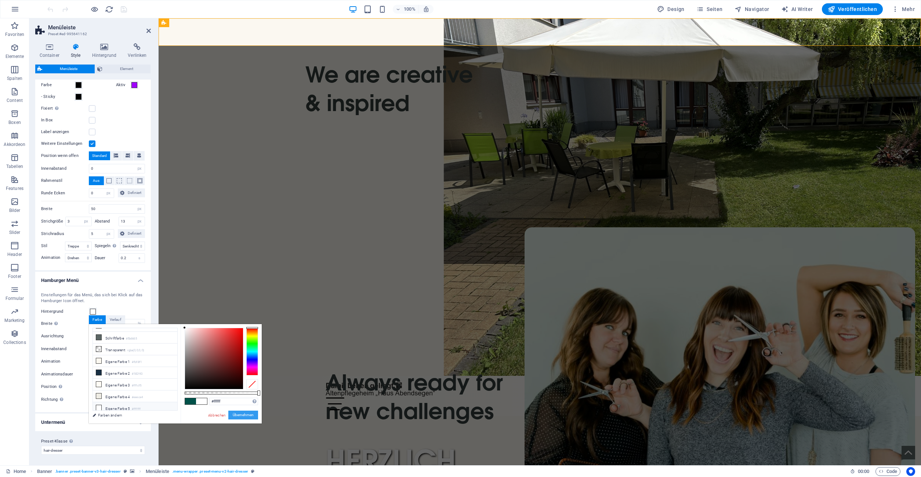
drag, startPoint x: 246, startPoint y: 414, endPoint x: 89, endPoint y: 397, distance: 158.3
click at [246, 414] on button "Übernehmen" at bounding box center [243, 415] width 30 height 9
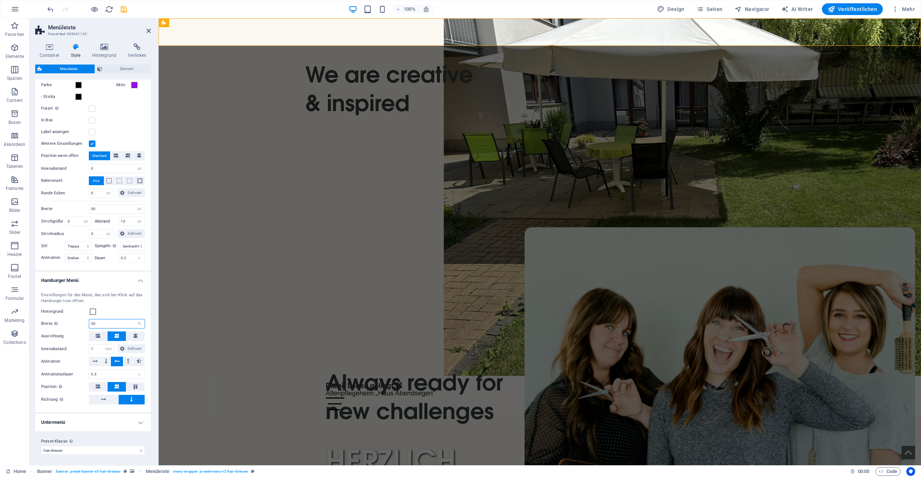
click at [101, 324] on input "50" at bounding box center [116, 324] width 55 height 9
click at [114, 309] on div "Hintergrund" at bounding box center [93, 312] width 104 height 9
click at [749, 398] on div "Menu" at bounding box center [539, 404] width 429 height 13
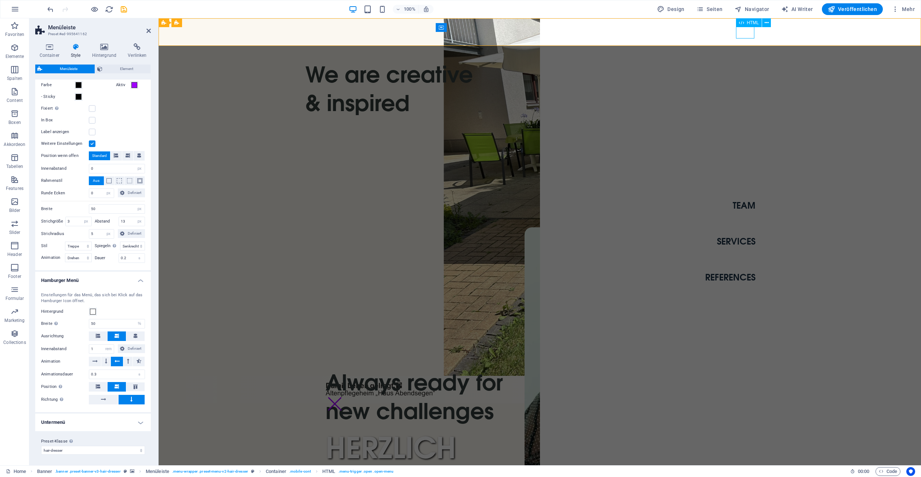
click at [344, 398] on div "Menu" at bounding box center [334, 404] width 18 height 13
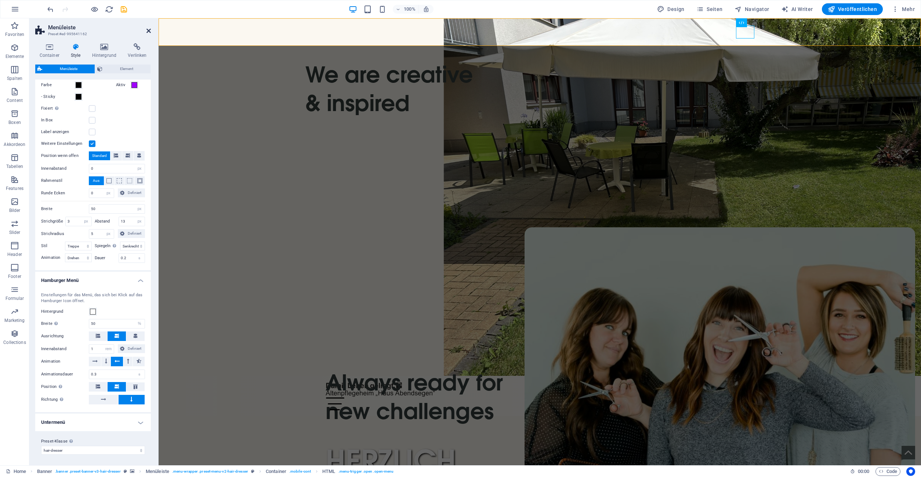
click at [148, 32] on icon at bounding box center [148, 31] width 4 height 6
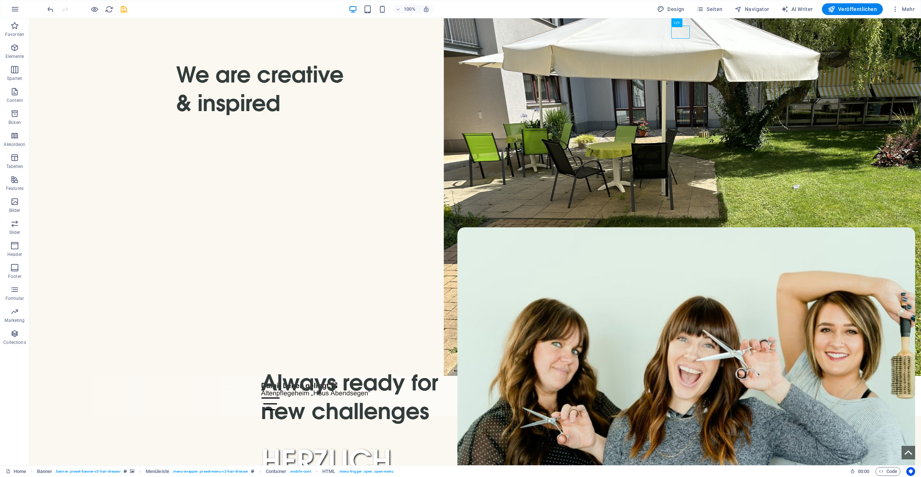
click at [124, 10] on icon "save" at bounding box center [124, 9] width 8 height 8
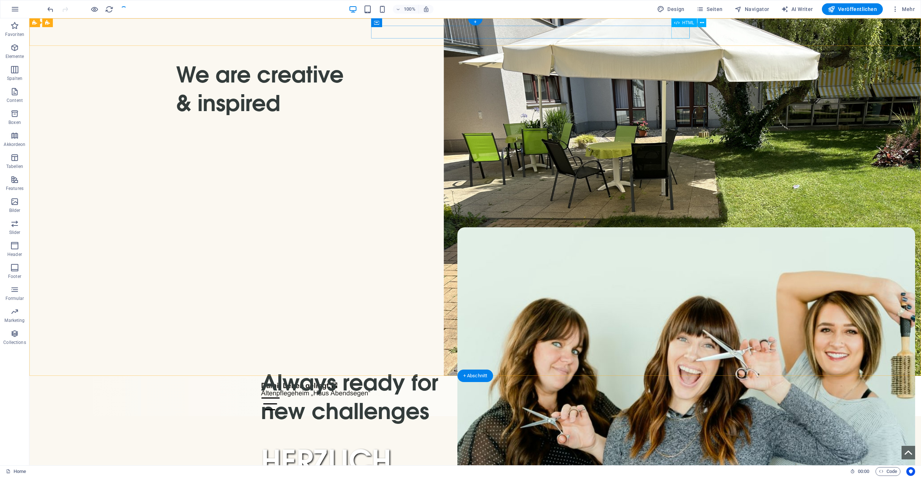
click at [678, 398] on div "Menu" at bounding box center [475, 404] width 429 height 13
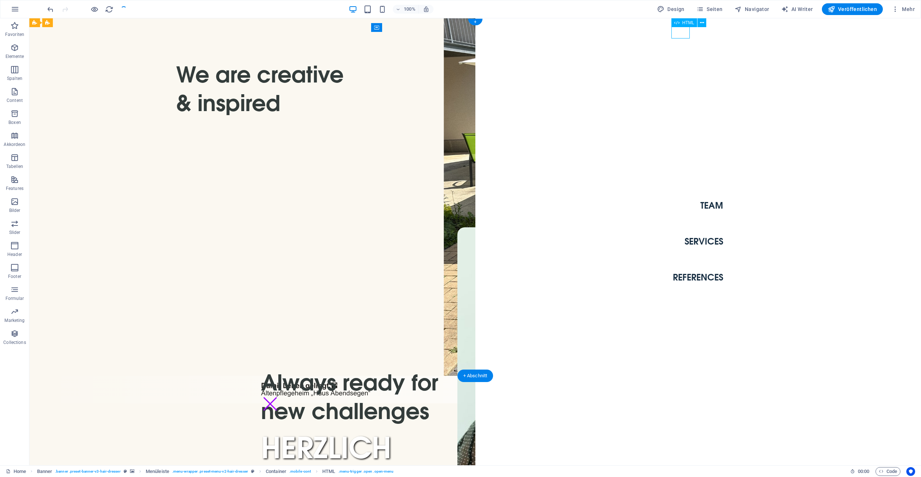
click at [279, 398] on div "Menu" at bounding box center [270, 404] width 18 height 13
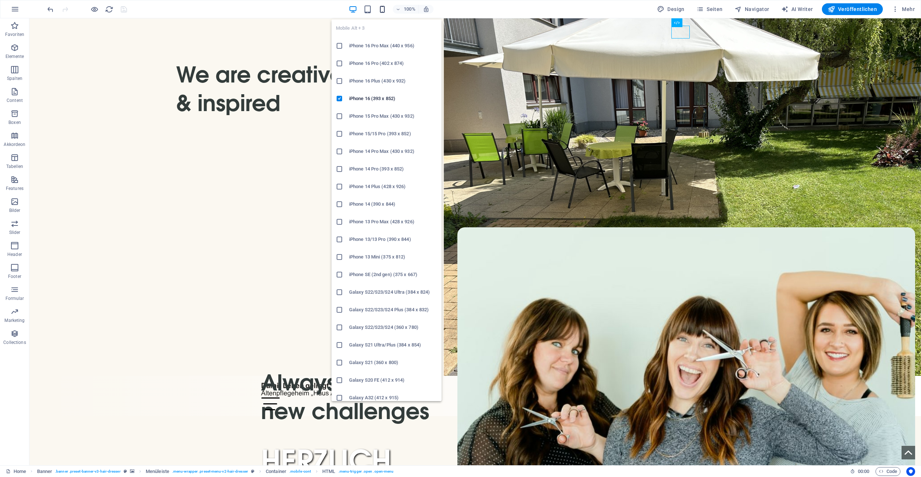
click at [380, 7] on icon "button" at bounding box center [382, 9] width 8 height 8
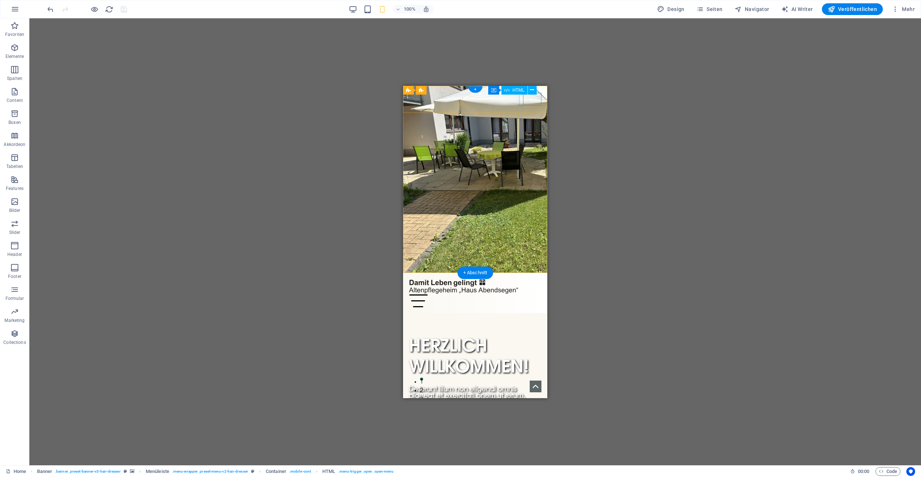
click at [533, 294] on div "Menu" at bounding box center [475, 300] width 132 height 13
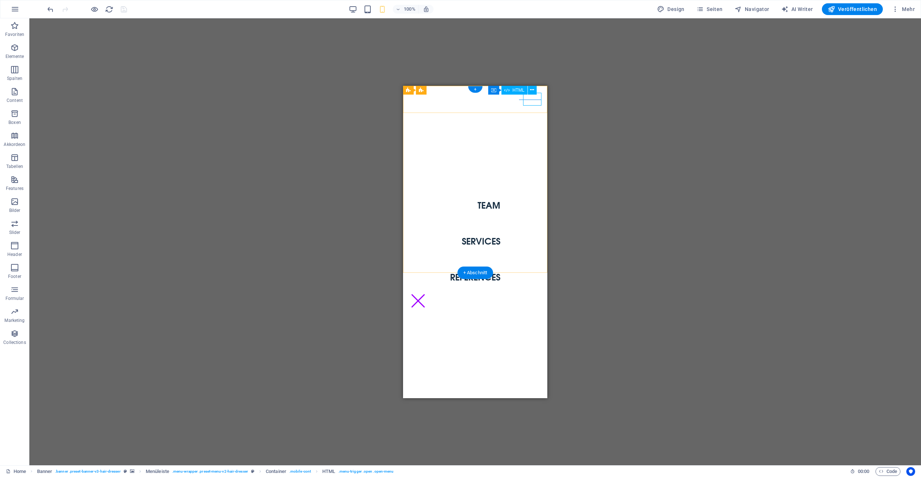
click at [427, 294] on div "Menu" at bounding box center [418, 300] width 18 height 13
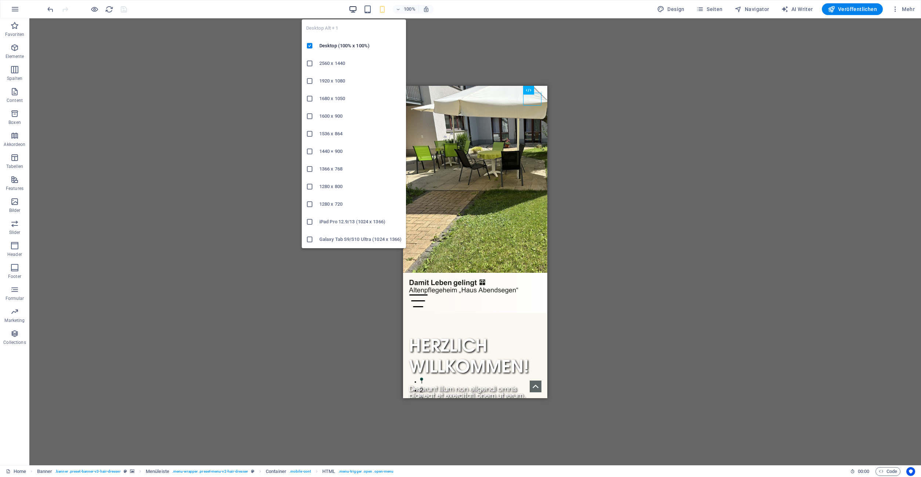
click at [354, 12] on icon "button" at bounding box center [353, 9] width 8 height 8
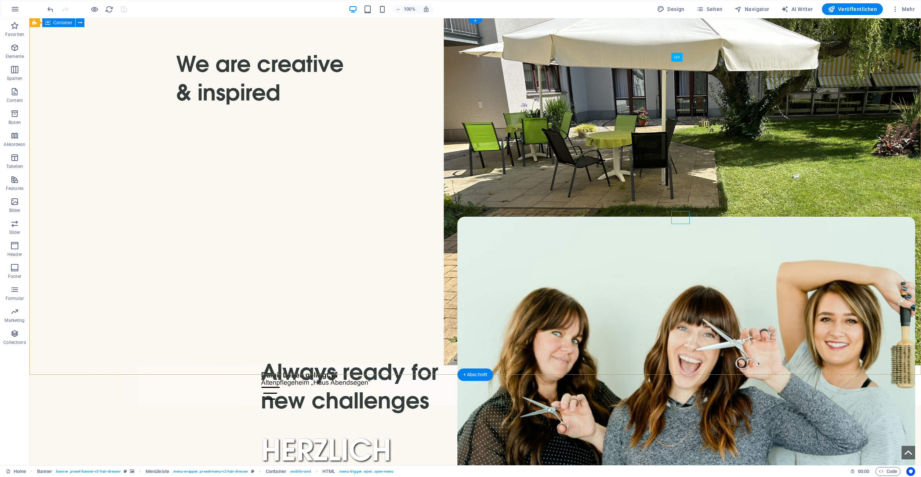
scroll to position [0, 0]
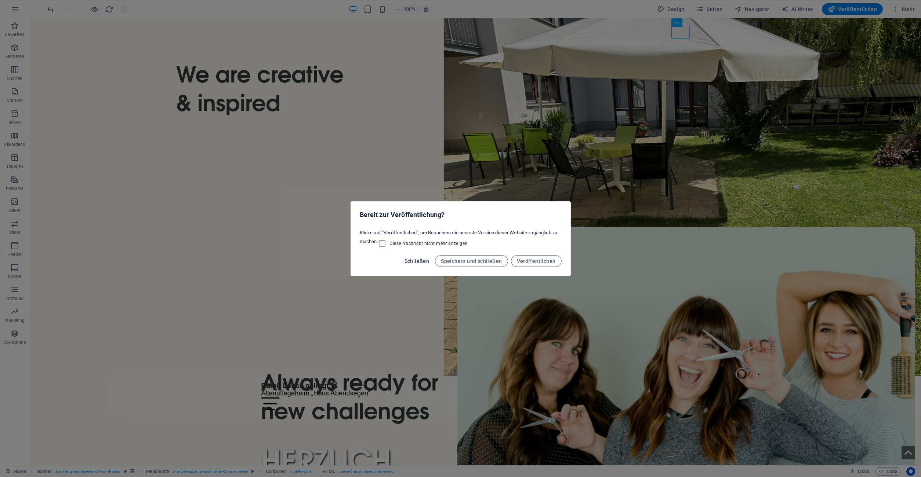
click at [424, 259] on span "Schließen" at bounding box center [416, 261] width 25 height 6
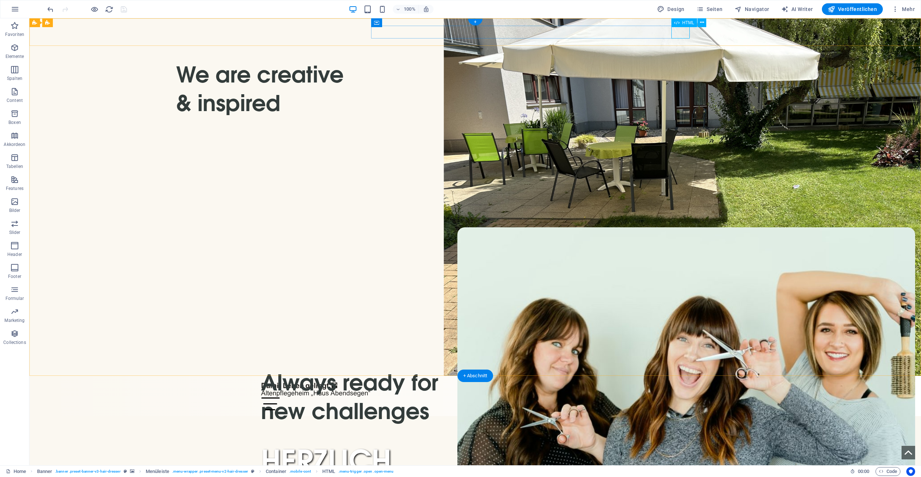
click at [682, 398] on div "Menu" at bounding box center [475, 404] width 429 height 13
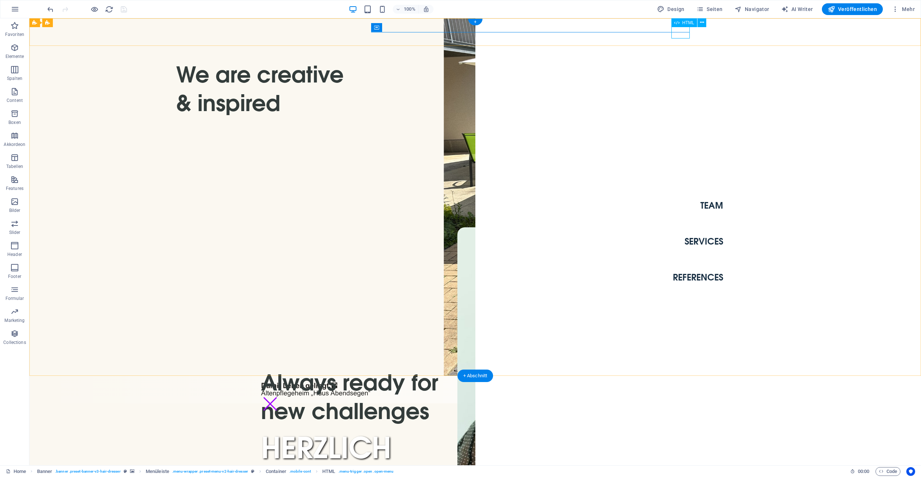
click at [279, 398] on div "Menu" at bounding box center [270, 404] width 18 height 13
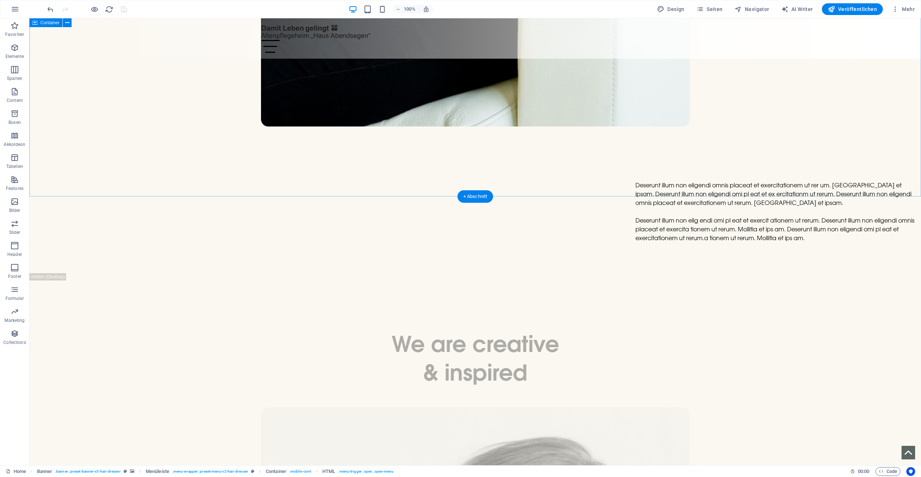
scroll to position [3208, 0]
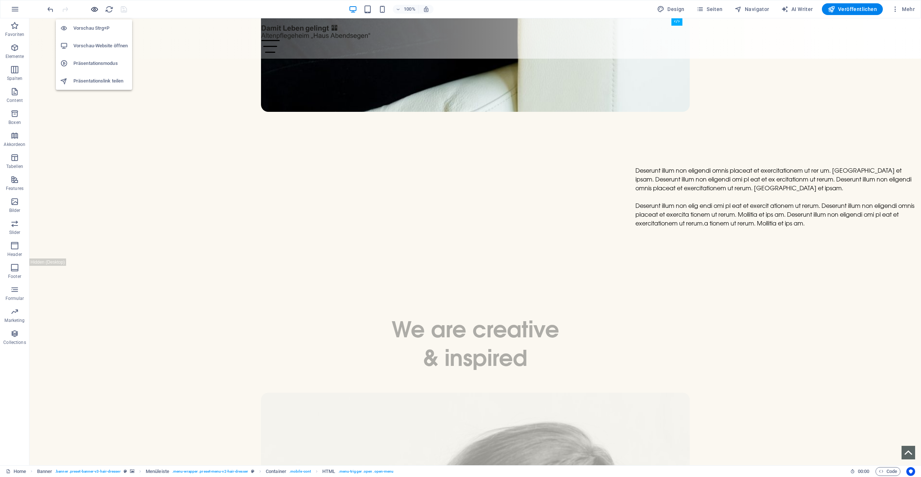
click at [96, 11] on icon "button" at bounding box center [94, 9] width 8 height 8
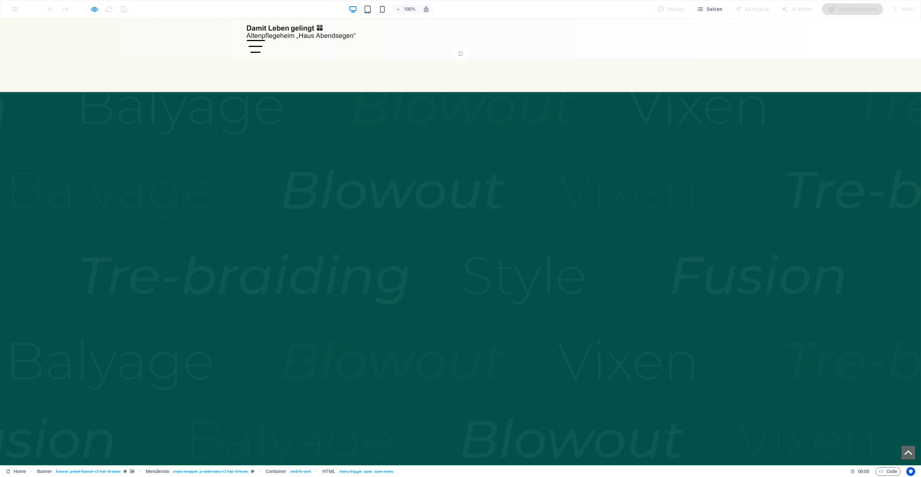
scroll to position [728, 0]
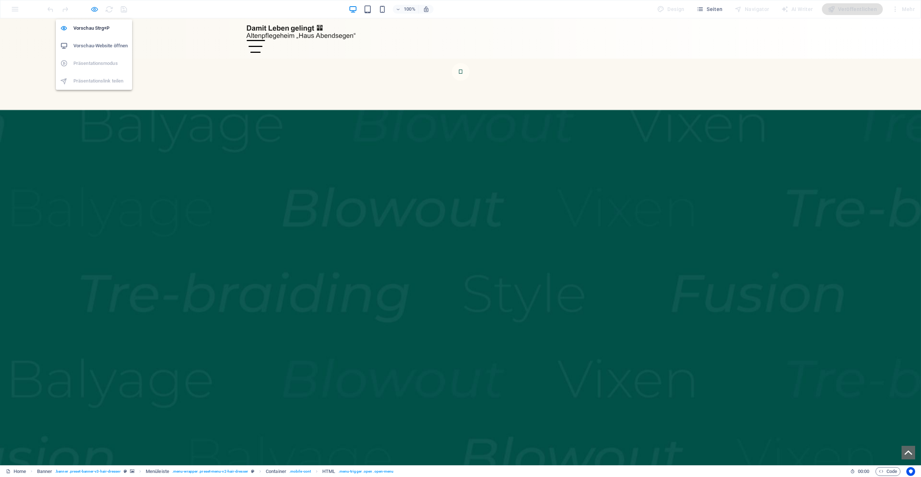
click at [91, 8] on icon "button" at bounding box center [94, 9] width 8 height 8
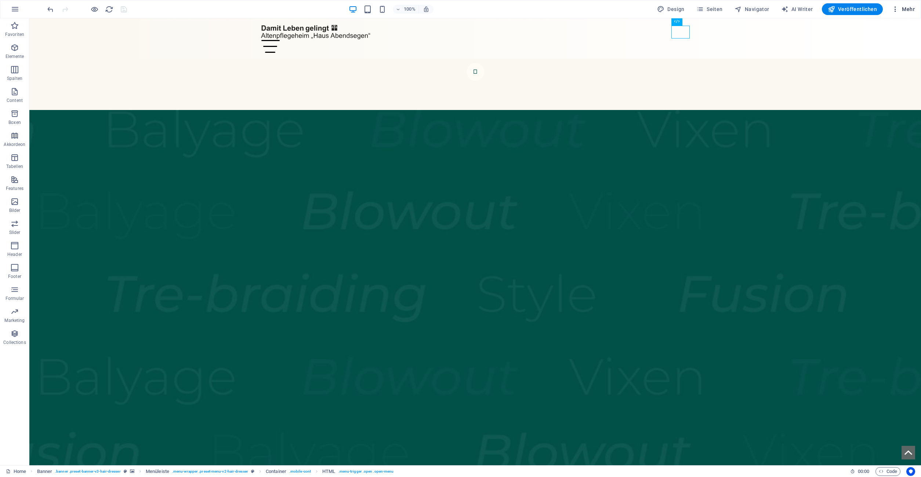
click at [907, 11] on span "Mehr" at bounding box center [902, 9] width 23 height 7
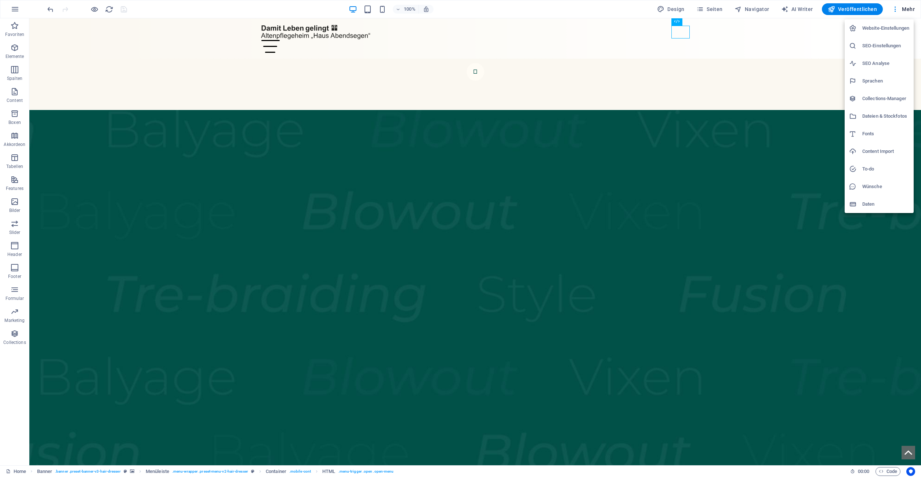
click at [896, 32] on h6 "Website-Einstellungen" at bounding box center [885, 28] width 47 height 9
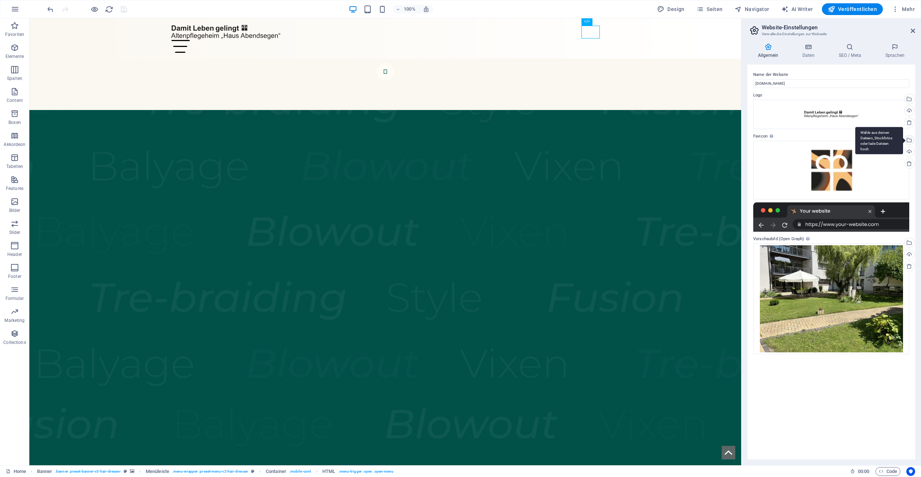
click at [909, 140] on div "Wähle aus deinen Dateien, Stockfotos oder lade Dateien hoch" at bounding box center [908, 140] width 11 height 11
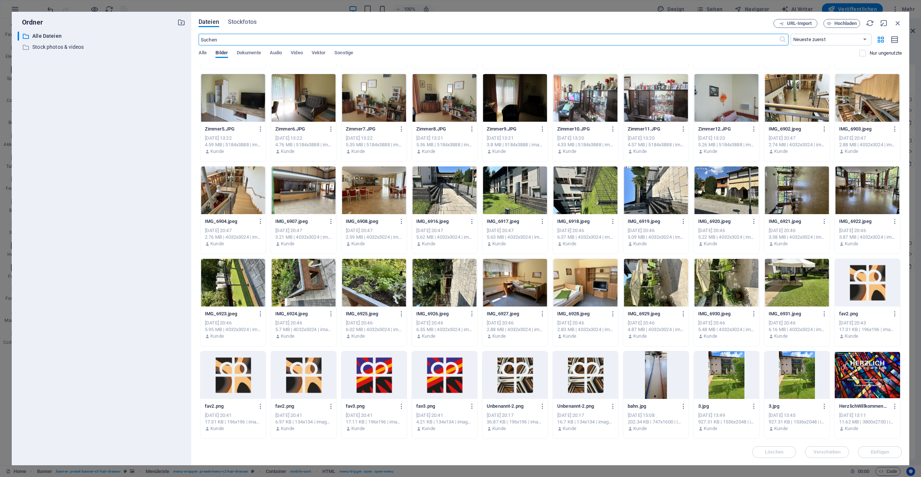
scroll to position [545, 0]
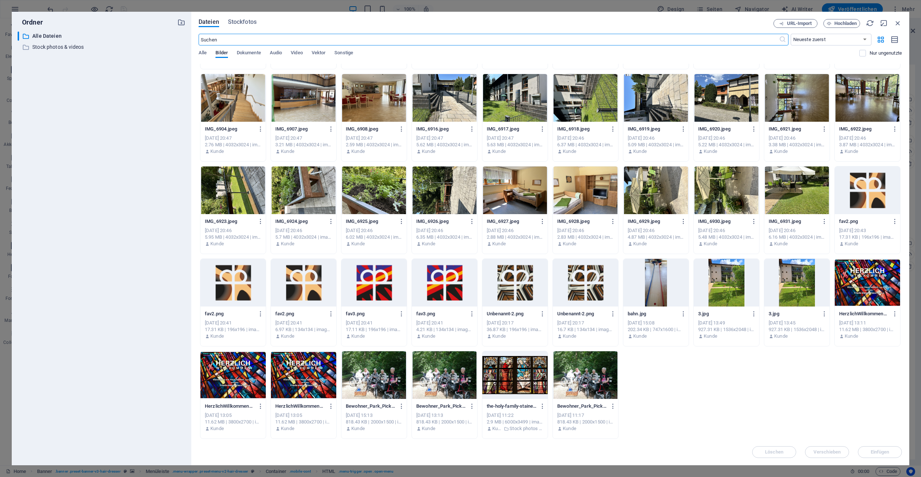
click at [368, 279] on div at bounding box center [373, 283] width 65 height 48
click at [872, 451] on span "Einfügen" at bounding box center [879, 452] width 19 height 4
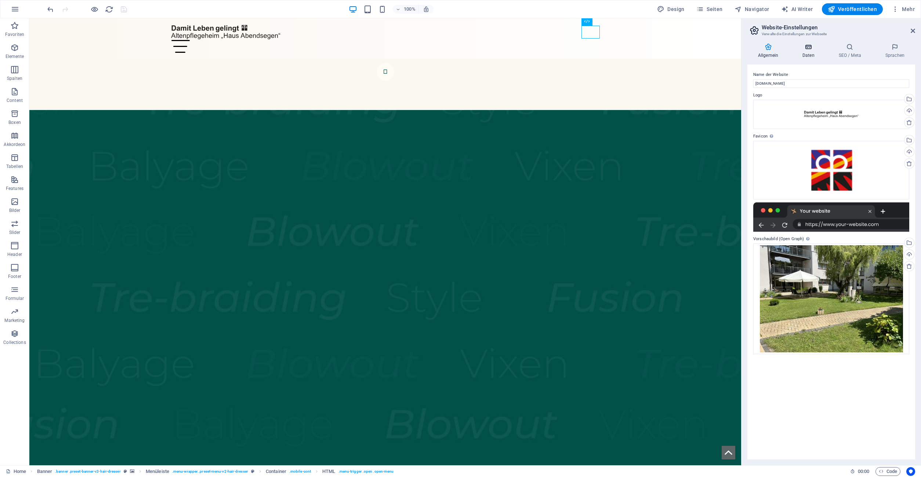
click at [808, 46] on icon at bounding box center [808, 46] width 33 height 7
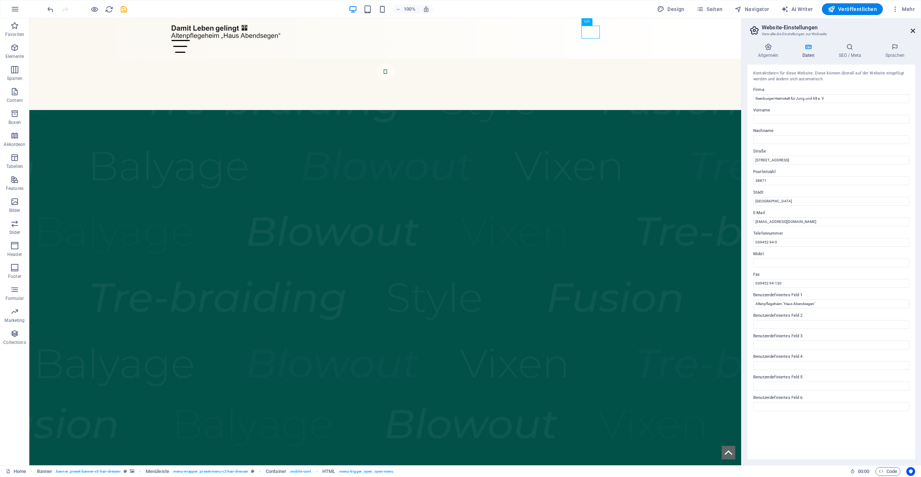
click at [912, 30] on icon at bounding box center [912, 31] width 4 height 6
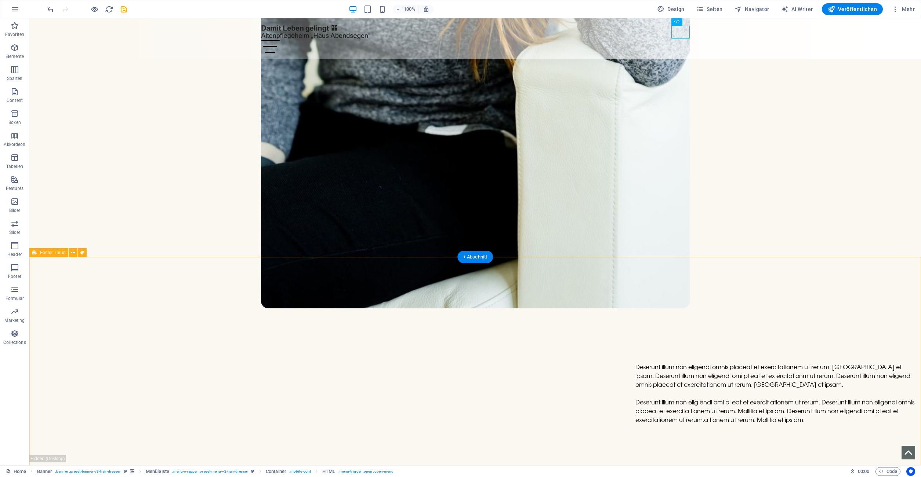
scroll to position [3208, 0]
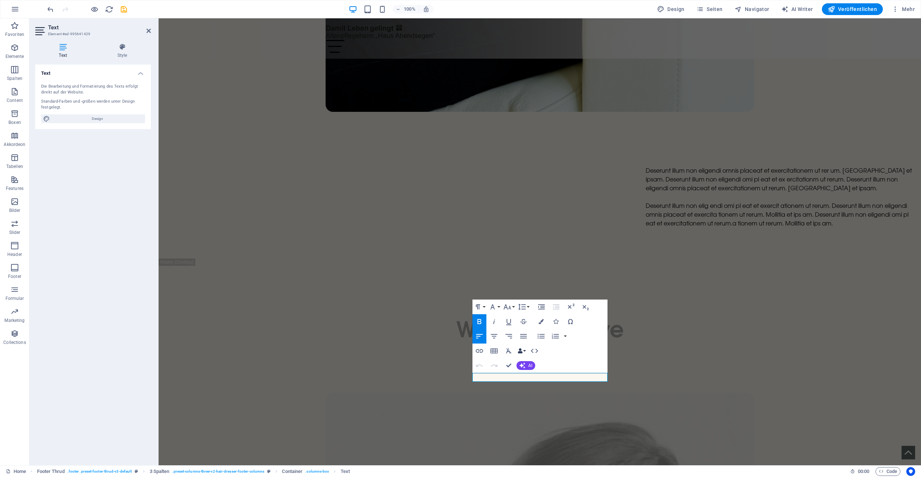
click at [524, 351] on button "Data Bindings" at bounding box center [521, 351] width 10 height 15
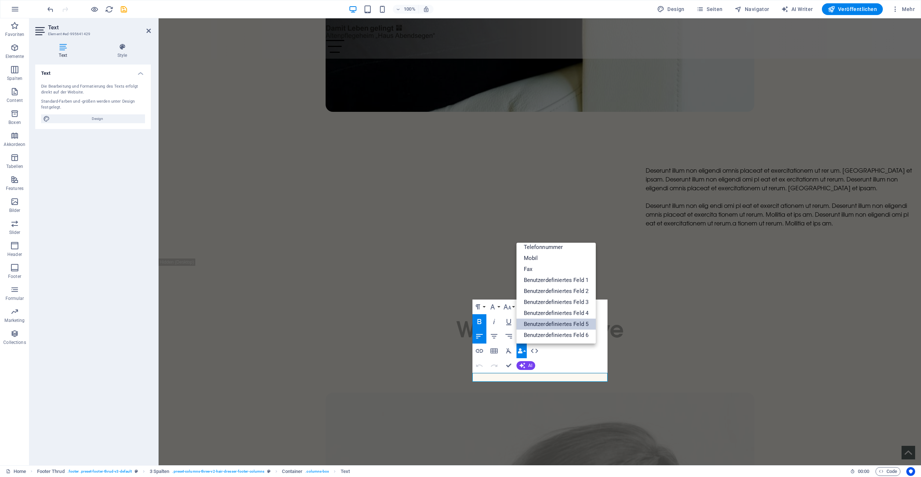
scroll to position [0, 0]
click at [560, 253] on link "Firma" at bounding box center [556, 251] width 80 height 11
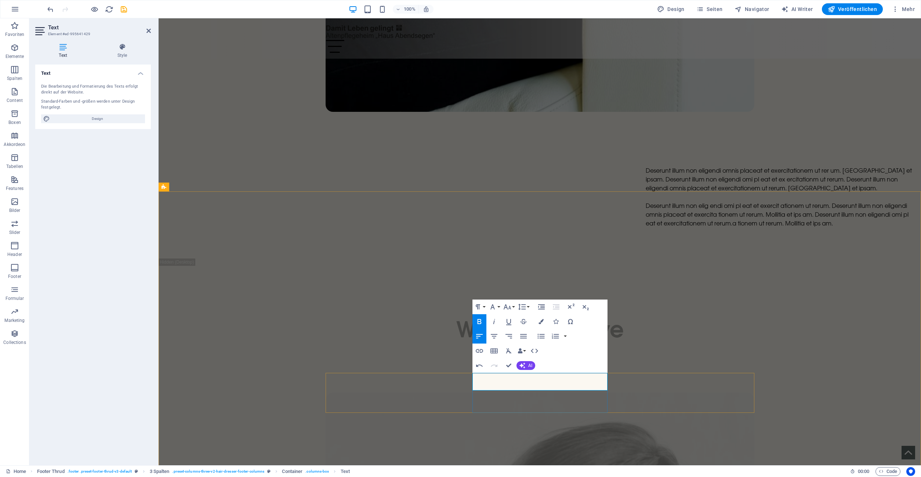
drag, startPoint x: 514, startPoint y: 385, endPoint x: 477, endPoint y: 382, distance: 36.4
click at [525, 352] on button "Data Bindings" at bounding box center [521, 351] width 10 height 15
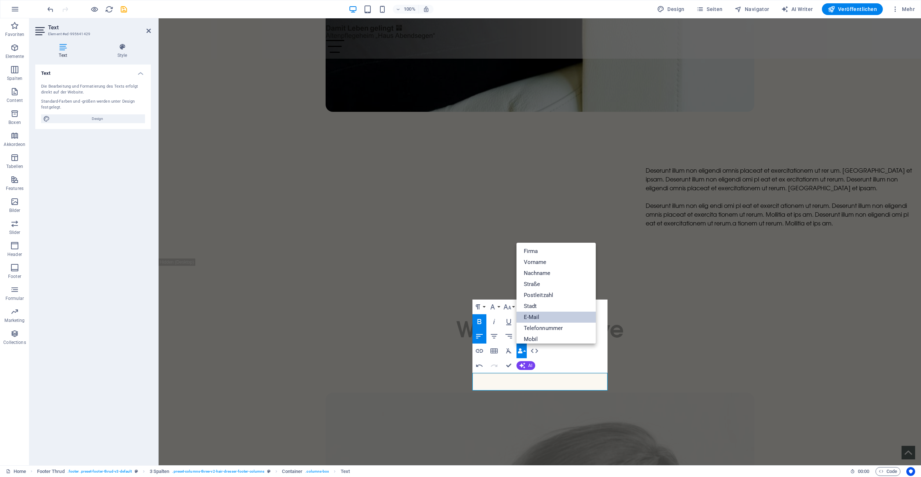
scroll to position [81, 0]
click at [557, 280] on link "Benutzerdefiniertes Feld 1" at bounding box center [556, 280] width 80 height 11
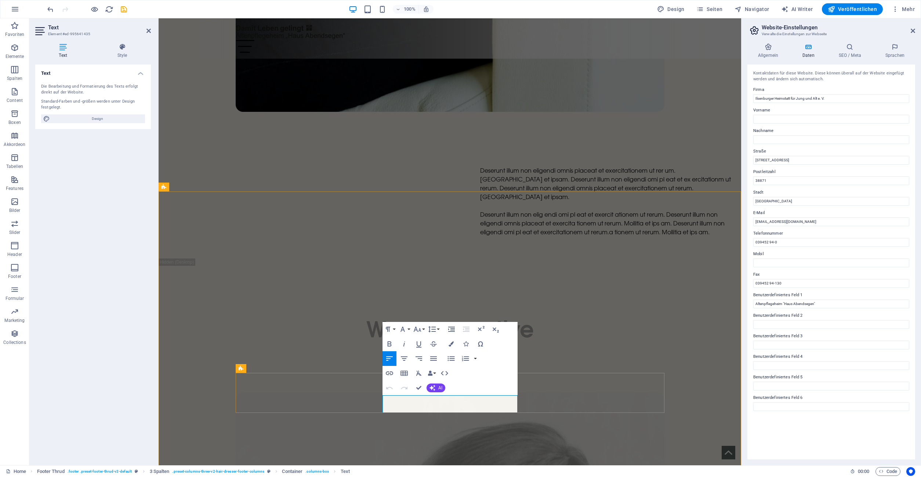
drag, startPoint x: 430, startPoint y: 407, endPoint x: 369, endPoint y: 407, distance: 60.5
click at [434, 375] on button "Data Bindings" at bounding box center [431, 373] width 10 height 15
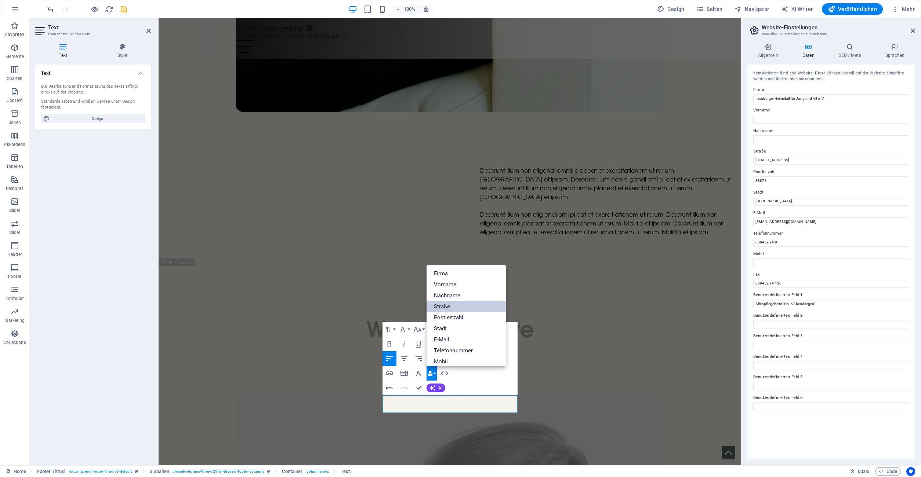
click at [458, 307] on link "Straße" at bounding box center [466, 306] width 80 height 11
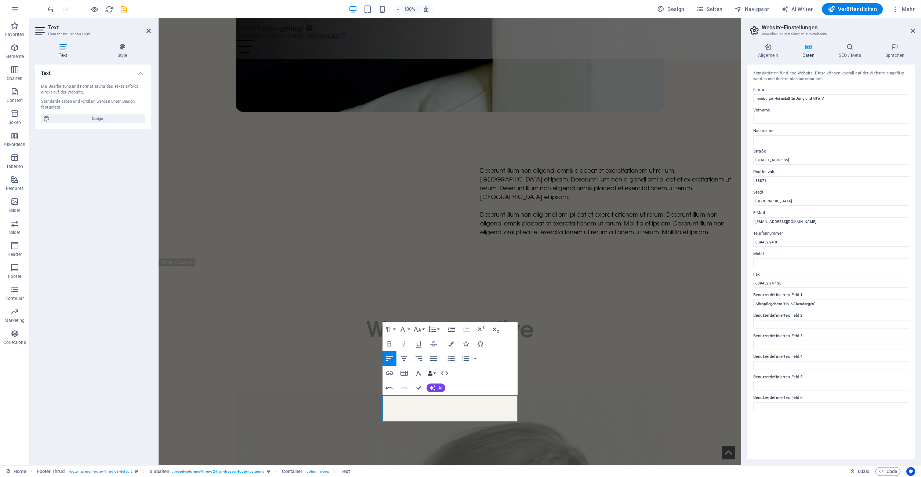
click at [435, 376] on button "Data Bindings" at bounding box center [431, 373] width 10 height 15
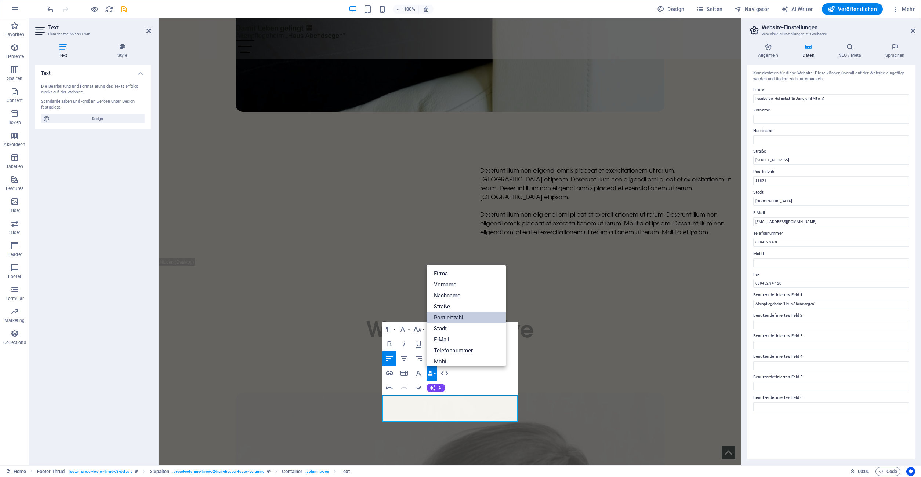
click at [459, 319] on link "Postleitzahl" at bounding box center [466, 317] width 80 height 11
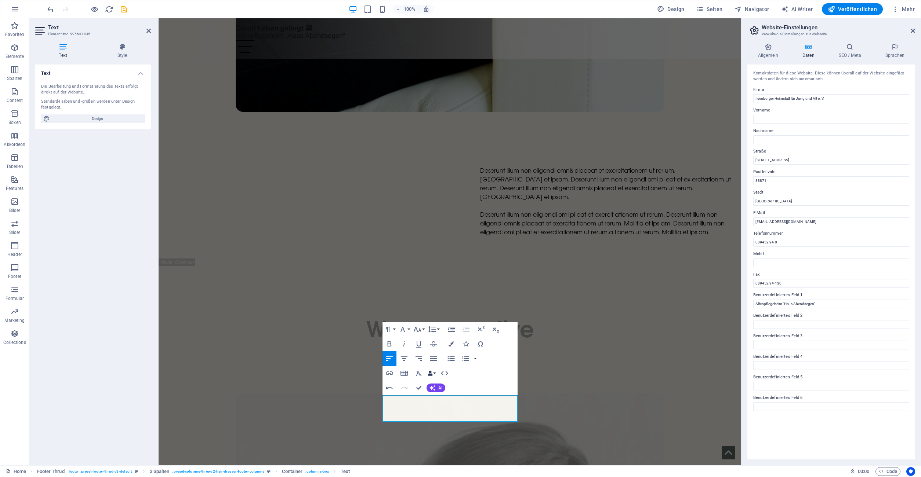
click at [436, 374] on button "Data Bindings" at bounding box center [431, 373] width 10 height 15
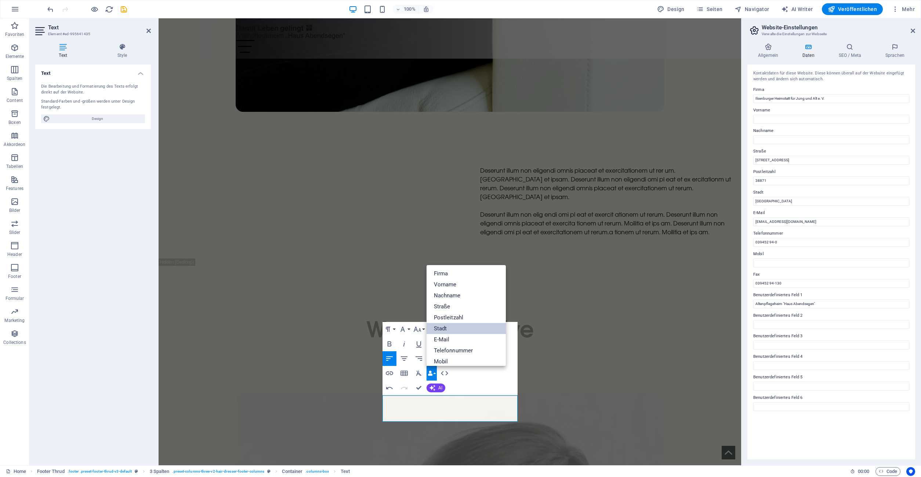
click at [458, 325] on link "Stadt" at bounding box center [466, 328] width 80 height 11
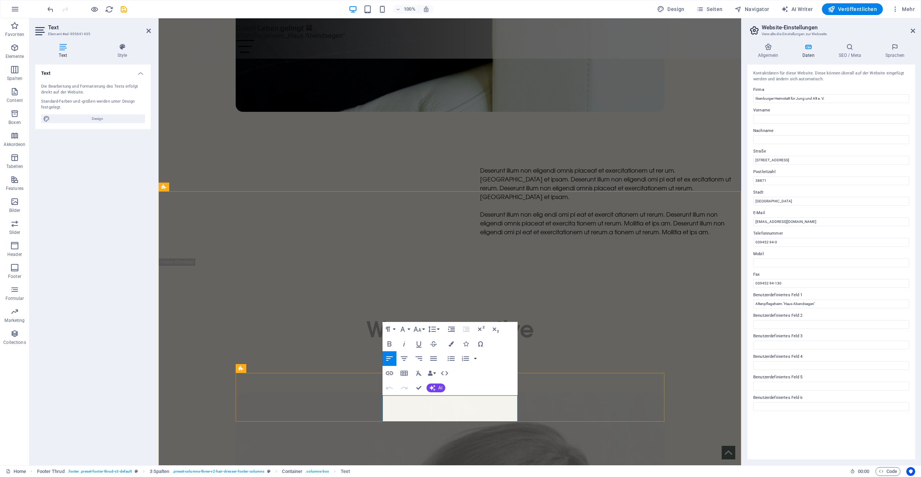
drag, startPoint x: 427, startPoint y: 399, endPoint x: 369, endPoint y: 399, distance: 58.3
drag, startPoint x: 419, startPoint y: 385, endPoint x: 394, endPoint y: 367, distance: 30.8
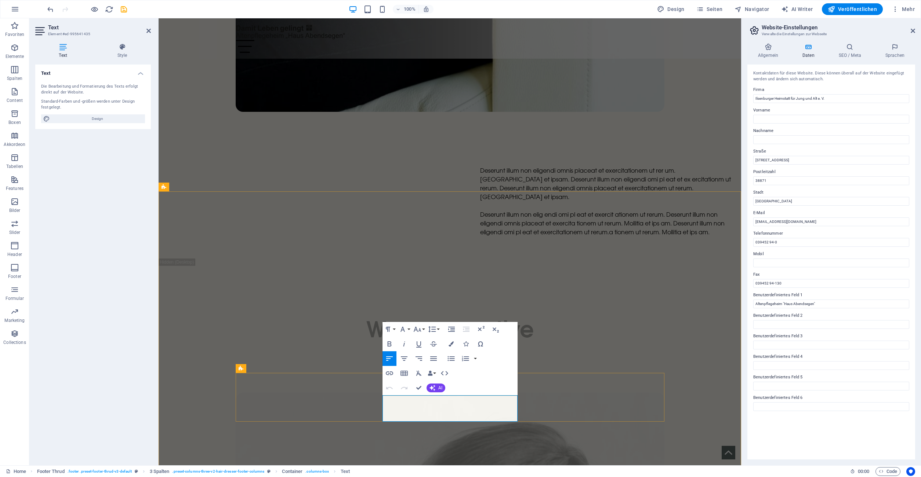
drag, startPoint x: 420, startPoint y: 387, endPoint x: 389, endPoint y: 375, distance: 33.8
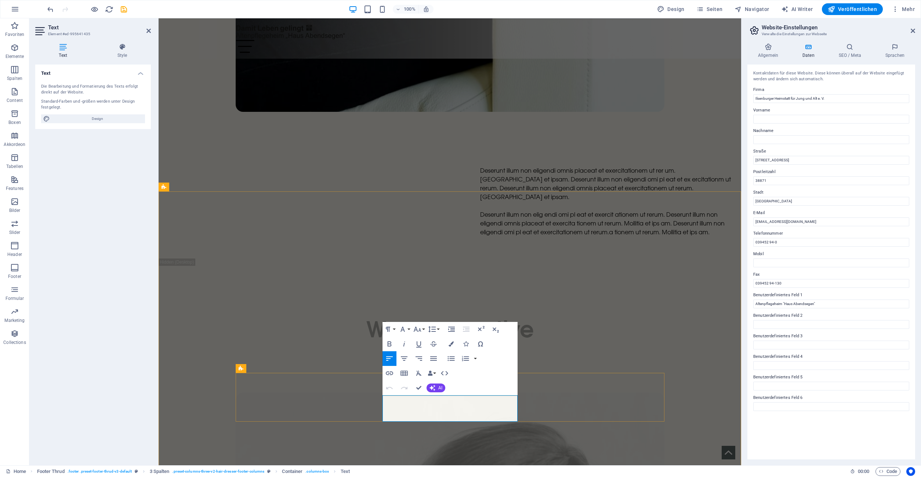
drag, startPoint x: 431, startPoint y: 416, endPoint x: 378, endPoint y: 402, distance: 54.8
click at [434, 371] on button "Data Bindings" at bounding box center [431, 373] width 10 height 15
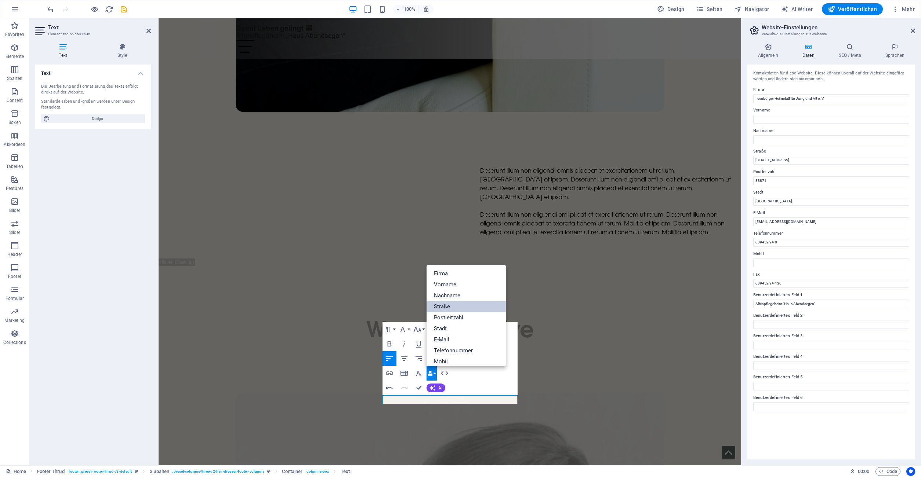
click at [454, 308] on link "Straße" at bounding box center [466, 306] width 80 height 11
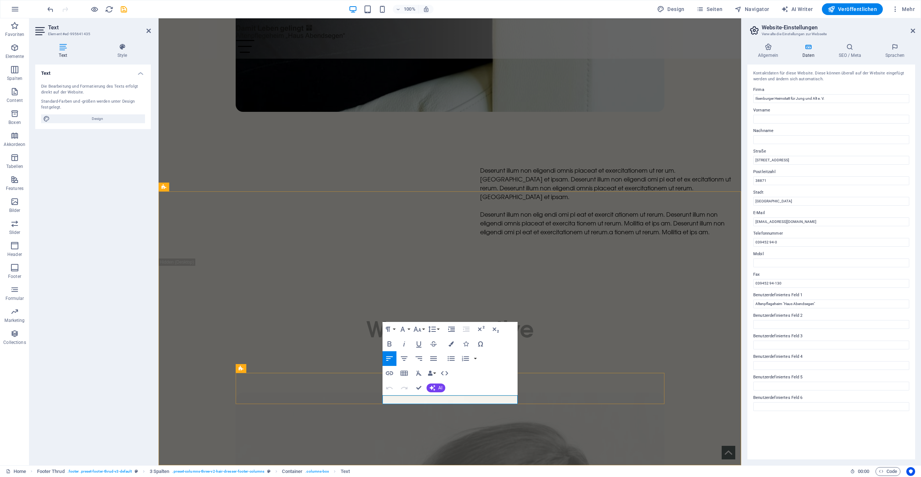
click at [433, 374] on button "Data Bindings" at bounding box center [431, 373] width 10 height 15
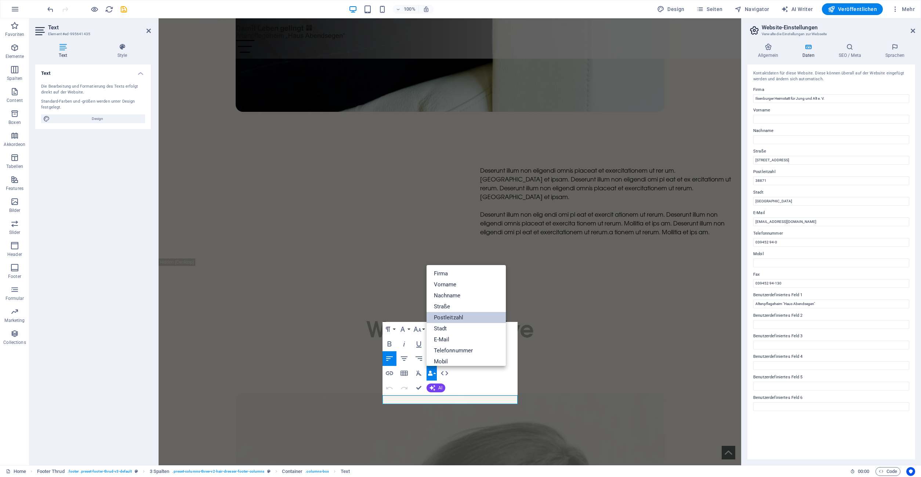
click at [460, 318] on link "Postleitzahl" at bounding box center [466, 317] width 80 height 11
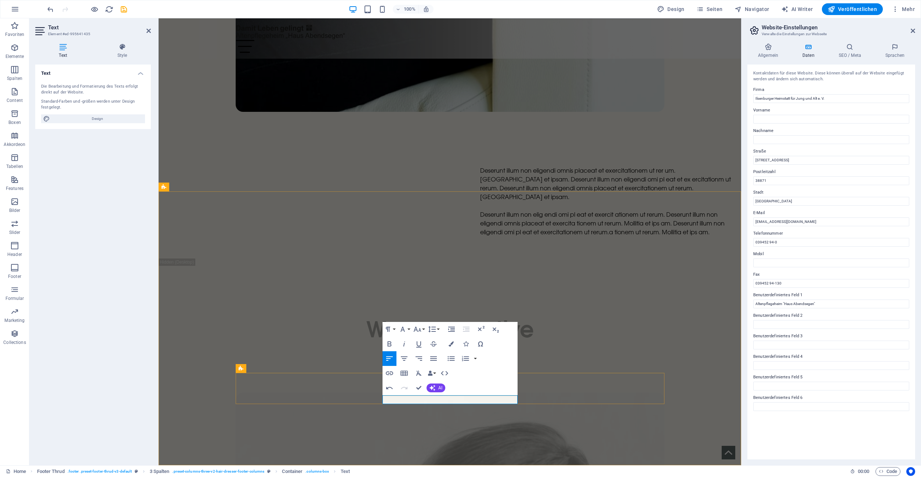
drag, startPoint x: 449, startPoint y: 399, endPoint x: 425, endPoint y: 398, distance: 23.9
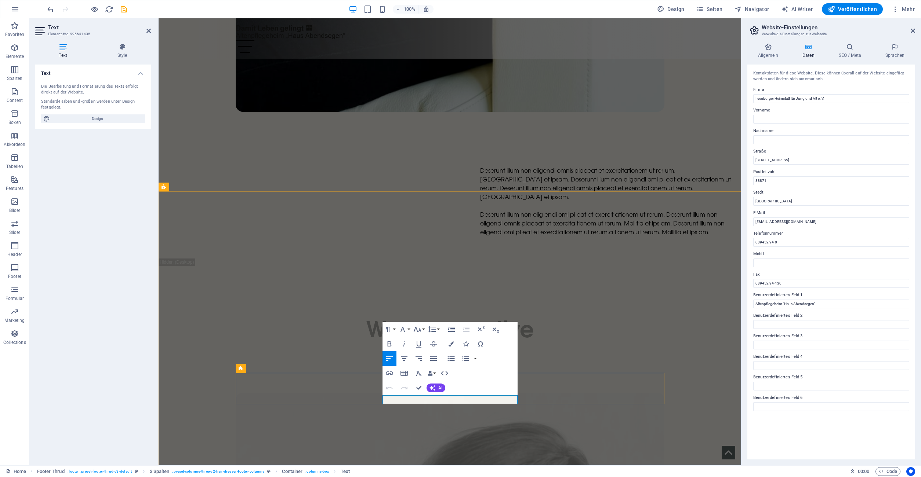
click at [436, 374] on button "Data Bindings" at bounding box center [431, 373] width 10 height 15
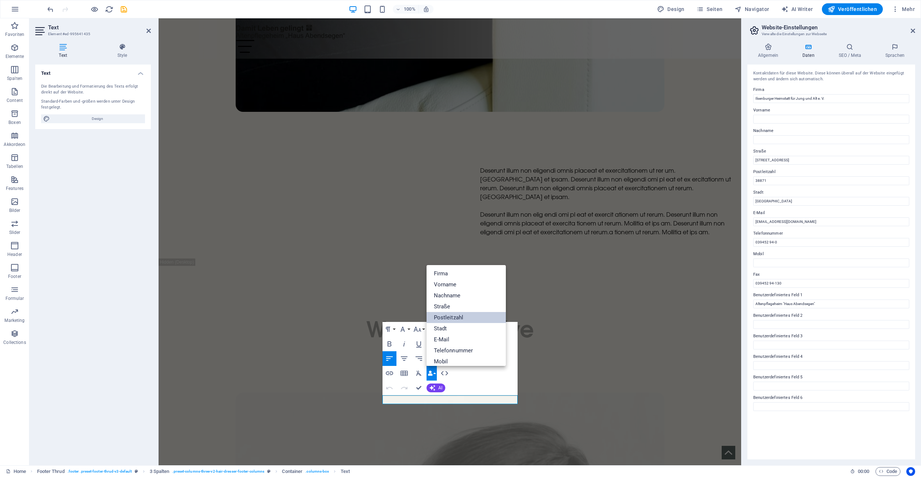
click at [458, 319] on link "Postleitzahl" at bounding box center [466, 317] width 80 height 11
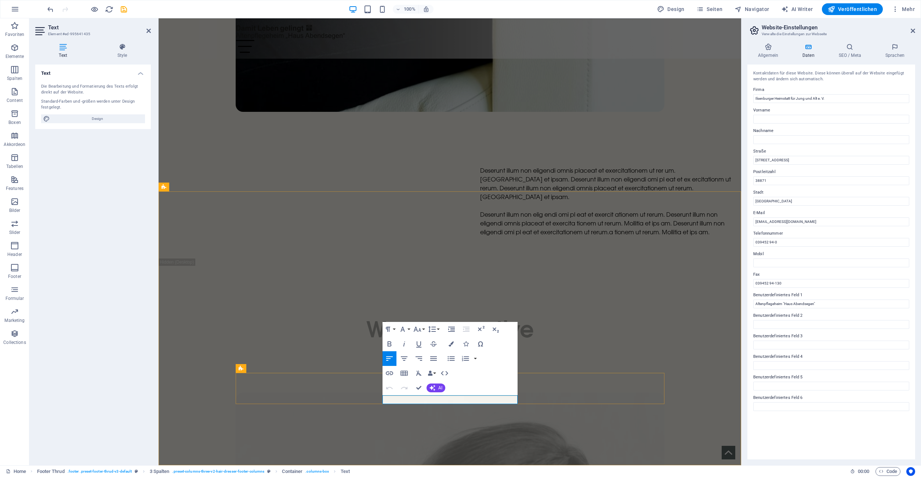
drag, startPoint x: 454, startPoint y: 399, endPoint x: 372, endPoint y: 402, distance: 81.9
drag, startPoint x: 419, startPoint y: 390, endPoint x: 392, endPoint y: 381, distance: 29.2
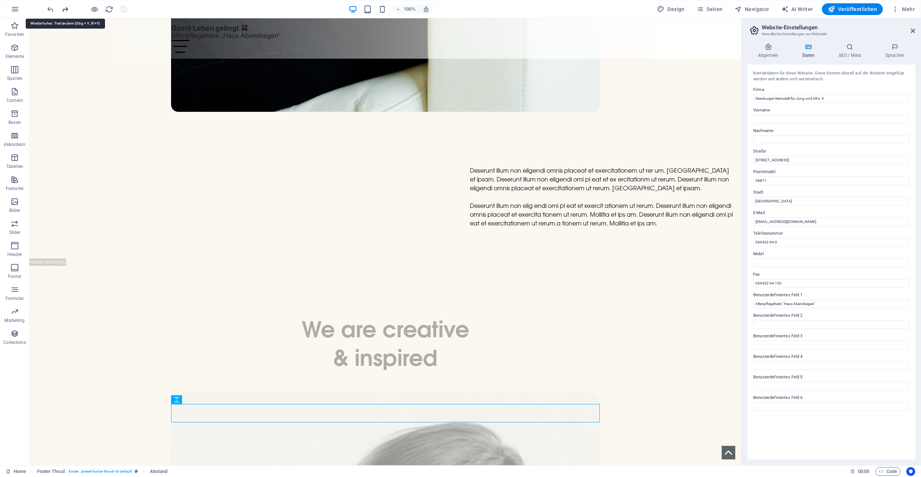
click at [67, 12] on icon "redo" at bounding box center [65, 9] width 8 height 8
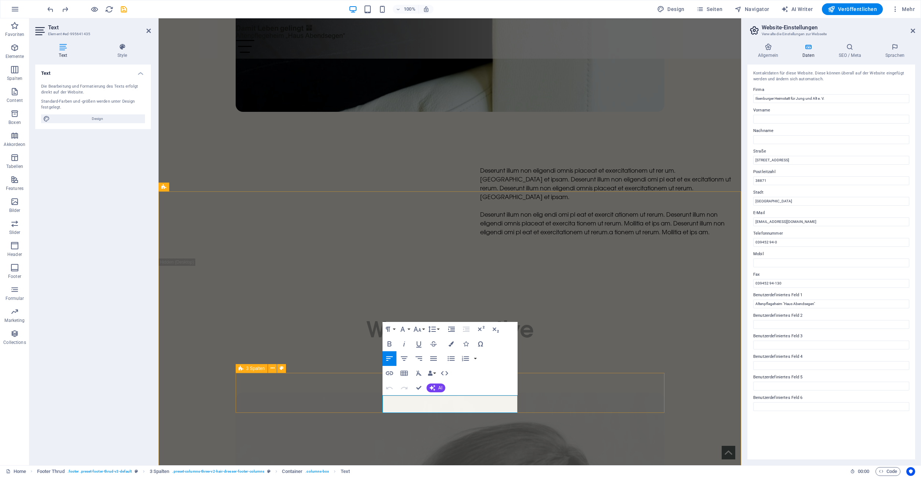
drag, startPoint x: 441, startPoint y: 409, endPoint x: 373, endPoint y: 392, distance: 70.3
click at [408, 330] on button "Schriftart" at bounding box center [404, 329] width 14 height 15
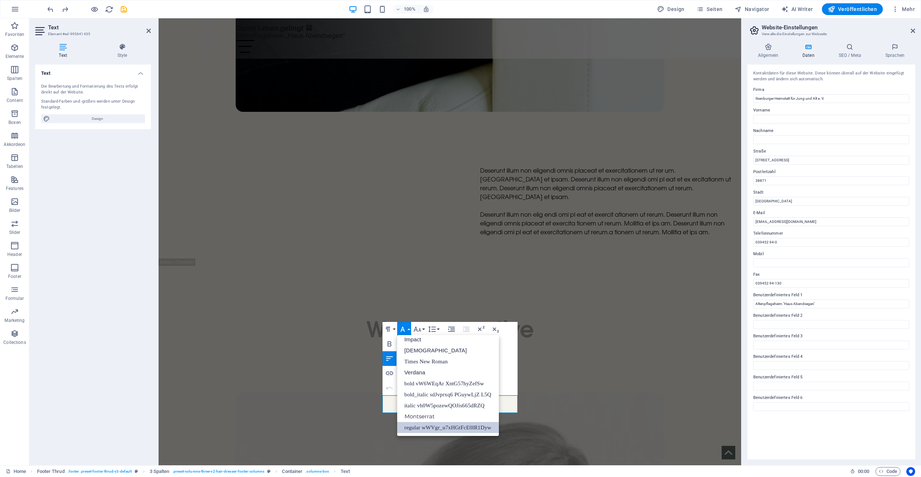
scroll to position [26, 0]
click at [426, 428] on link "regular wWVgr_u7xHGtFcE0lR1Dyw" at bounding box center [448, 427] width 102 height 11
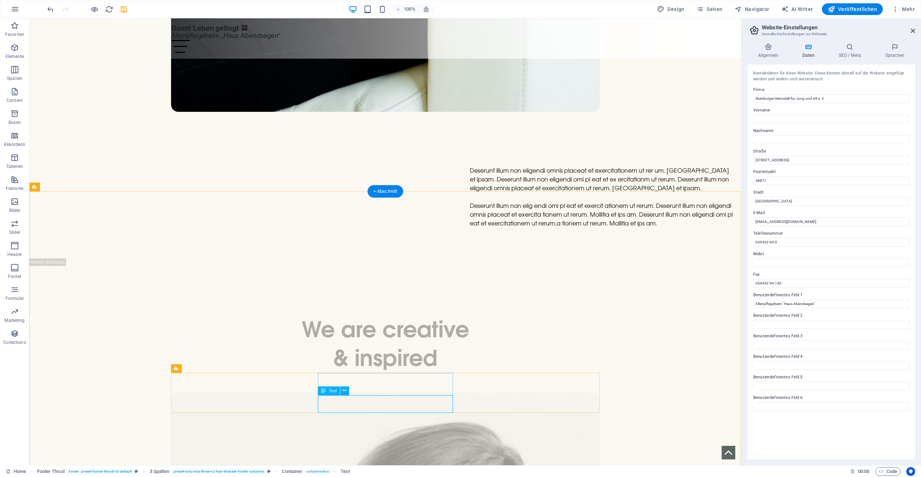
click at [99, 11] on div at bounding box center [87, 9] width 82 height 12
click at [92, 7] on icon "button" at bounding box center [94, 9] width 8 height 8
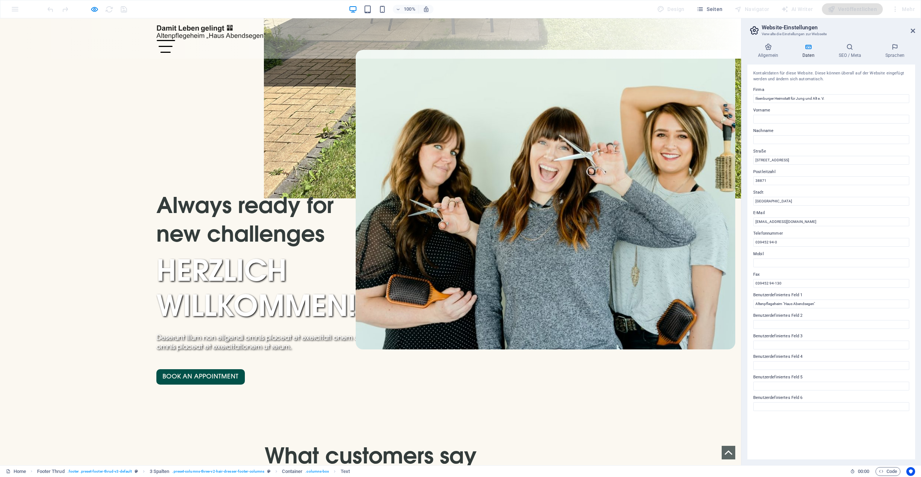
scroll to position [0, 0]
